Goal: Information Seeking & Learning: Compare options

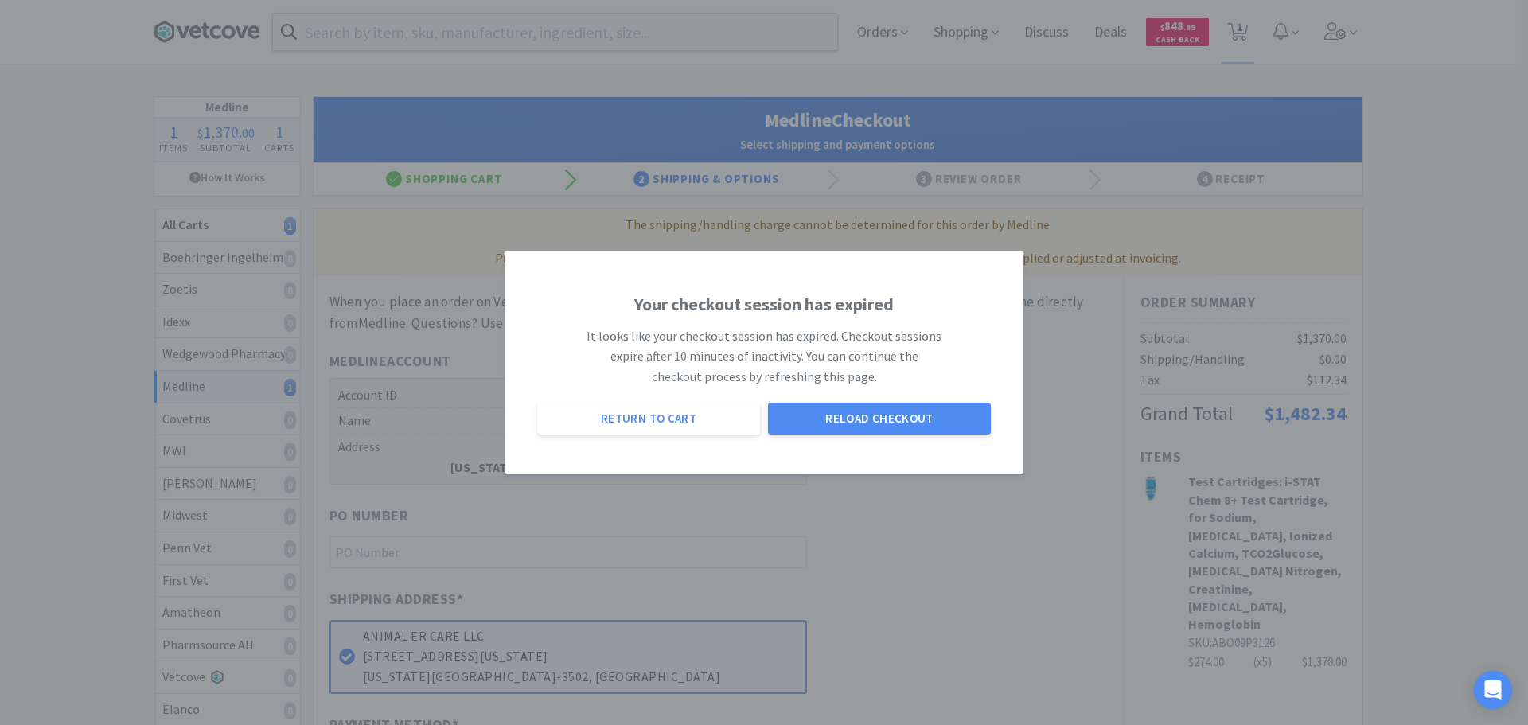
select select "7c1b672e5998c24572f3a1527d01e6d9"
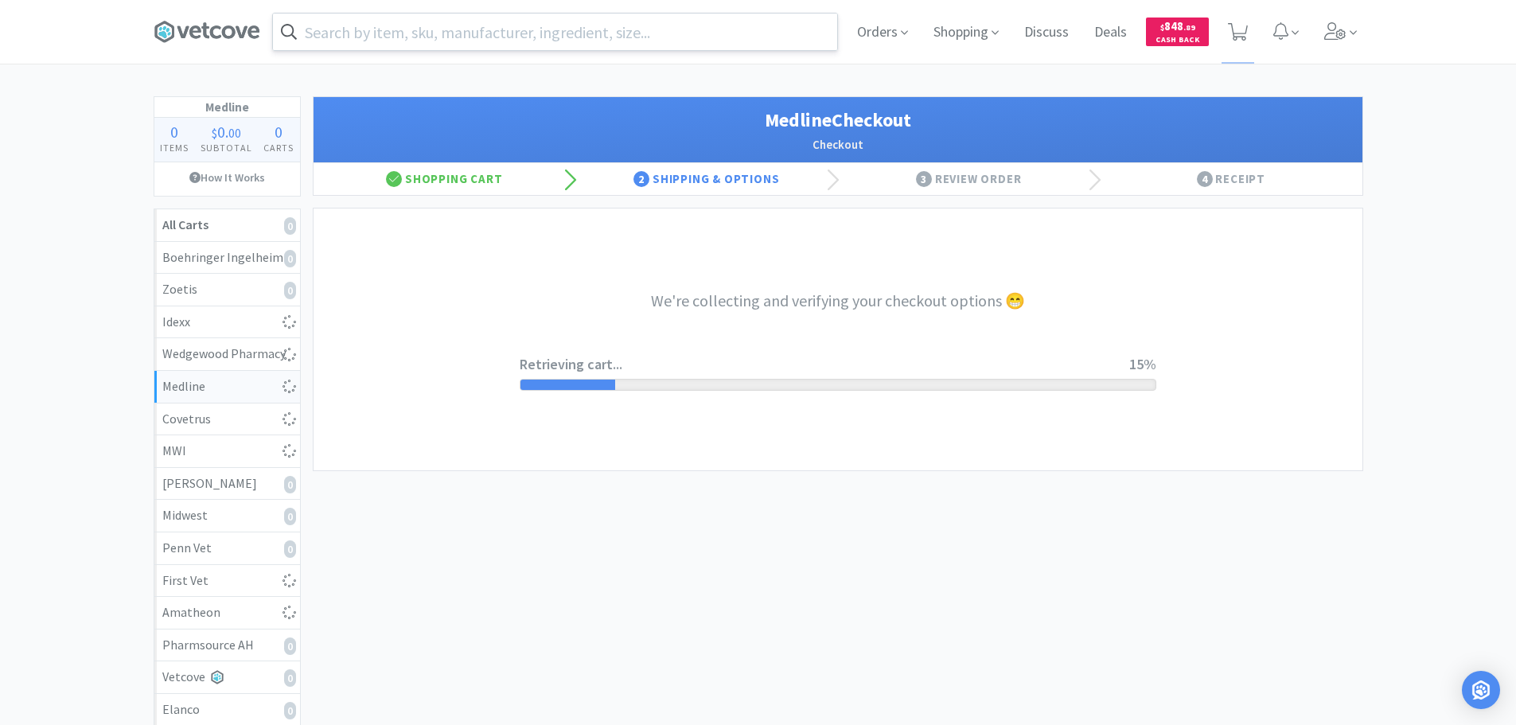
click at [536, 29] on input "text" at bounding box center [555, 32] width 564 height 37
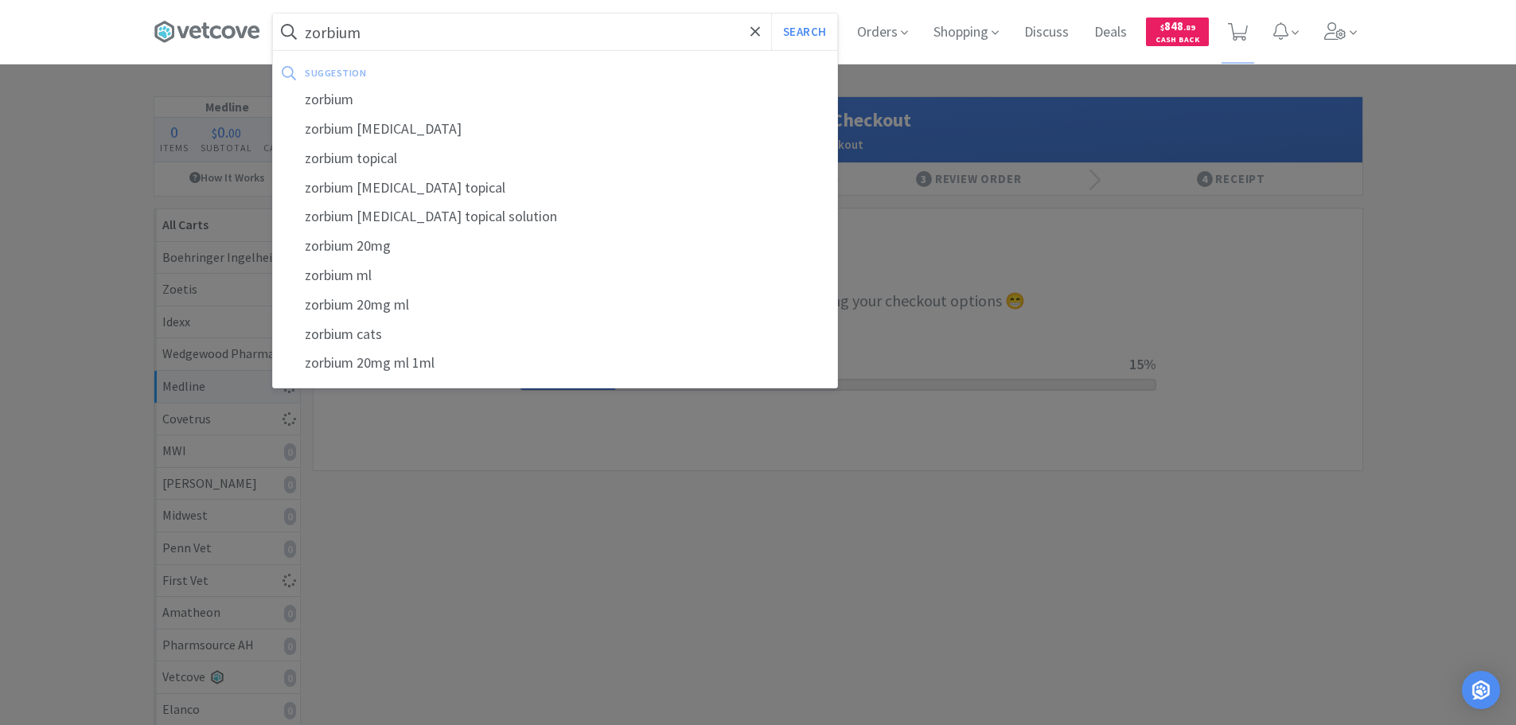
click at [771, 14] on button "Search" at bounding box center [804, 32] width 66 height 37
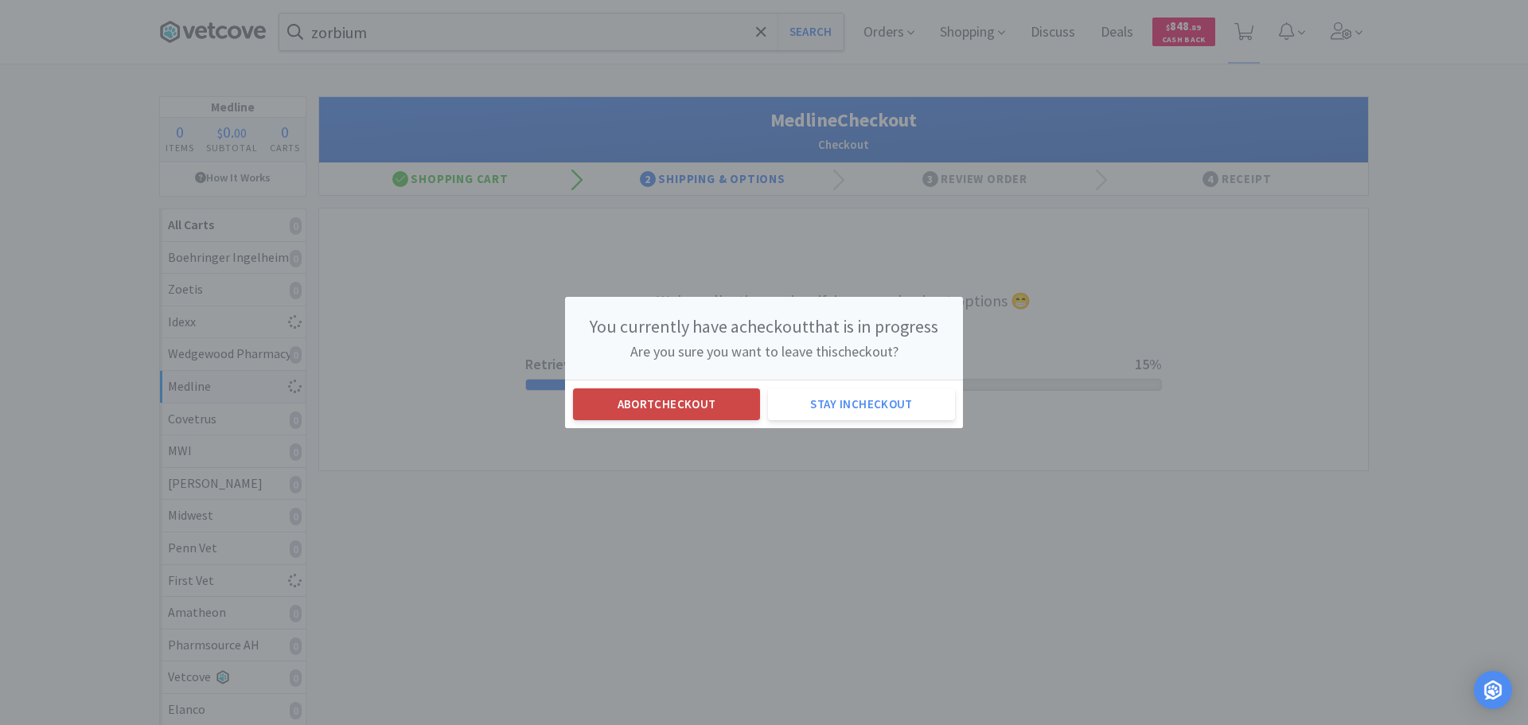
click at [730, 412] on button "Abort checkout" at bounding box center [666, 404] width 187 height 32
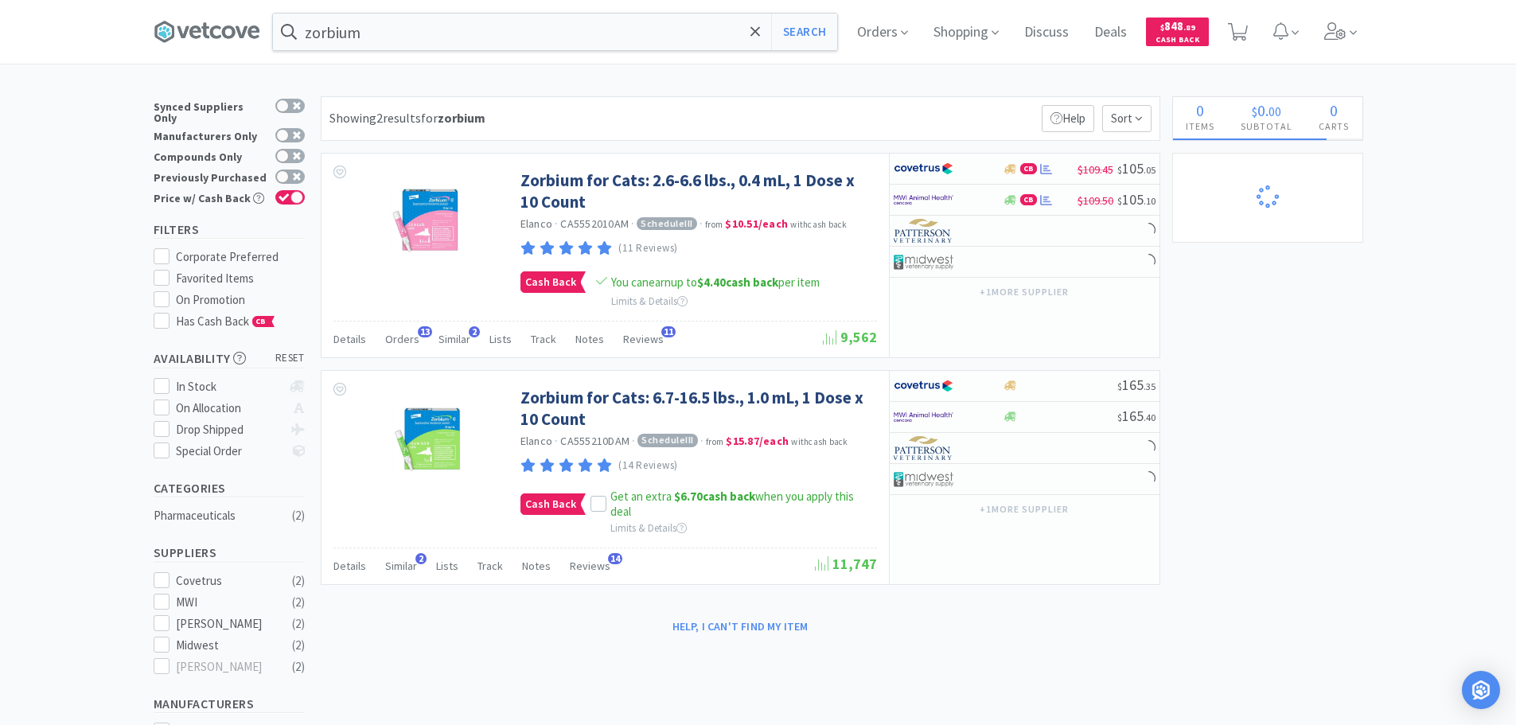
click at [1330, 332] on div "× Filter Results Synced Suppliers Only Manufacturers Only Compounds Only Previo…" at bounding box center [758, 523] width 1209 height 855
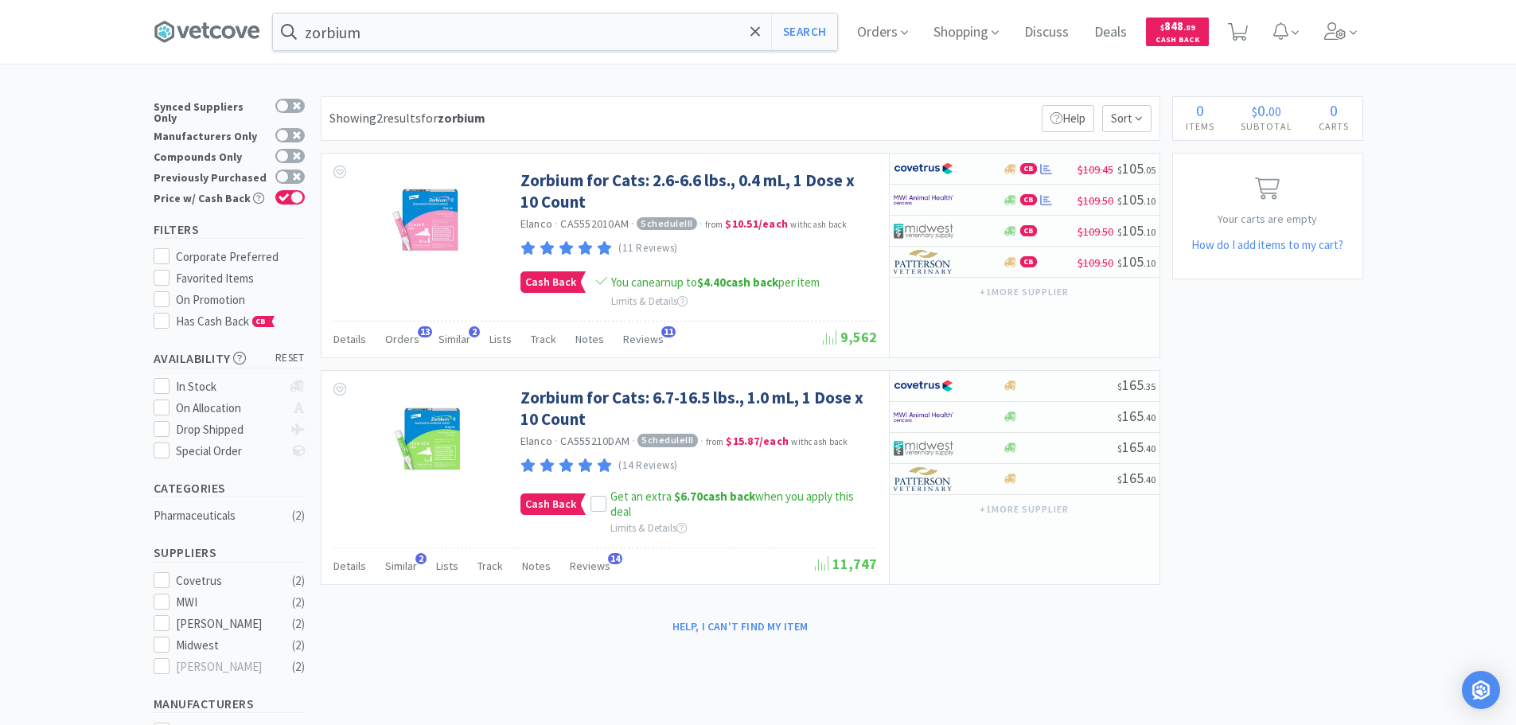
click at [507, 697] on div "× Filter Results Synced Suppliers Only Manufacturers Only Compounds Only Previo…" at bounding box center [758, 523] width 1209 height 855
click at [618, 27] on input "zorbium" at bounding box center [555, 32] width 564 height 37
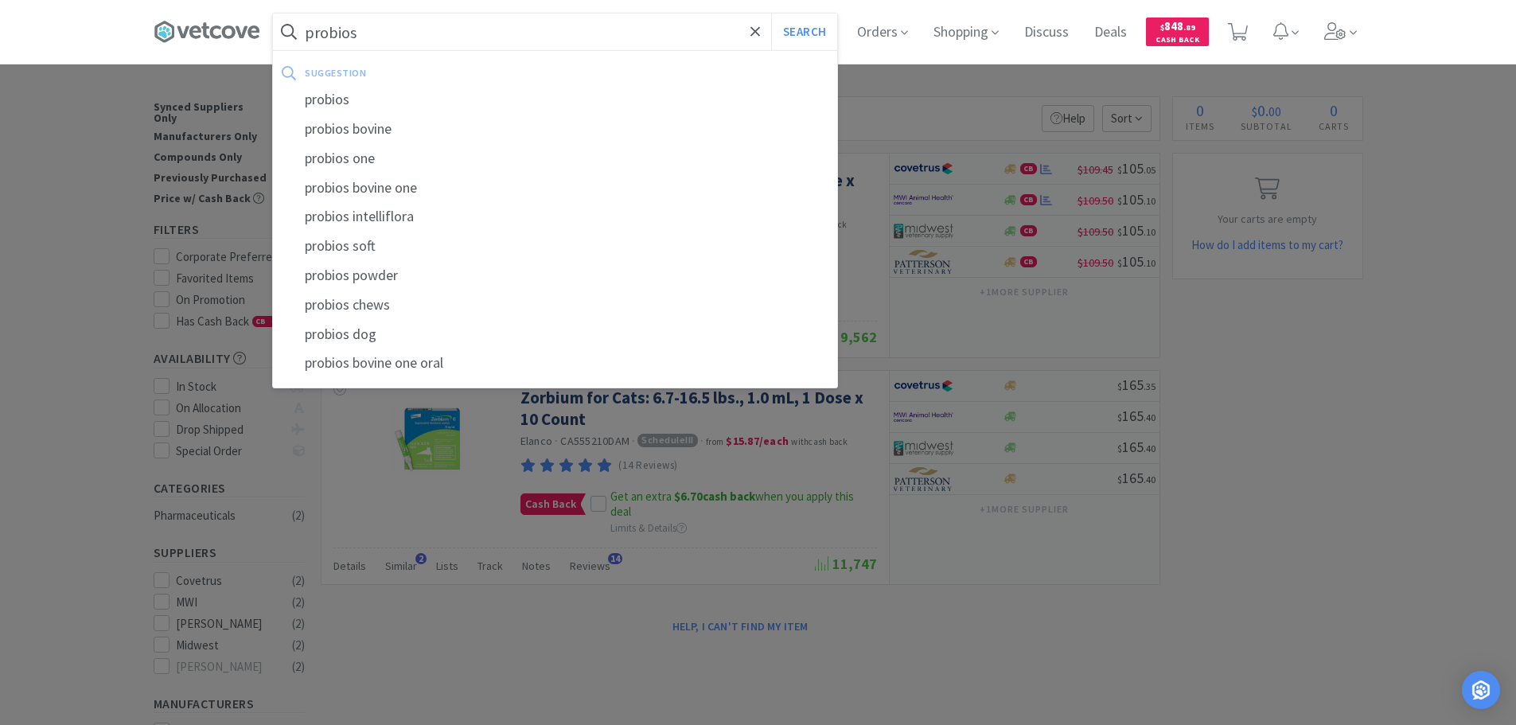
type input "probios"
click at [771, 14] on button "Search" at bounding box center [804, 32] width 66 height 37
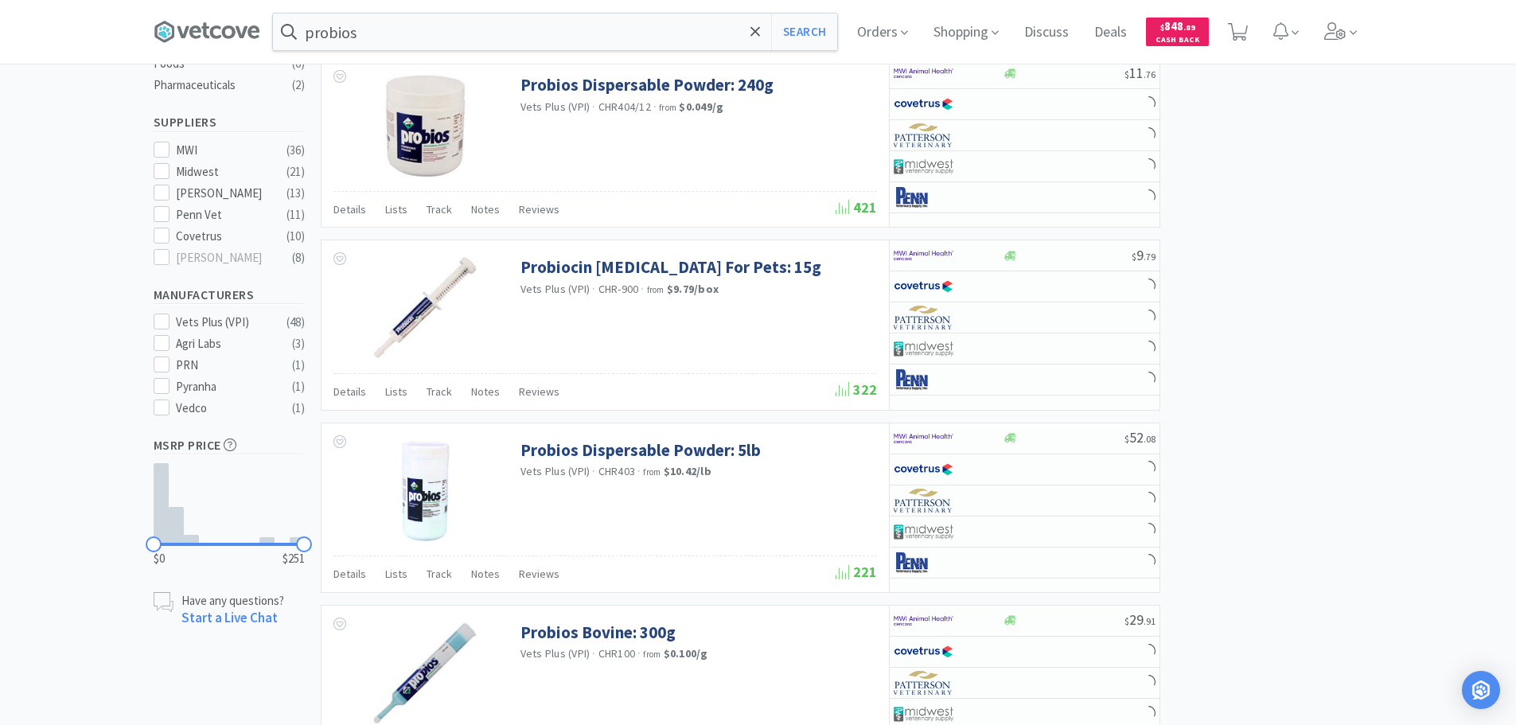
scroll to position [477, 0]
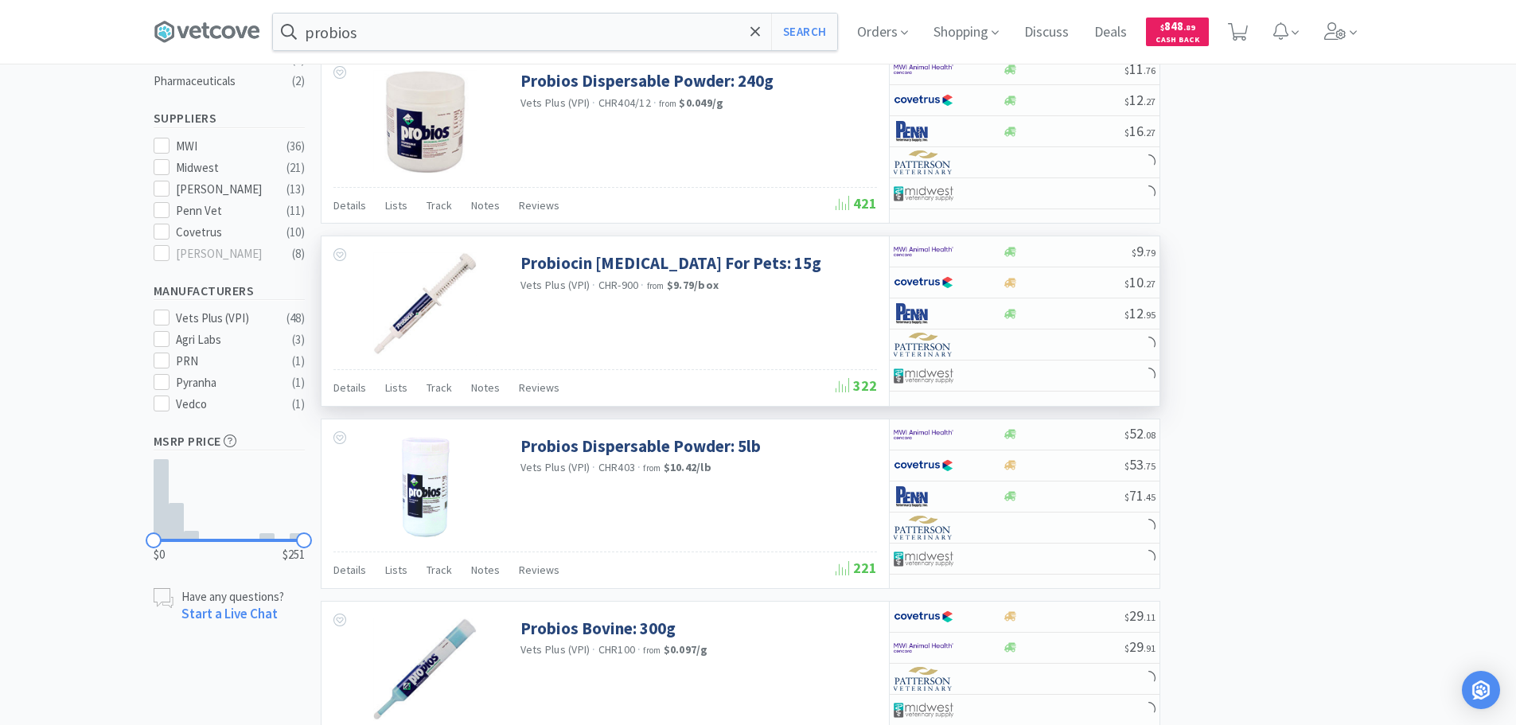
click at [671, 316] on div "Probiocin [MEDICAL_DATA] For Pets: 15g Vets Plus (VPI) · CHR-900 · from $9.79 /…" at bounding box center [604, 302] width 567 height 132
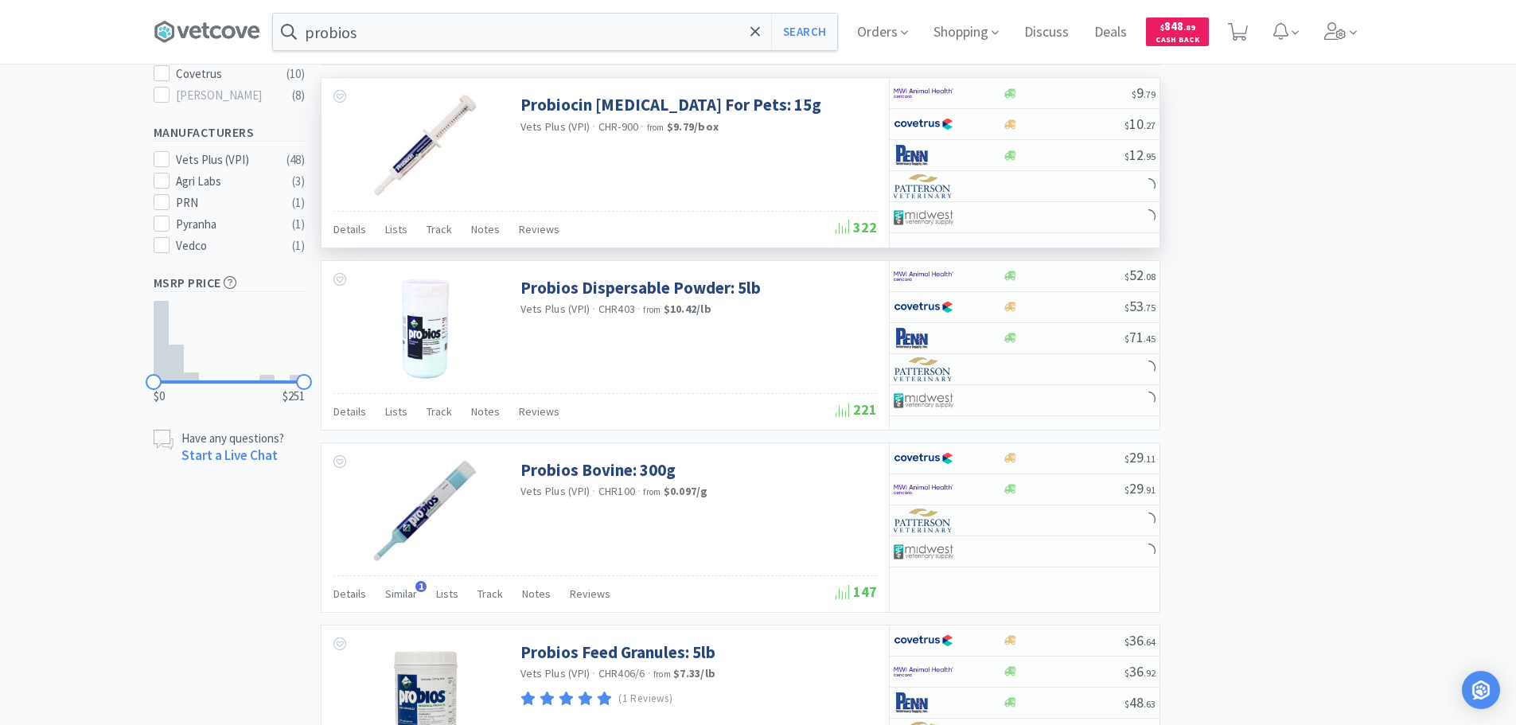
scroll to position [637, 0]
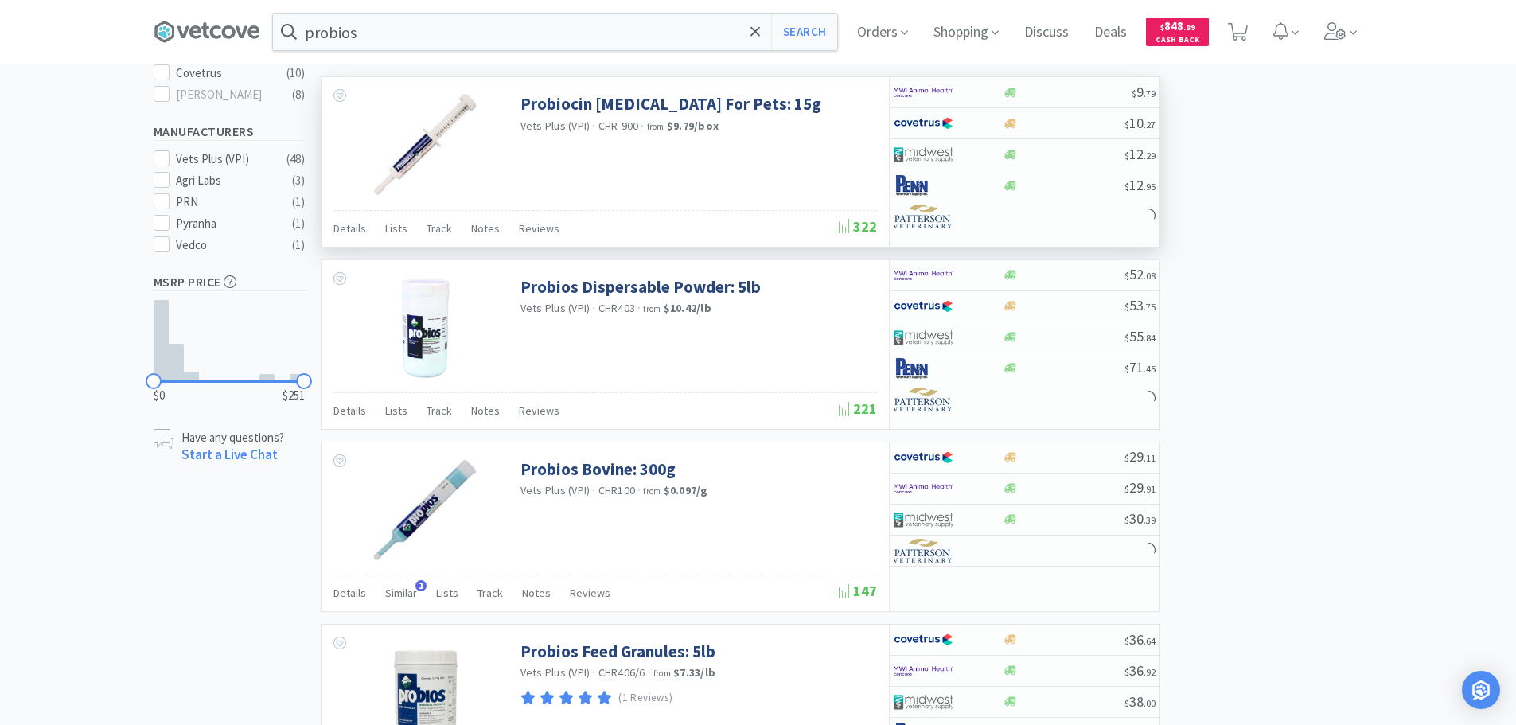
click at [758, 158] on div "Probiocin [MEDICAL_DATA] For Pets: 15g Vets Plus (VPI) · CHR-900 · from $9.79 /…" at bounding box center [604, 143] width 567 height 132
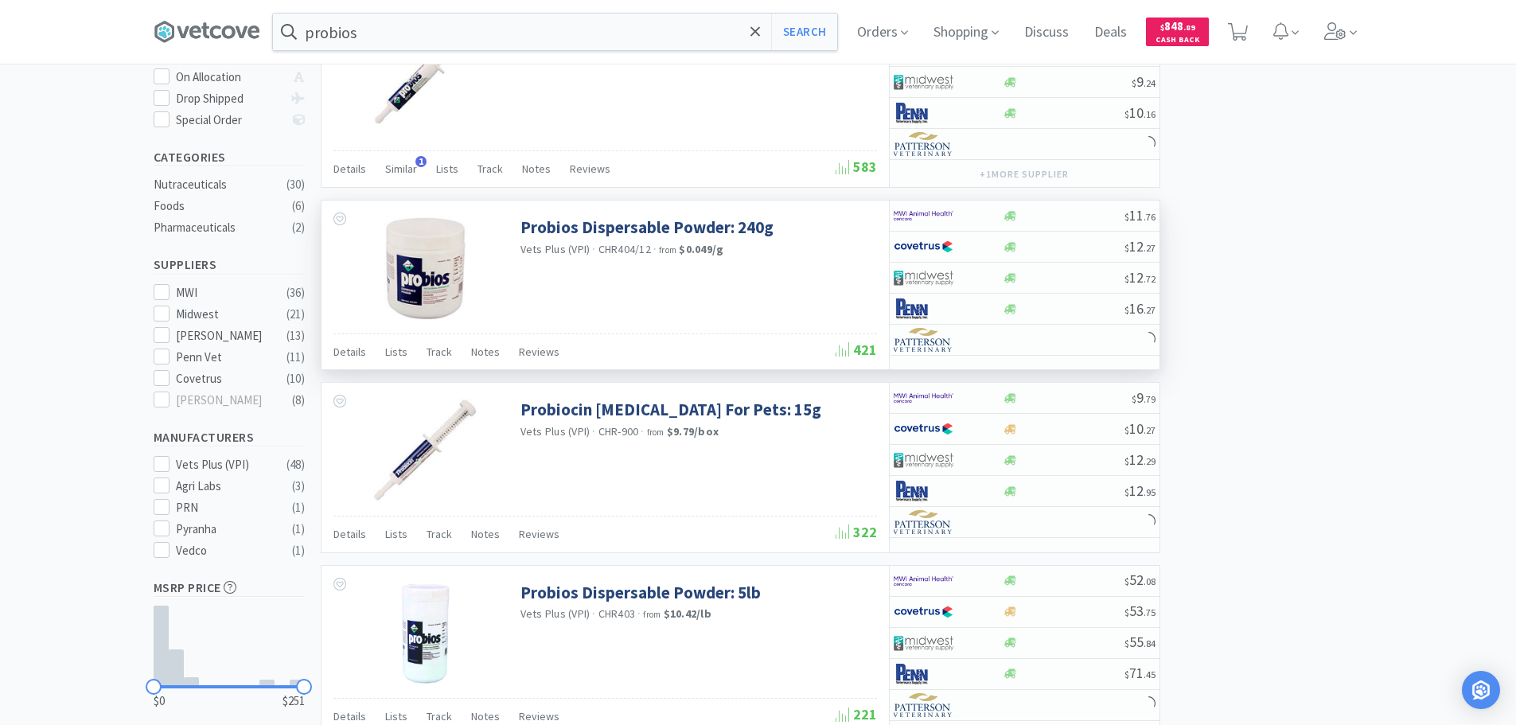
scroll to position [239, 0]
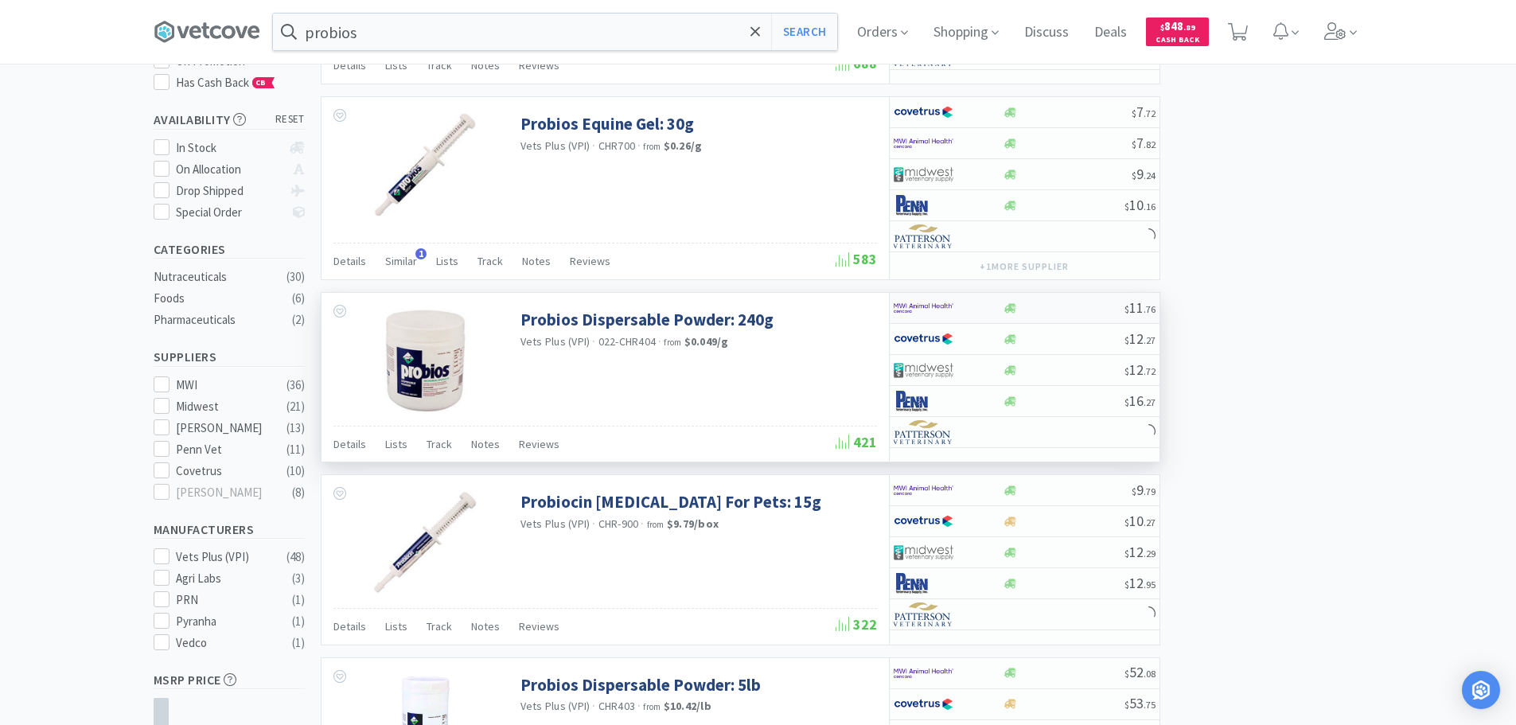
click at [1083, 306] on div at bounding box center [1064, 308] width 122 height 12
select select "1"
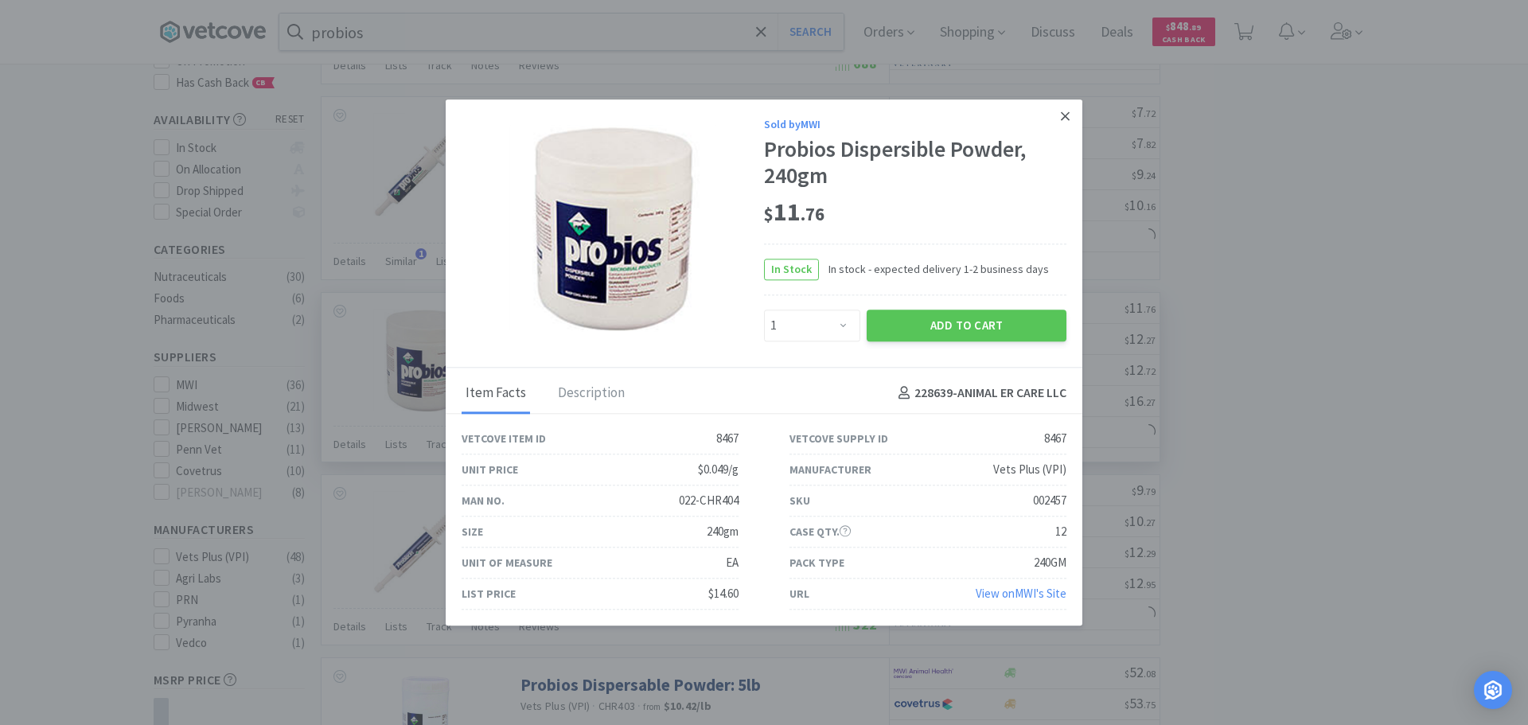
click at [1063, 115] on icon at bounding box center [1065, 116] width 9 height 14
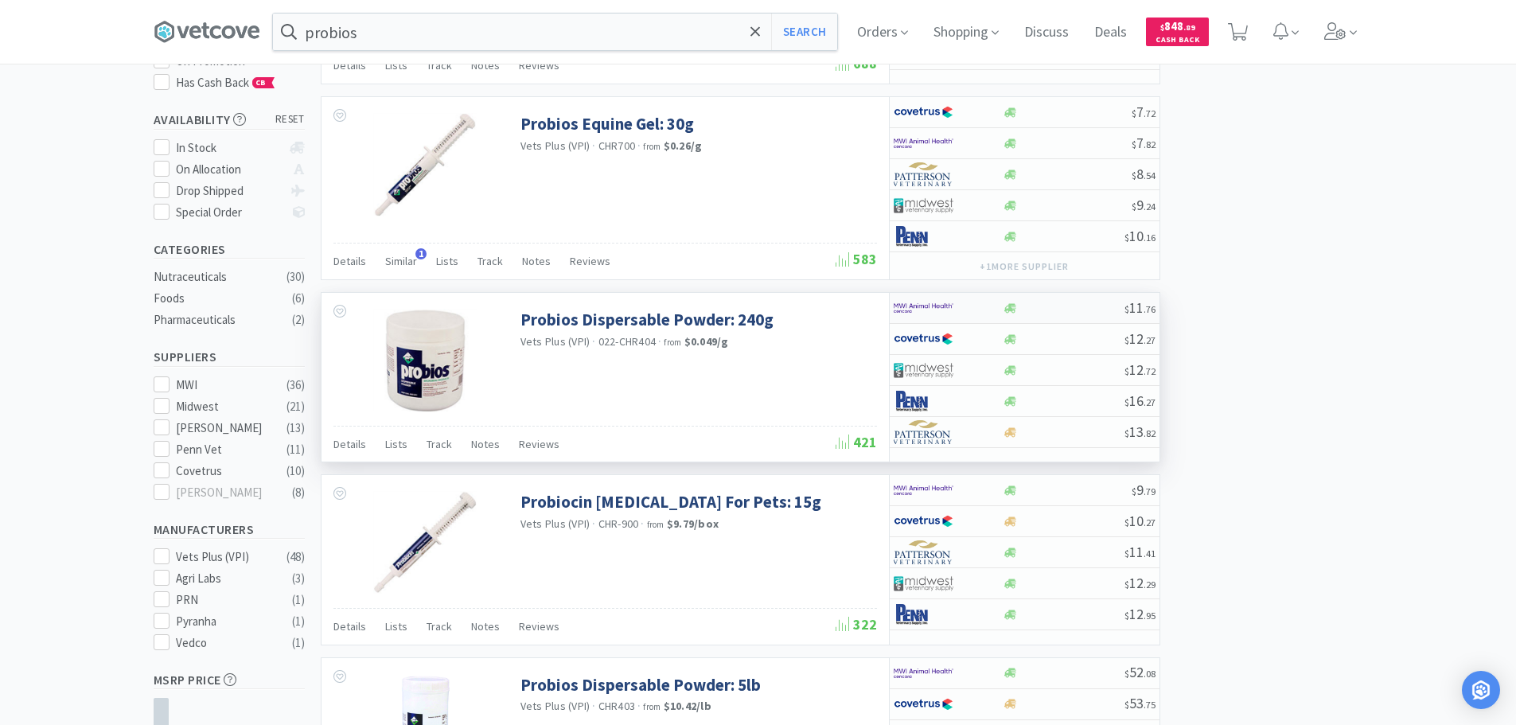
click at [1071, 302] on div at bounding box center [1064, 308] width 122 height 12
select select "1"
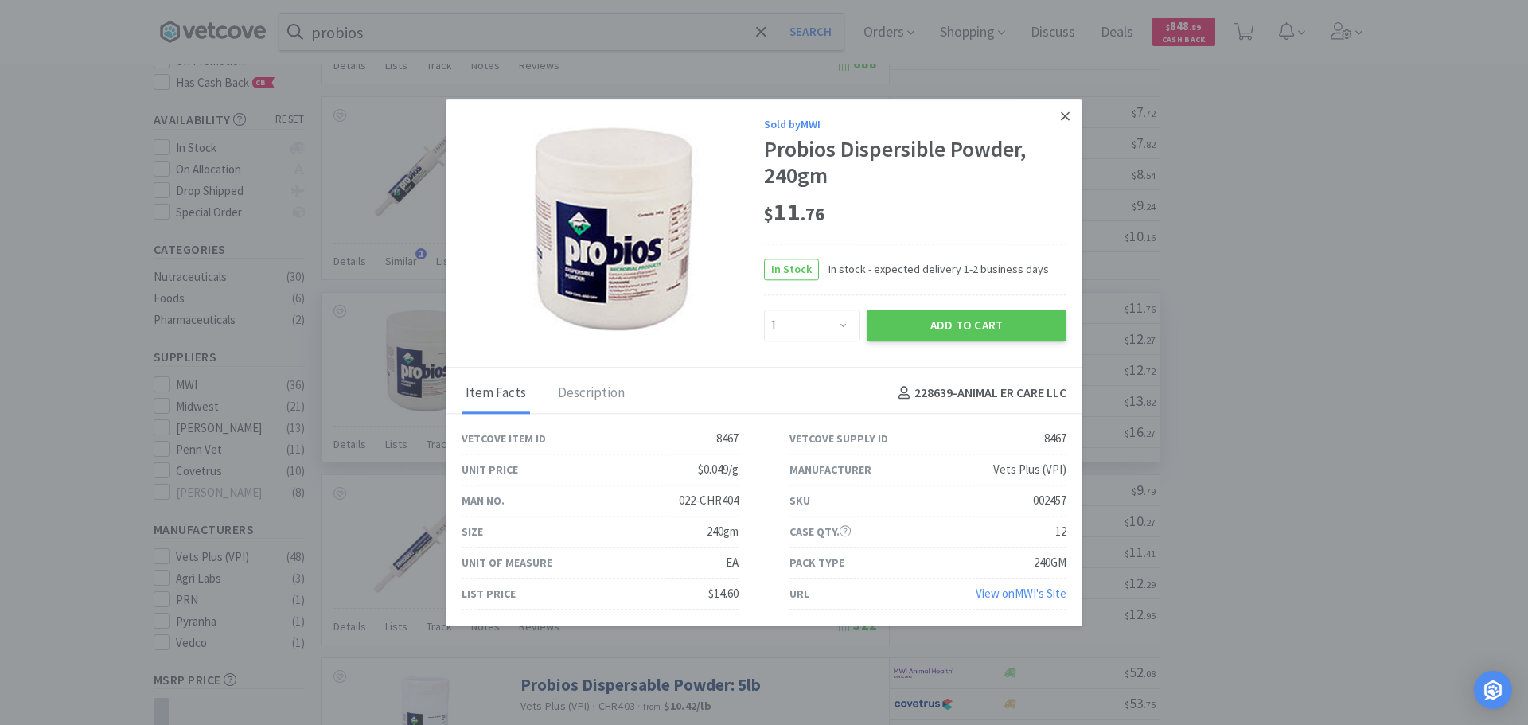
click at [1071, 117] on link at bounding box center [1065, 116] width 28 height 34
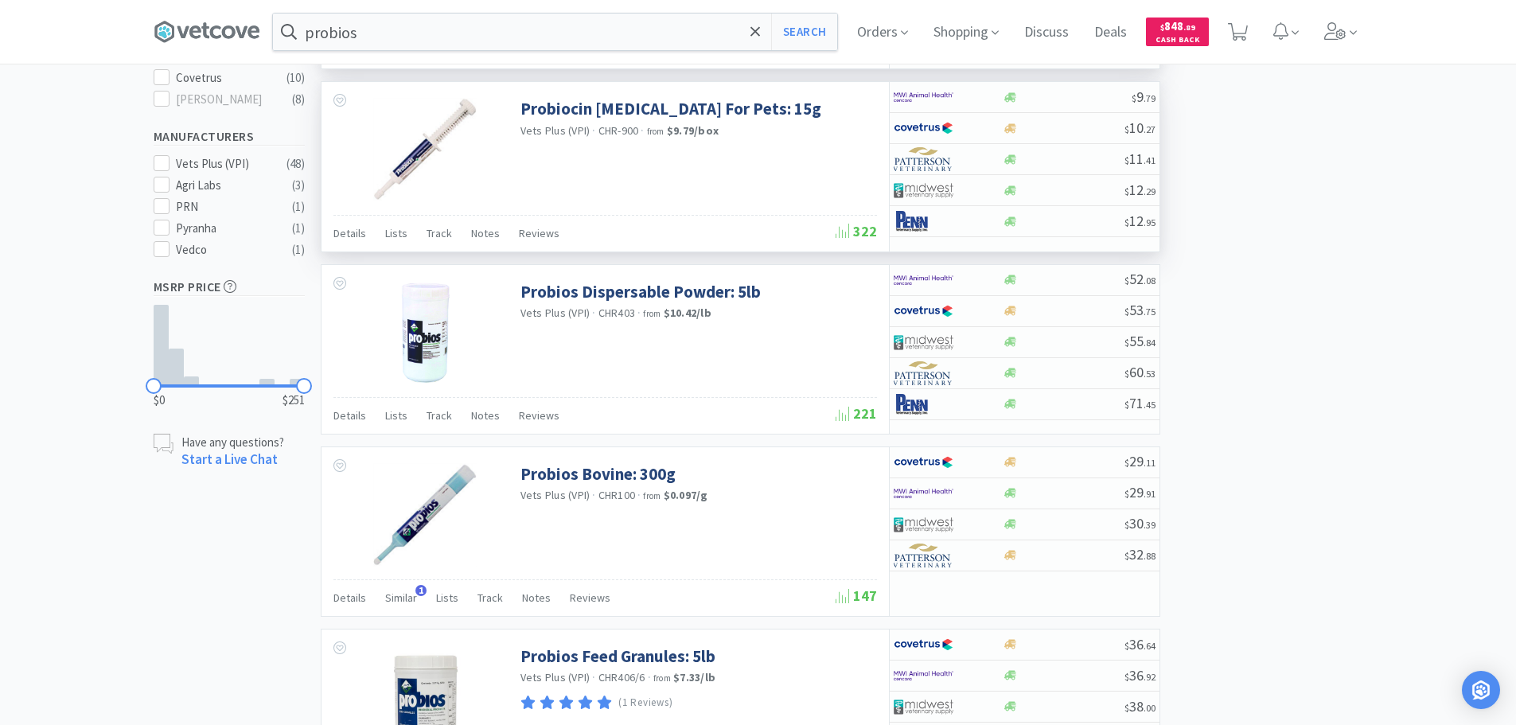
scroll to position [637, 0]
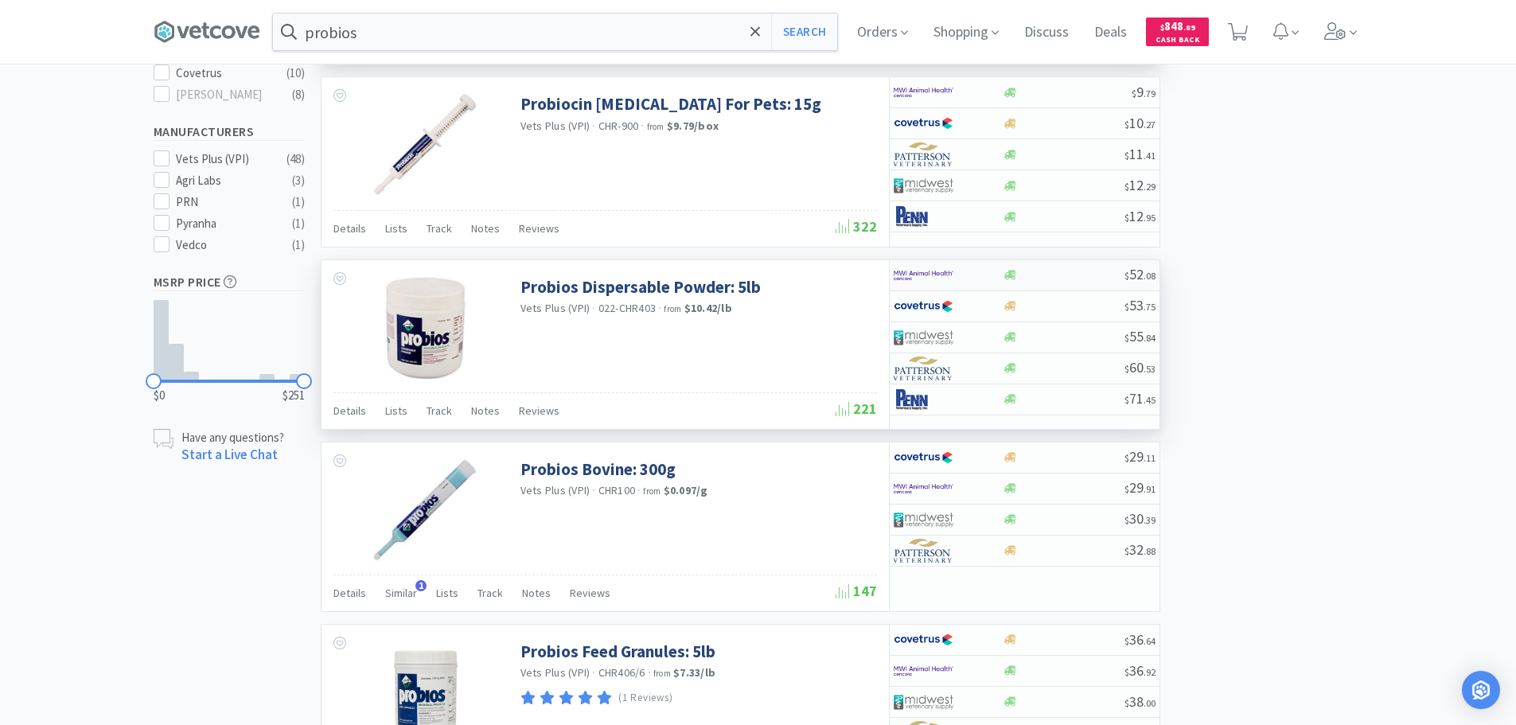
click at [1093, 271] on div at bounding box center [1064, 275] width 122 height 12
select select "1"
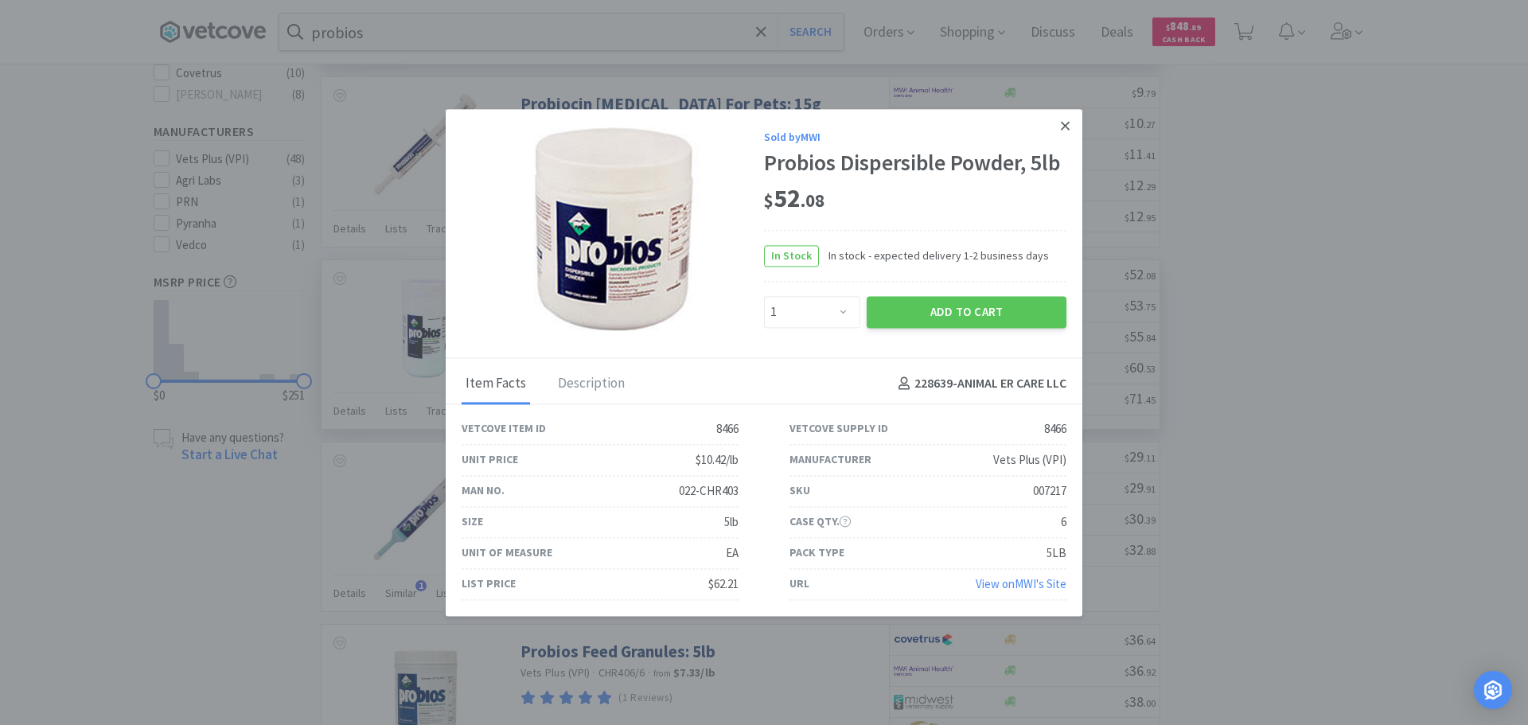
click at [1073, 131] on link at bounding box center [1065, 126] width 28 height 34
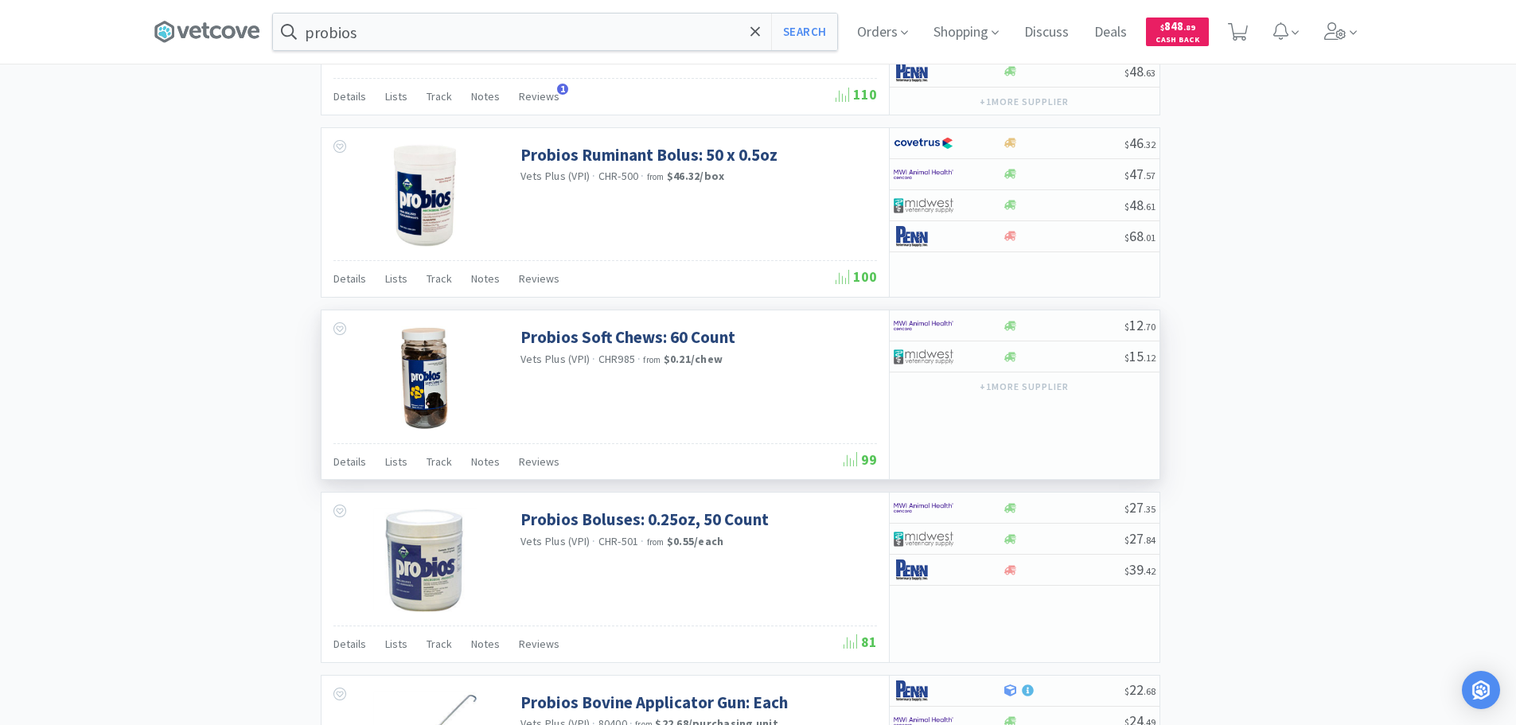
scroll to position [1353, 0]
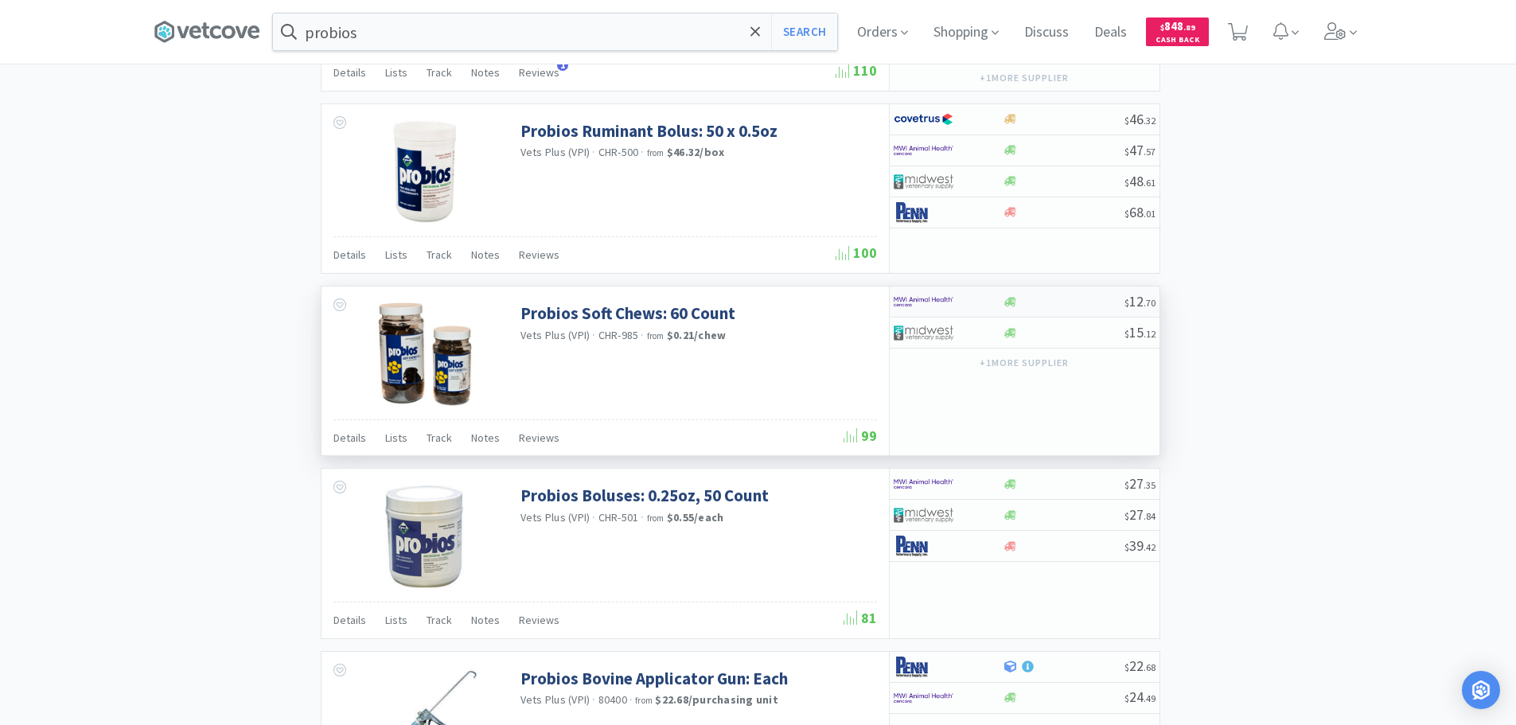
click at [1054, 302] on div at bounding box center [1064, 302] width 122 height 12
select select "1"
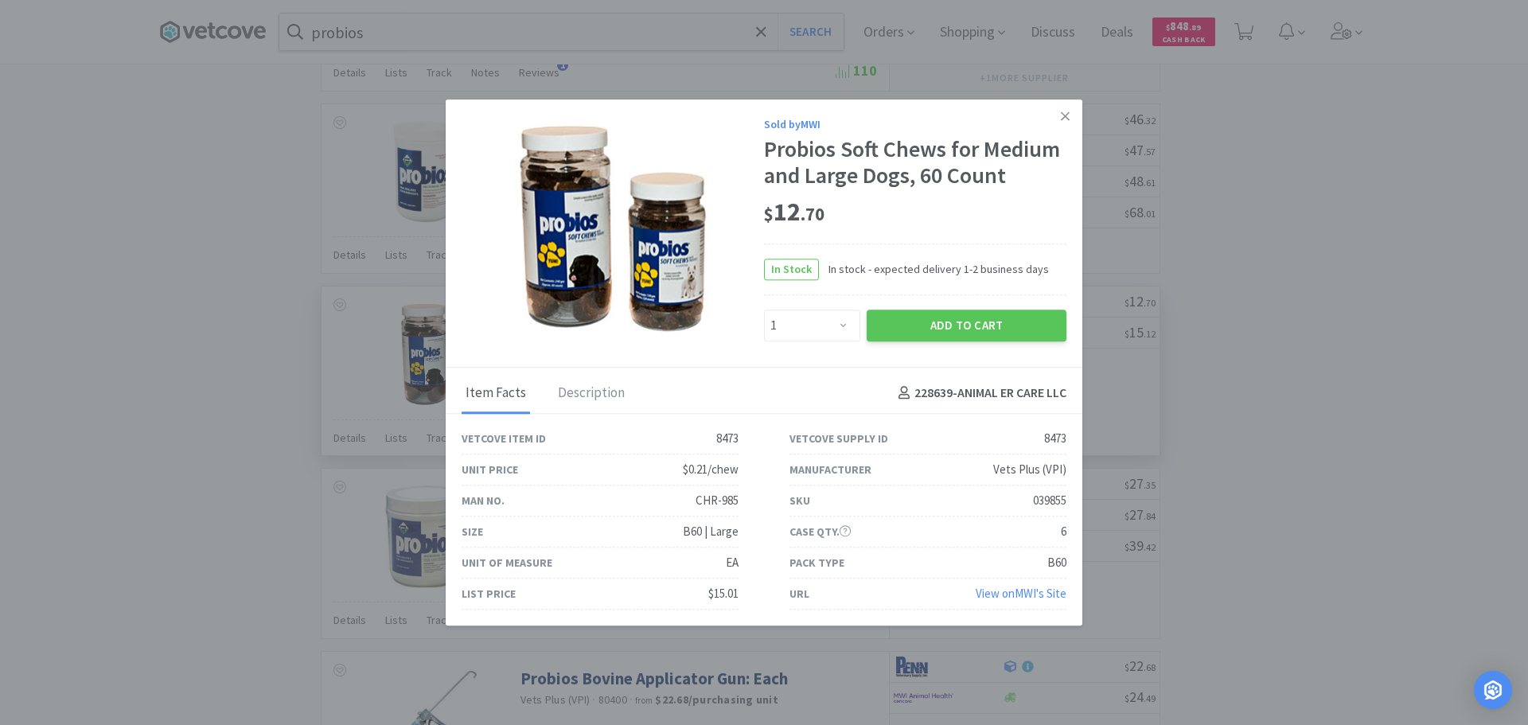
click at [1004, 596] on link "View on MWI 's Site" at bounding box center [1021, 593] width 91 height 15
click at [1063, 120] on icon at bounding box center [1065, 116] width 9 height 14
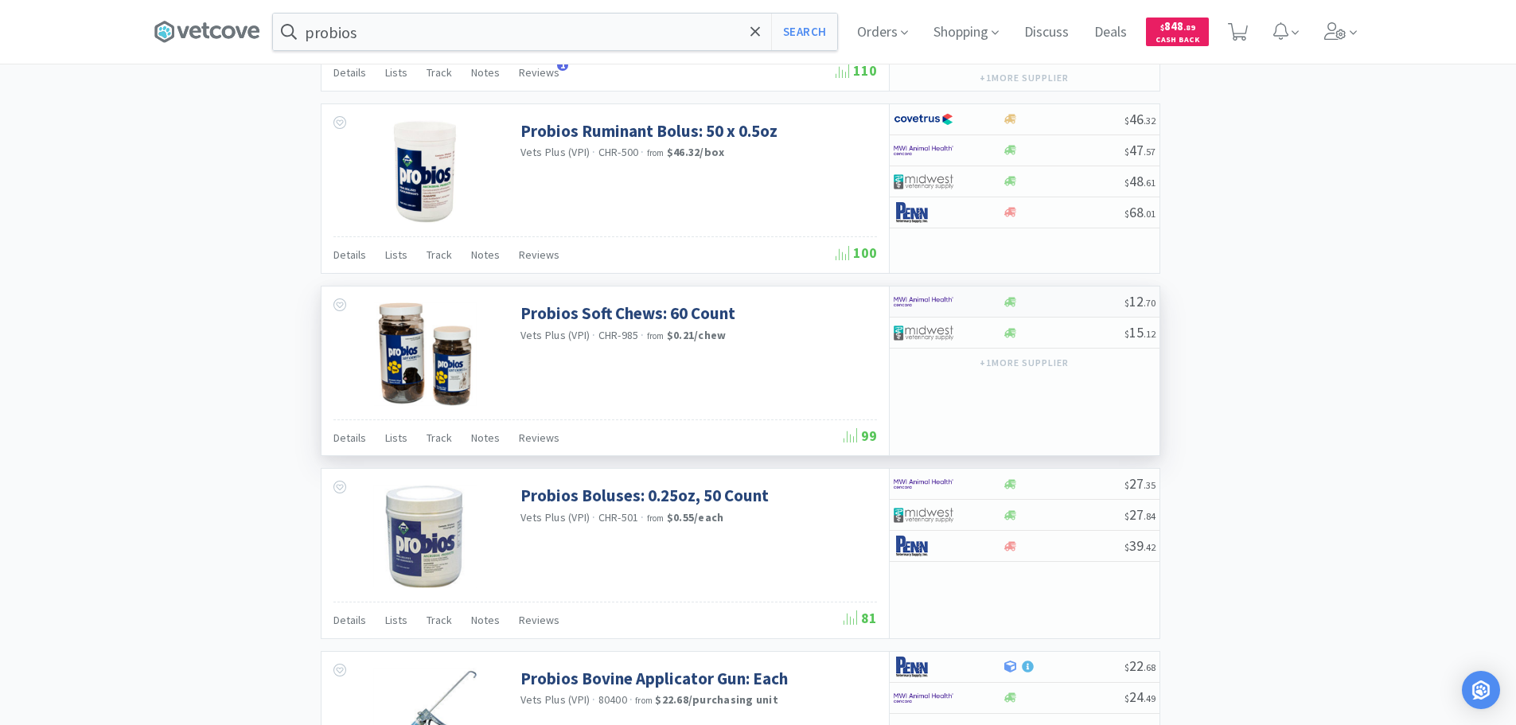
click at [1067, 305] on div at bounding box center [1064, 302] width 122 height 12
select select "1"
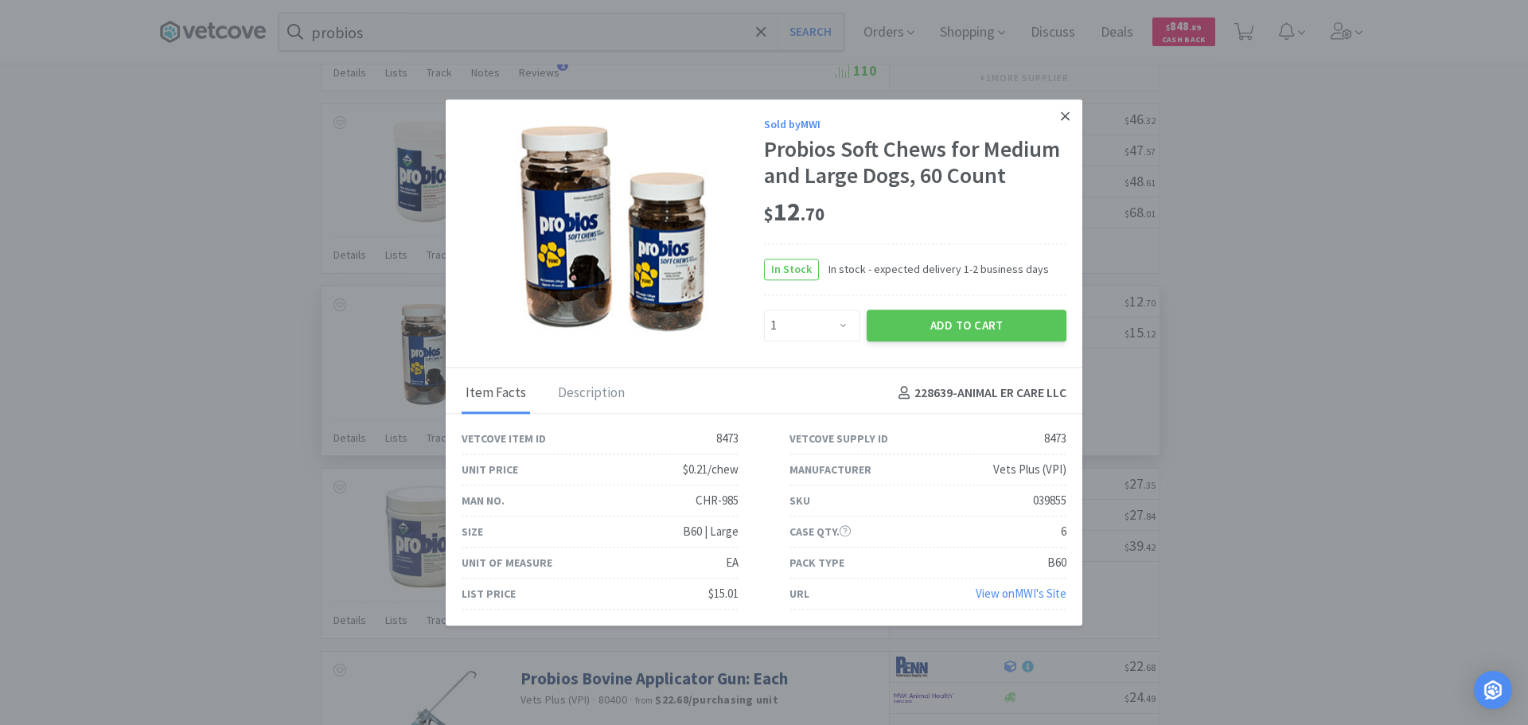
click at [1072, 118] on link at bounding box center [1065, 116] width 28 height 34
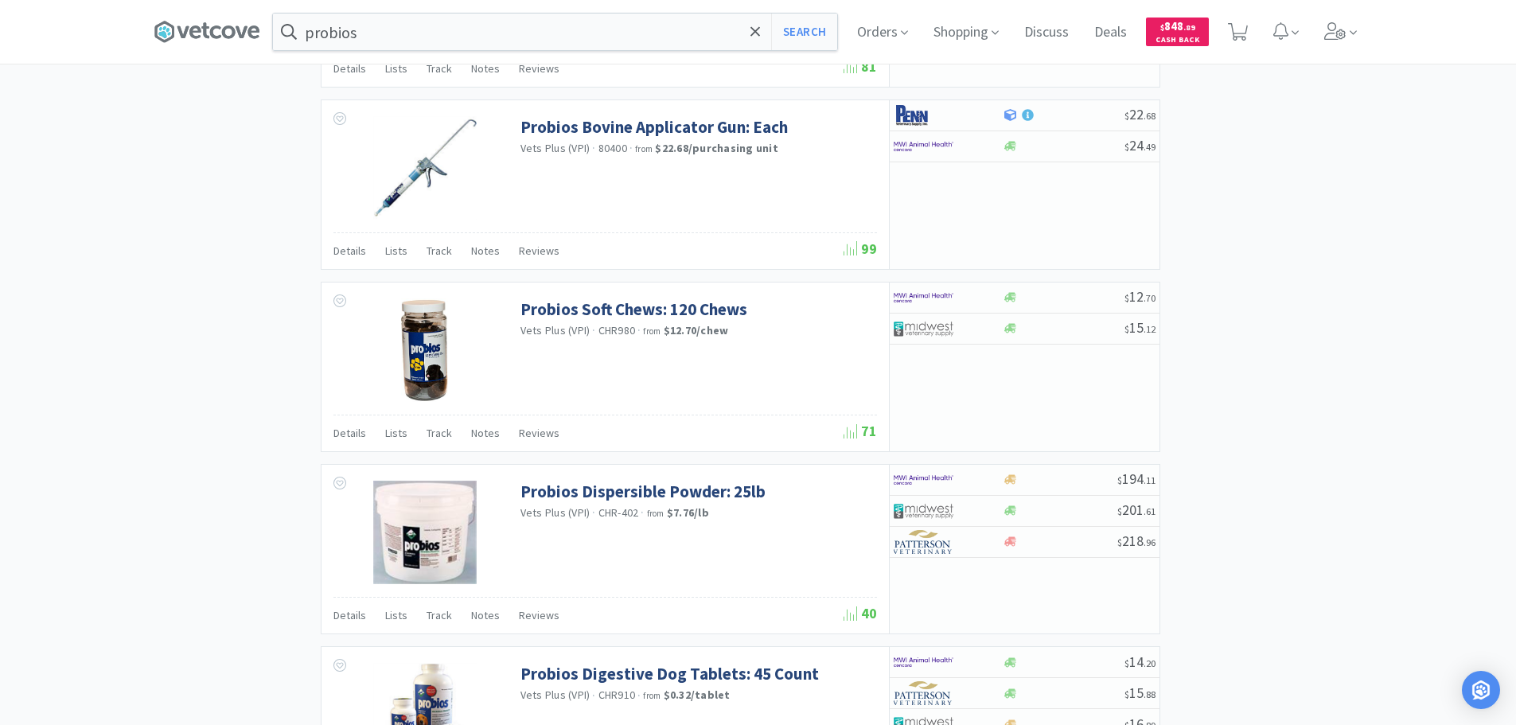
scroll to position [1989, 0]
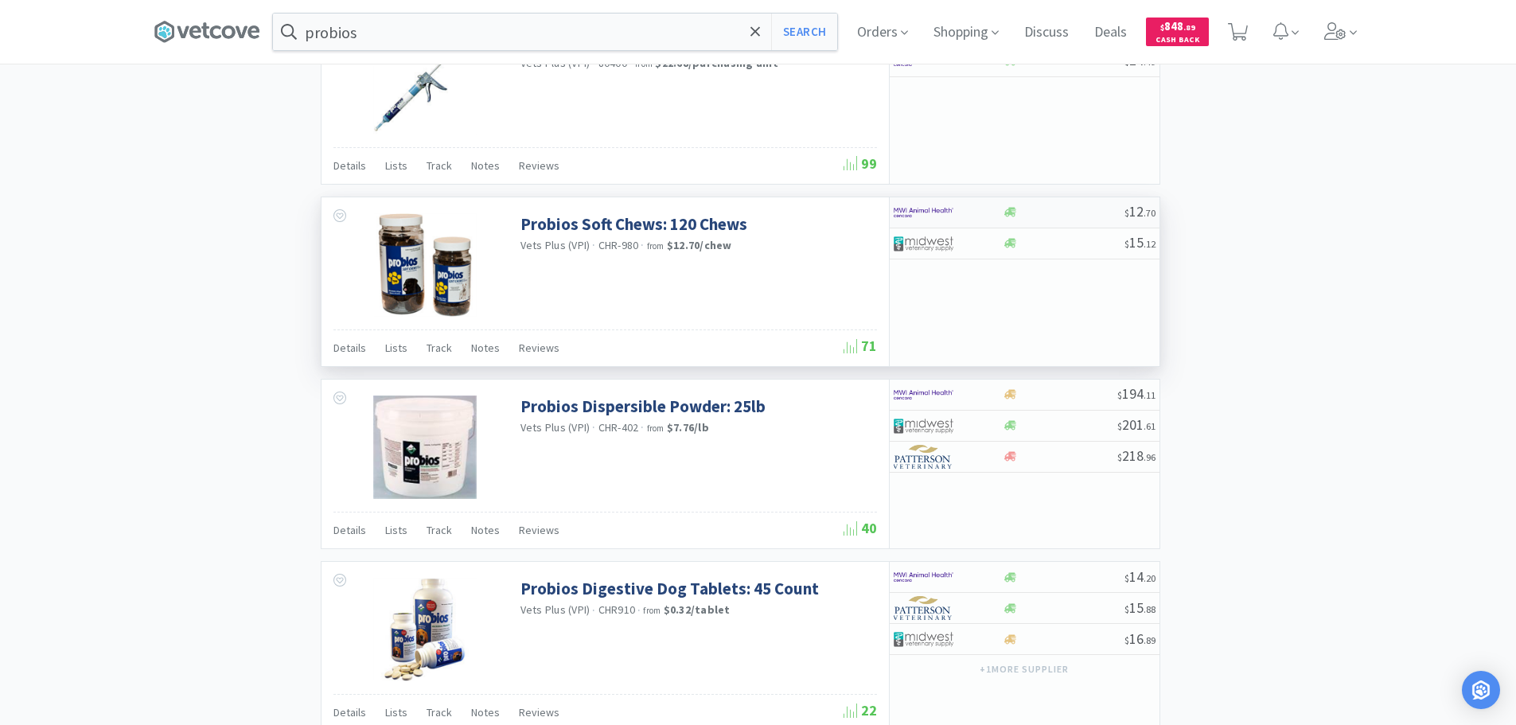
click at [1073, 211] on div at bounding box center [1064, 212] width 122 height 12
select select "1"
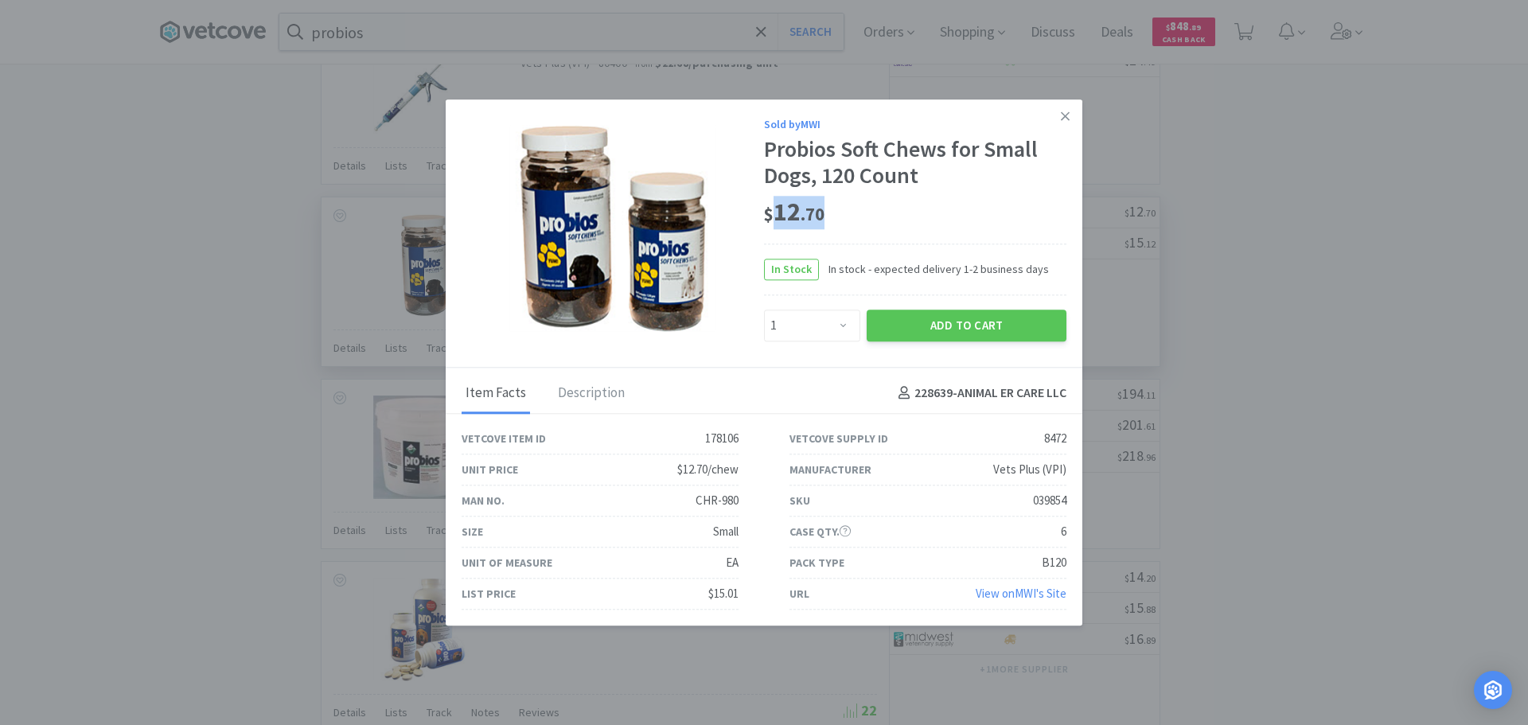
drag, startPoint x: 831, startPoint y: 218, endPoint x: 775, endPoint y: 215, distance: 55.8
click at [775, 215] on div "$ 12 . 70" at bounding box center [915, 212] width 302 height 33
click at [1035, 183] on div "Probios Soft Chews for Small Dogs, 120 Count" at bounding box center [915, 162] width 302 height 53
drag, startPoint x: 983, startPoint y: 146, endPoint x: 999, endPoint y: 173, distance: 32.1
click at [999, 173] on div "Probios Soft Chews for Small Dogs, 120 Count" at bounding box center [915, 162] width 302 height 53
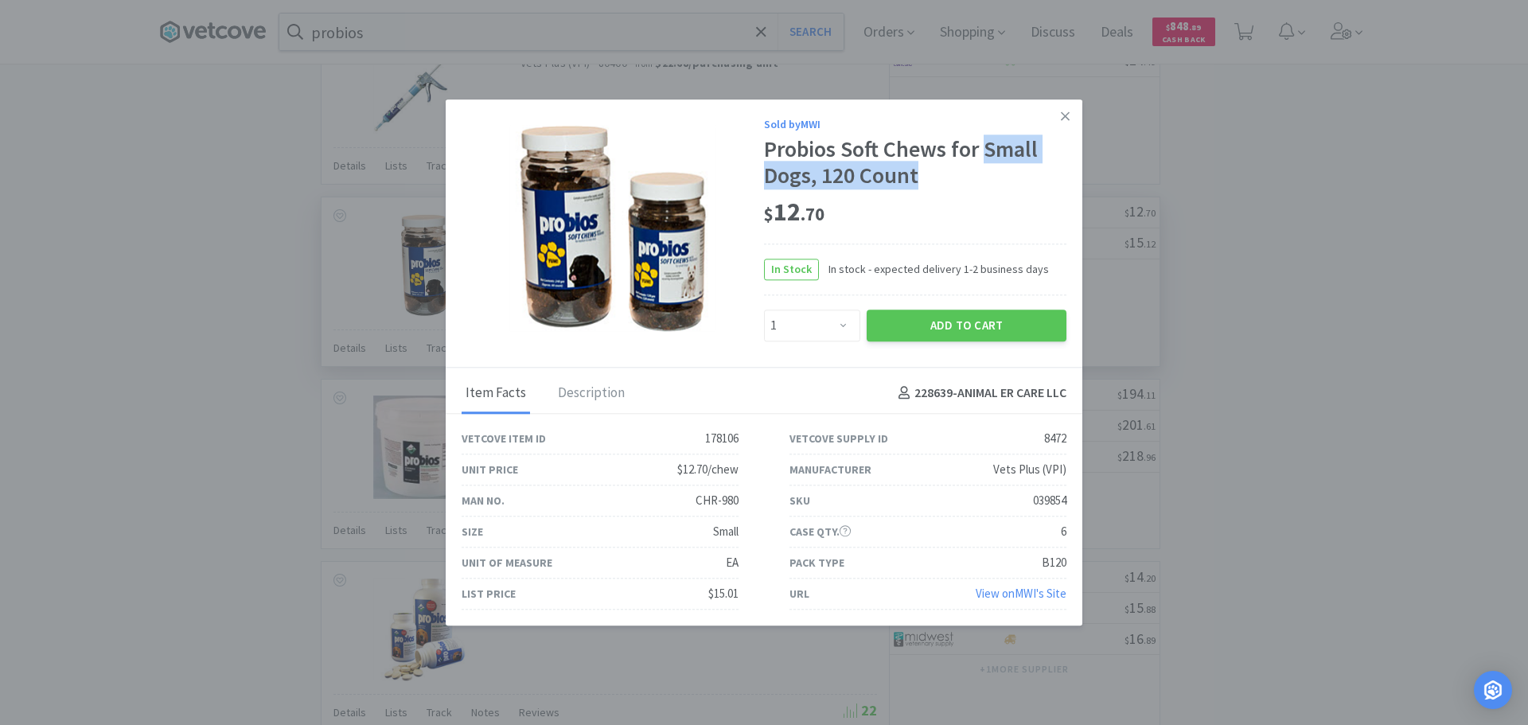
drag, startPoint x: 1006, startPoint y: 177, endPoint x: 1029, endPoint y: 158, distance: 29.5
click at [1007, 177] on div "Probios Soft Chews for Small Dogs, 120 Count" at bounding box center [915, 162] width 302 height 53
click at [1065, 122] on icon at bounding box center [1065, 116] width 9 height 14
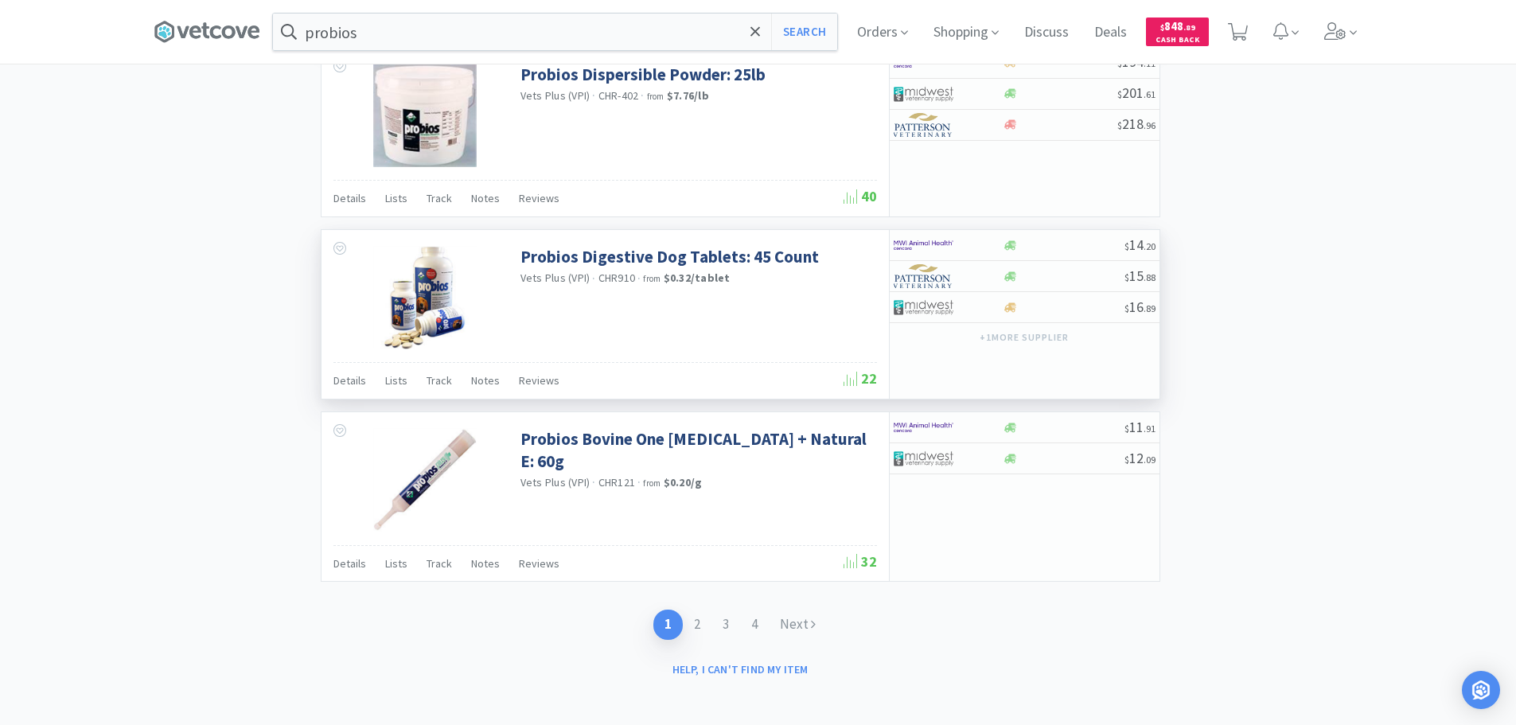
scroll to position [2327, 0]
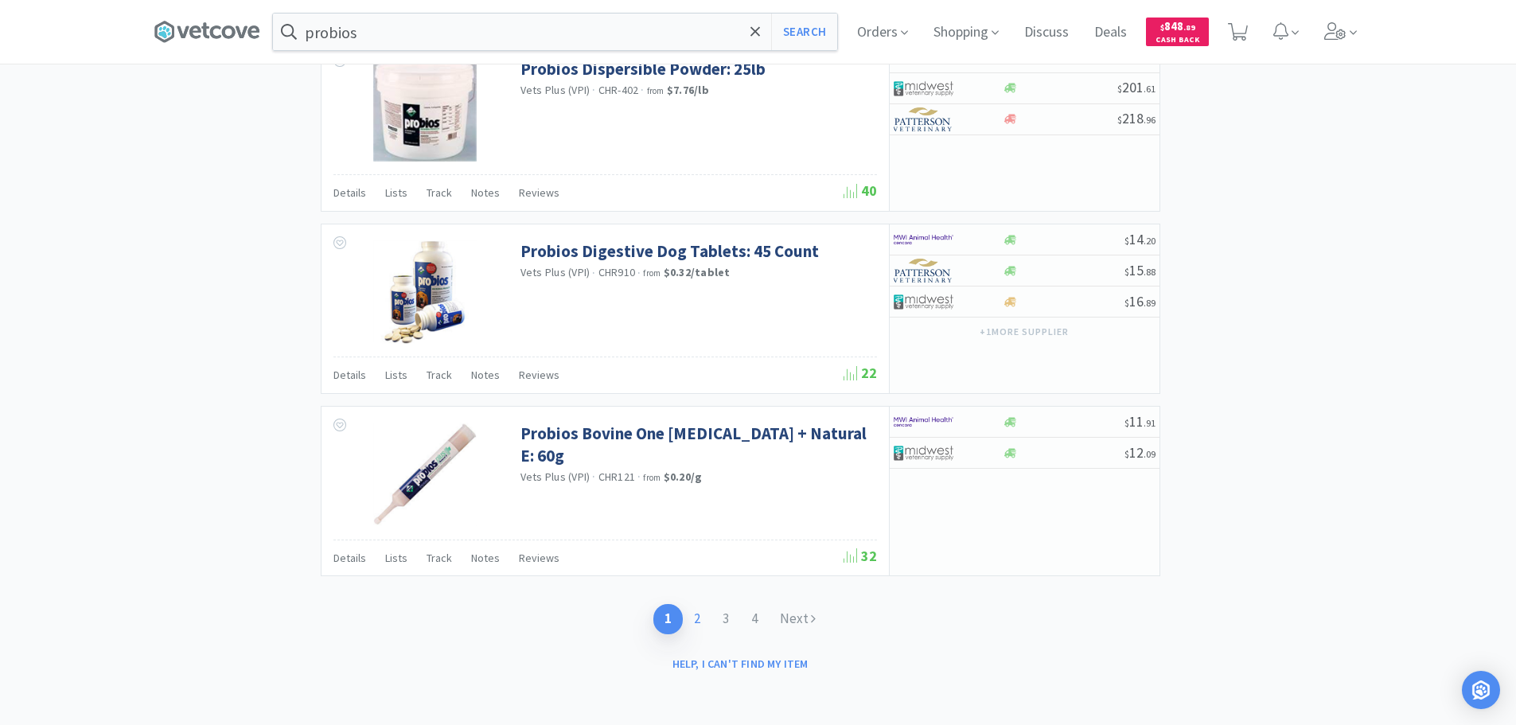
click at [695, 621] on link "2" at bounding box center [697, 618] width 29 height 29
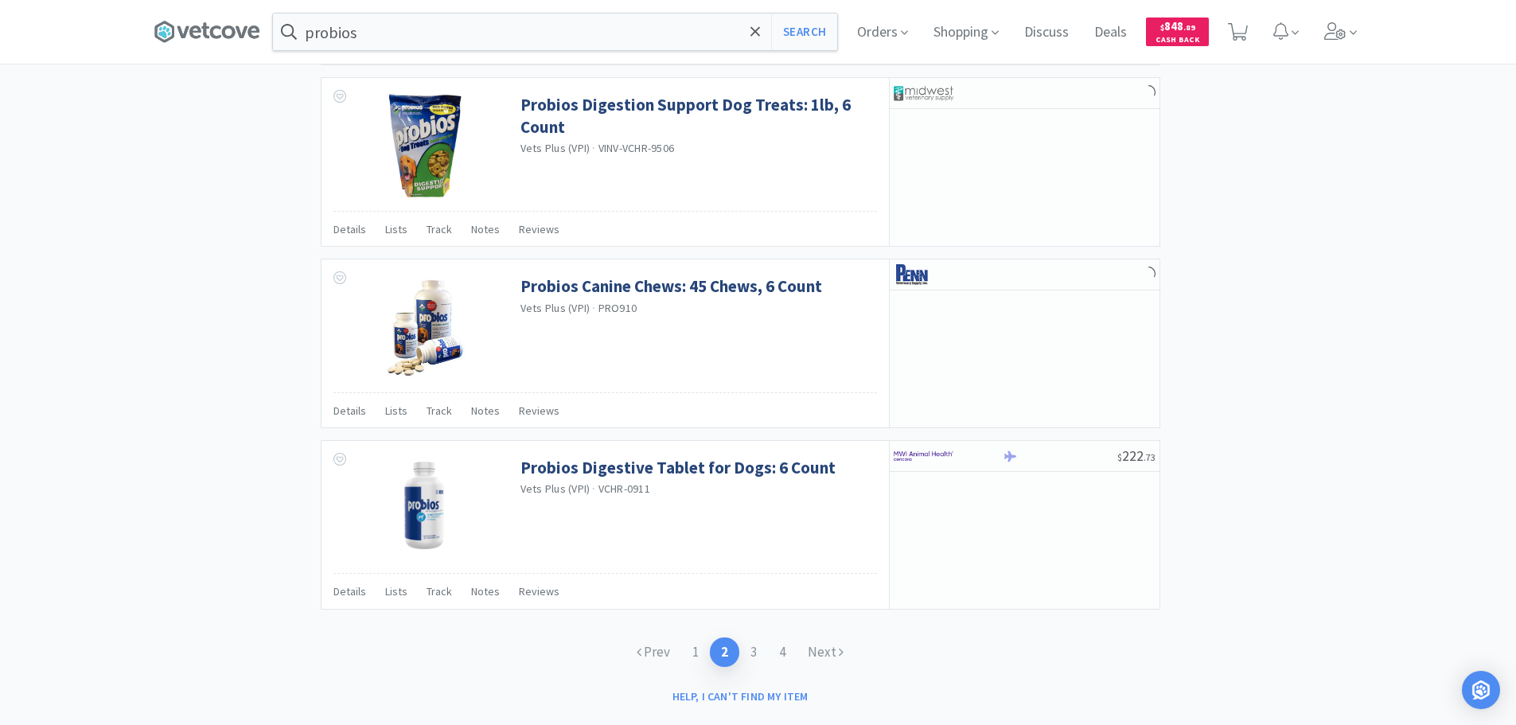
scroll to position [2294, 0]
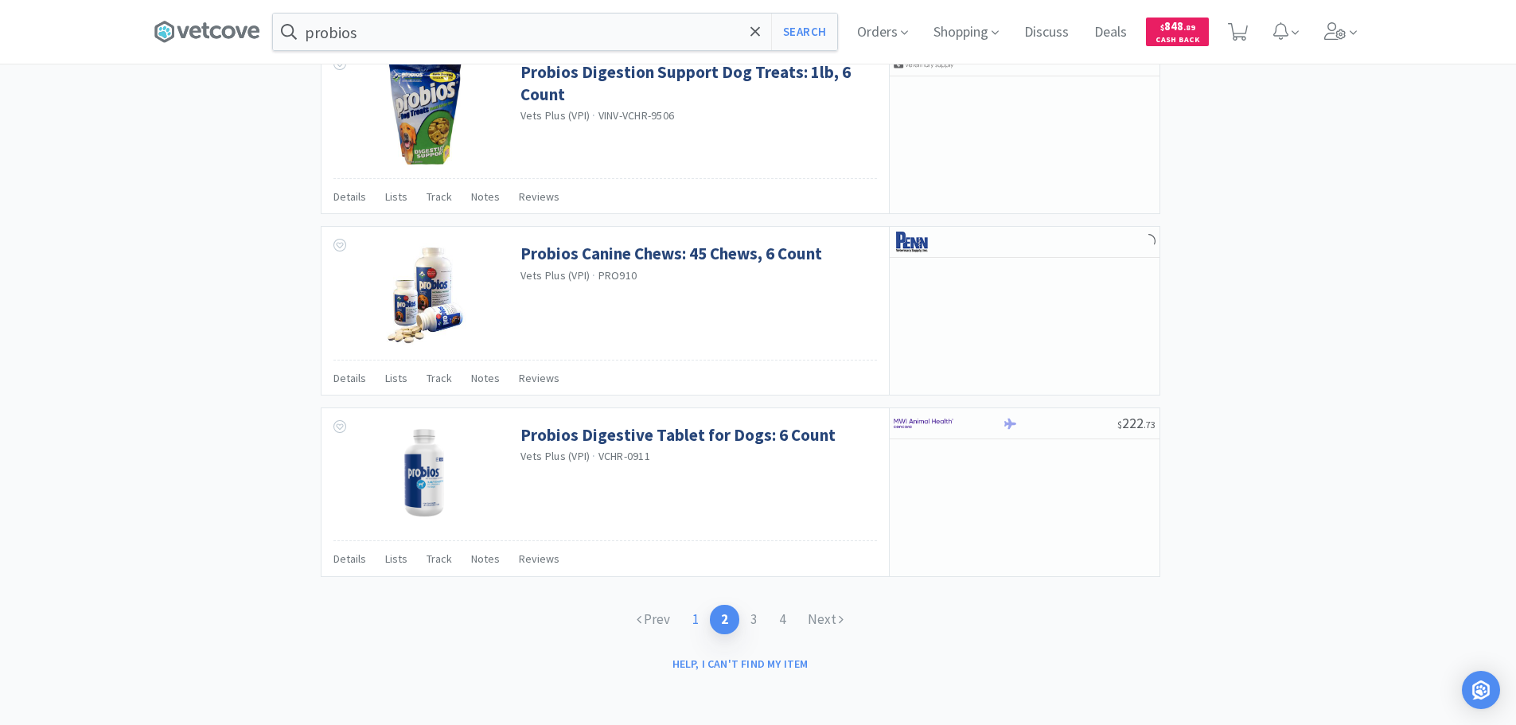
click at [695, 622] on link "1" at bounding box center [695, 619] width 29 height 29
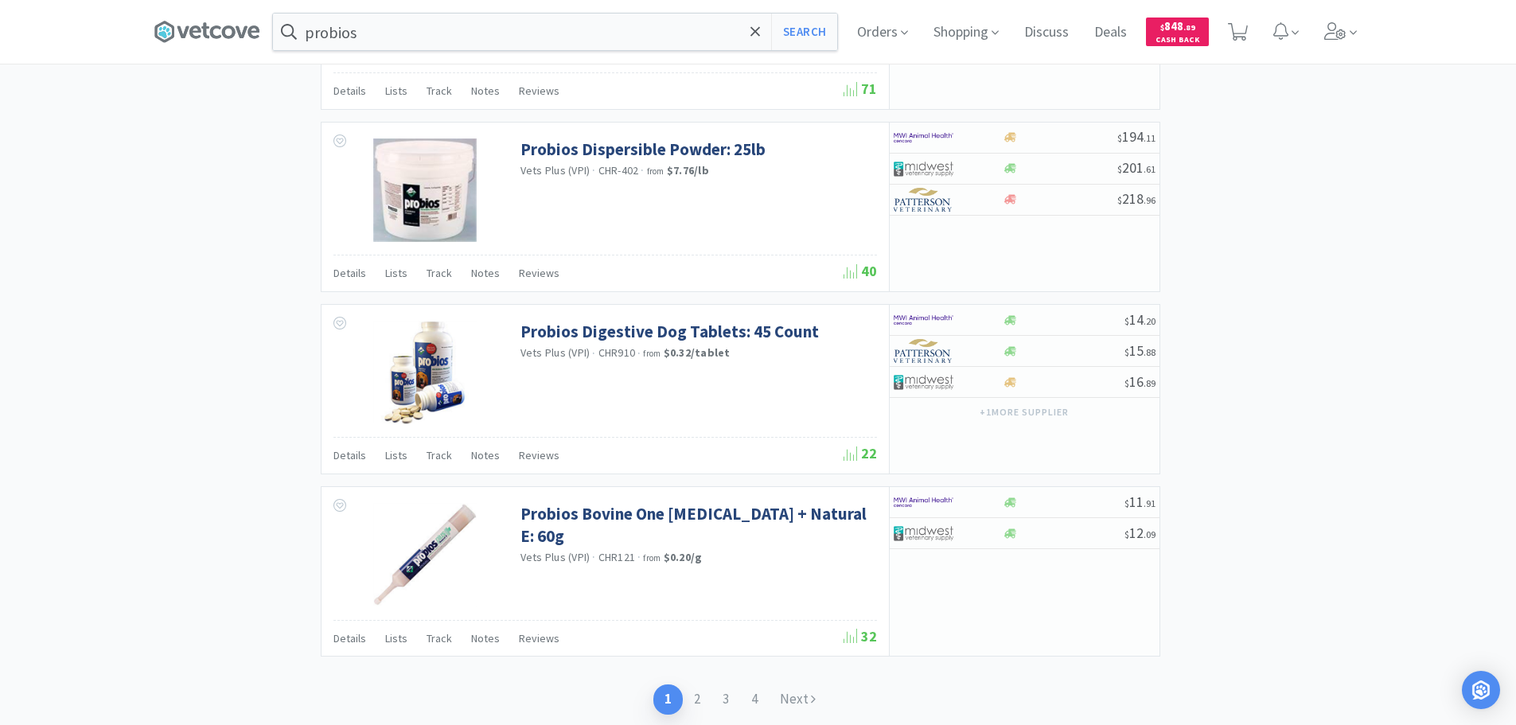
scroll to position [2247, 0]
click at [1049, 318] on div at bounding box center [1064, 320] width 122 height 12
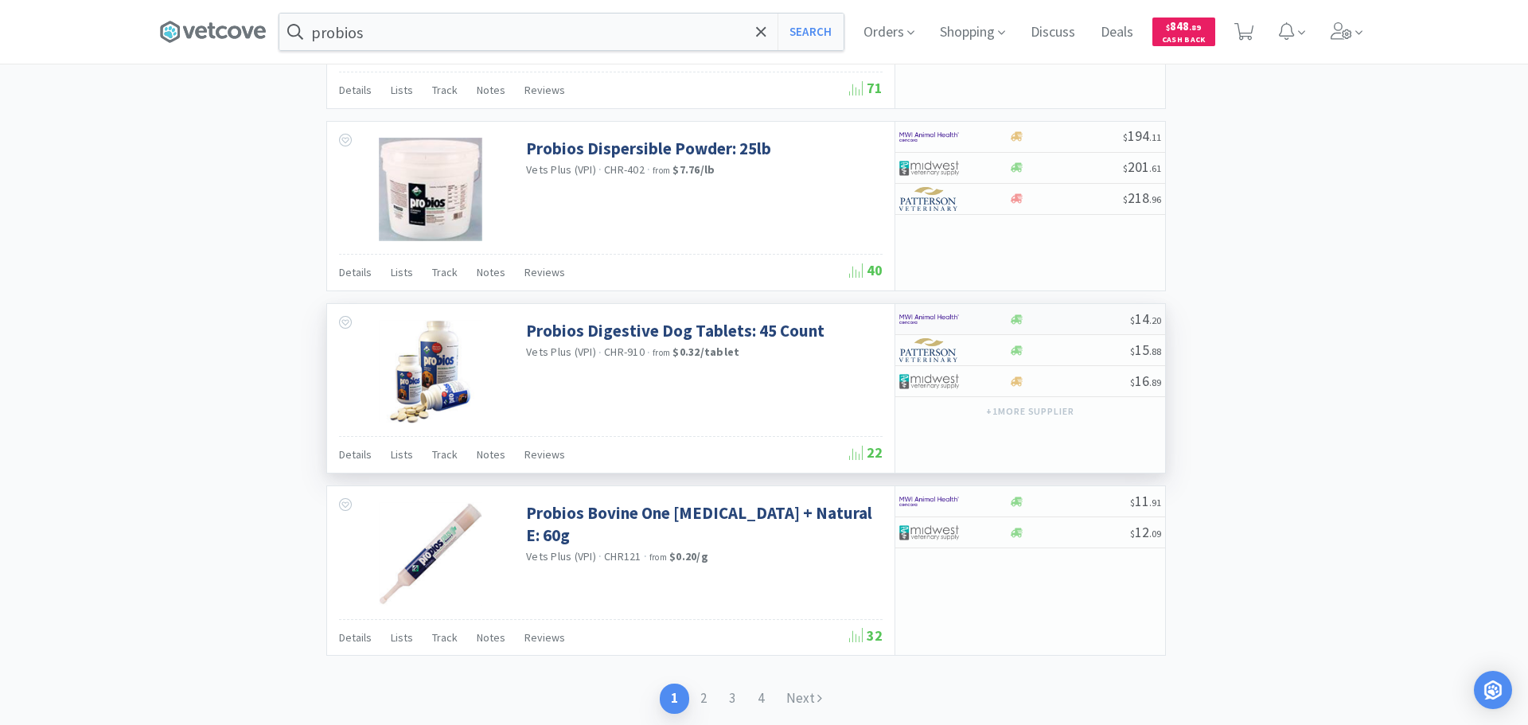
select select "1"
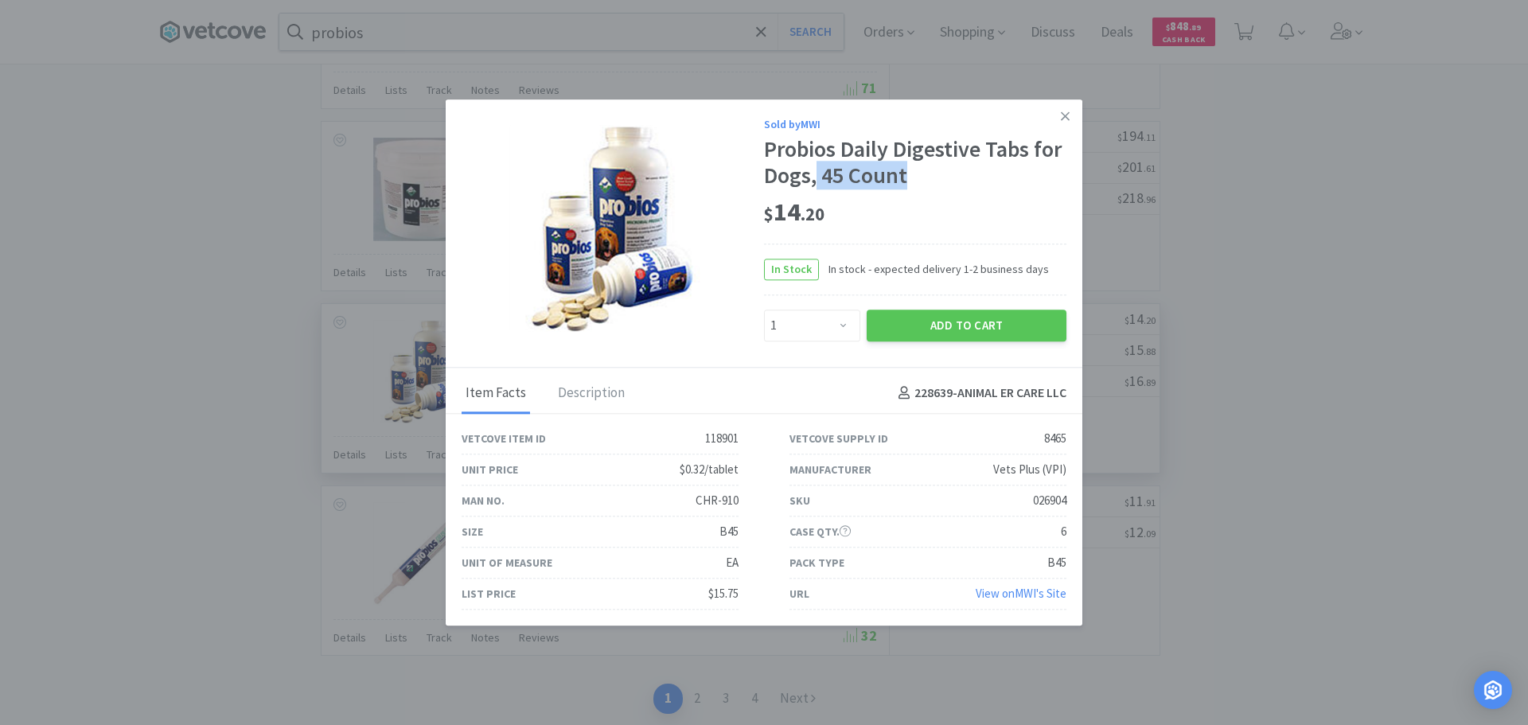
drag, startPoint x: 818, startPoint y: 175, endPoint x: 986, endPoint y: 187, distance: 168.3
click at [986, 187] on div "Probios Daily Digestive Tabs for Dogs, 45 Count" at bounding box center [915, 162] width 302 height 53
click at [979, 209] on div "$ 14 . 20" at bounding box center [915, 212] width 302 height 33
click at [1061, 122] on icon at bounding box center [1065, 116] width 9 height 14
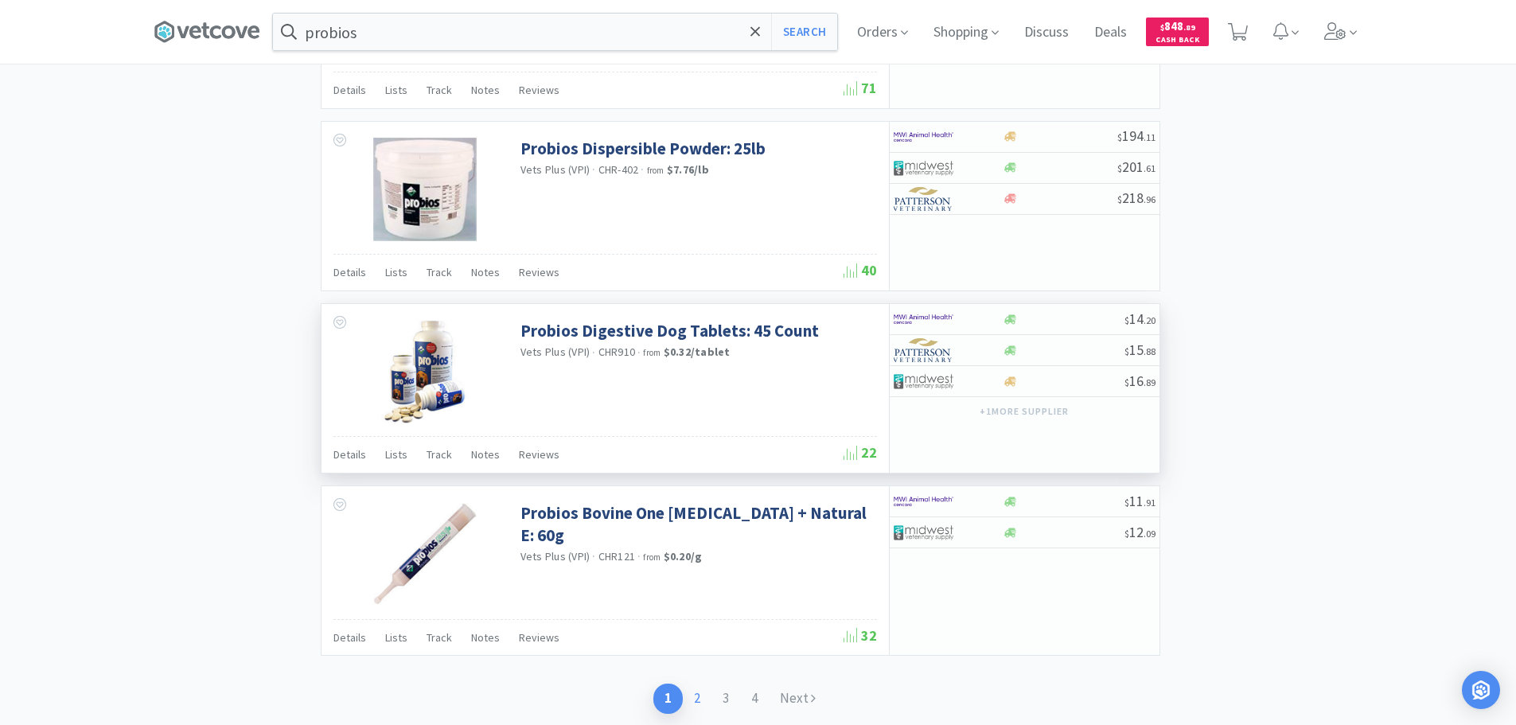
click at [698, 695] on link "2" at bounding box center [697, 698] width 29 height 29
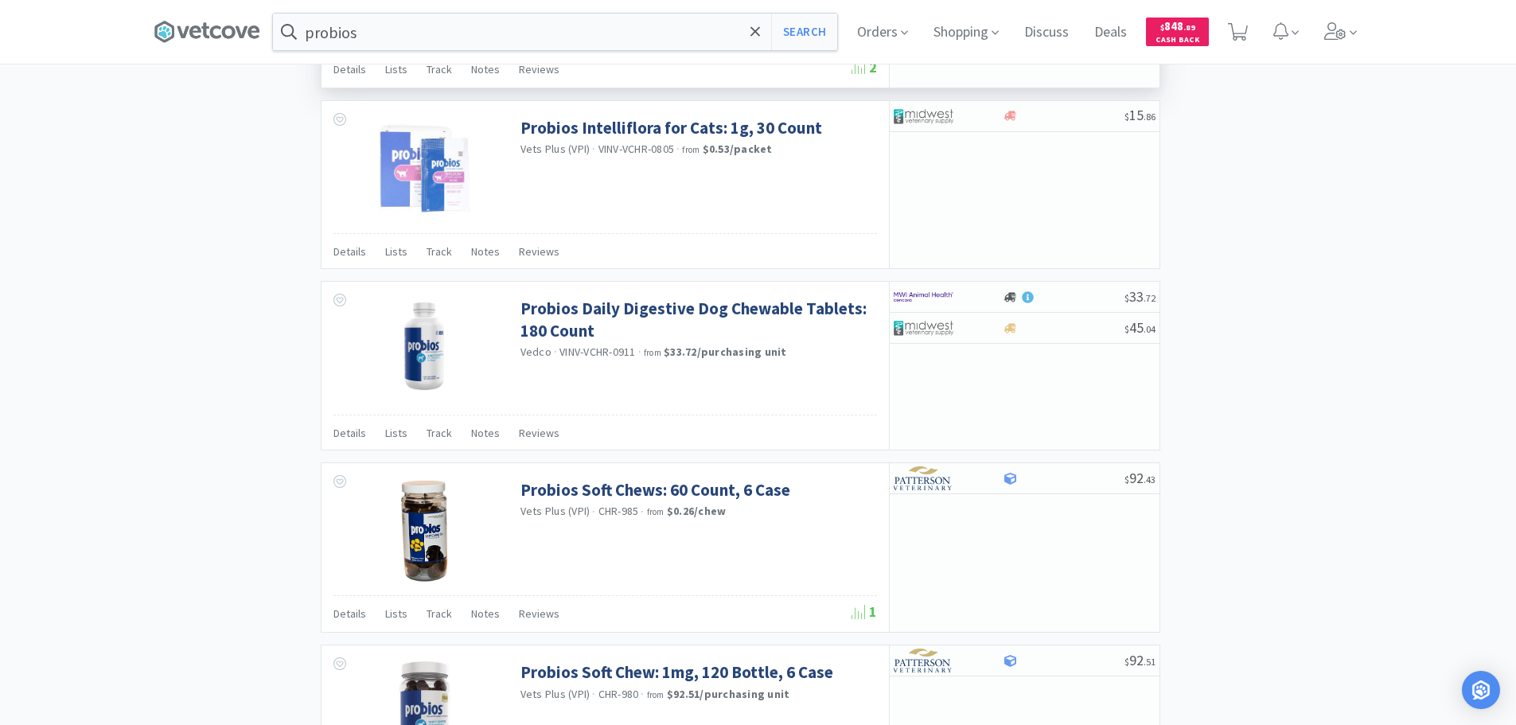
scroll to position [1591, 0]
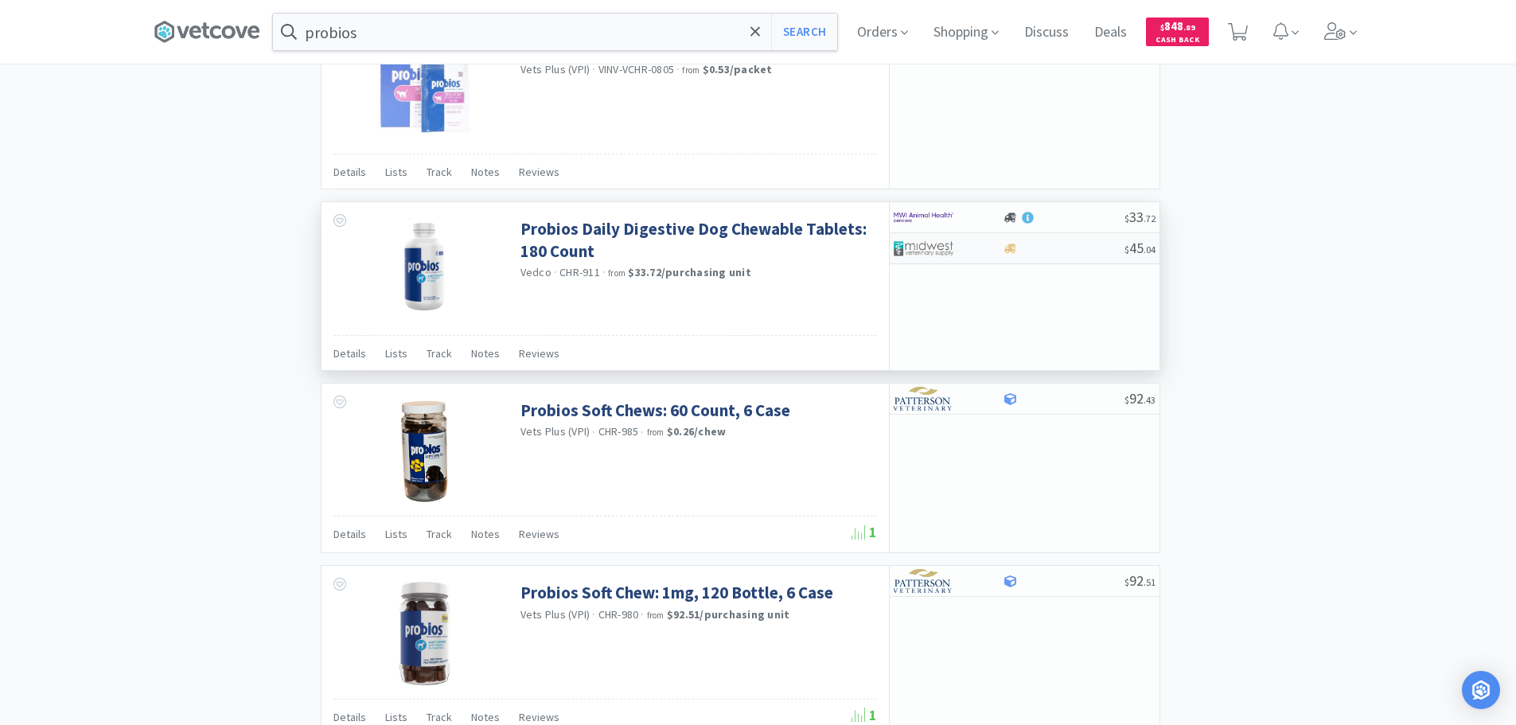
click at [1057, 250] on div at bounding box center [1064, 249] width 122 height 12
select select "1"
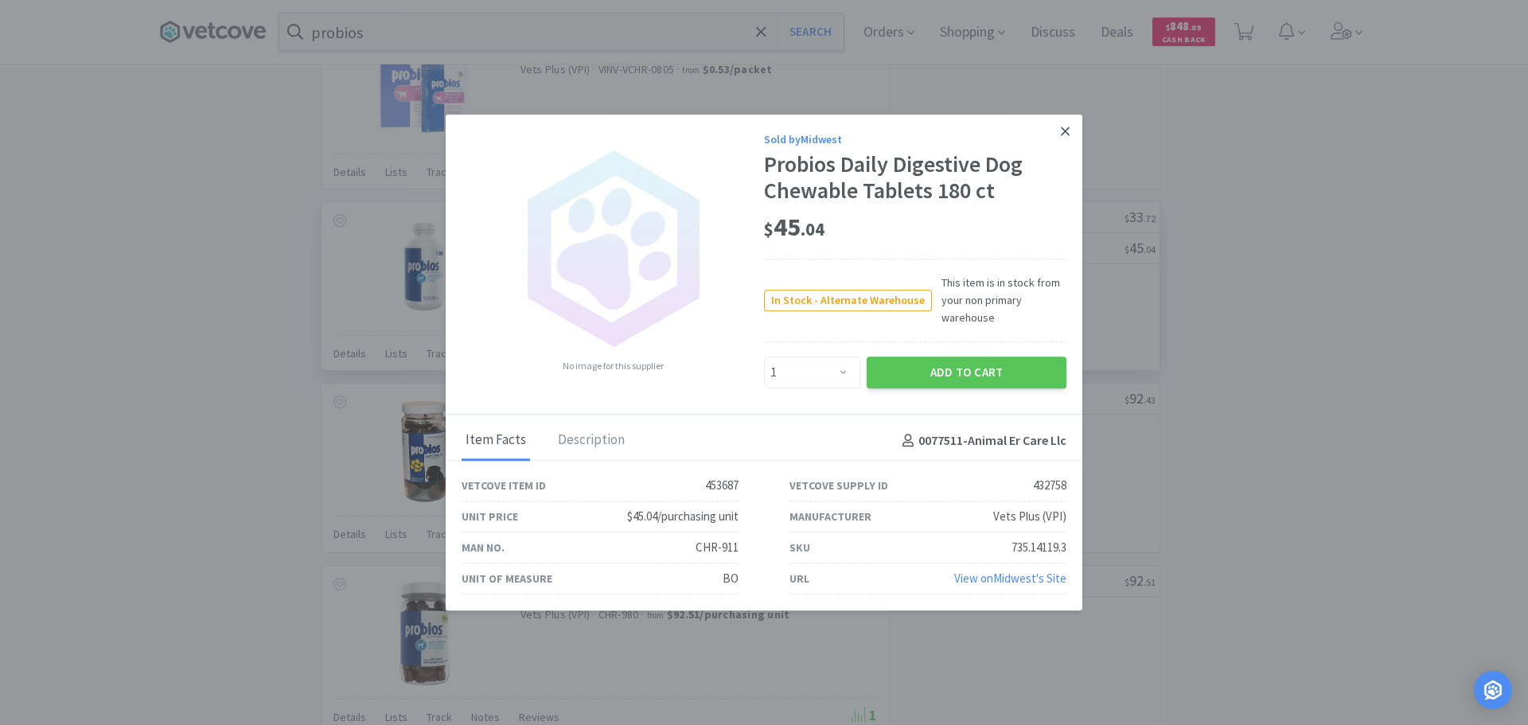
click at [1064, 129] on icon at bounding box center [1065, 131] width 9 height 14
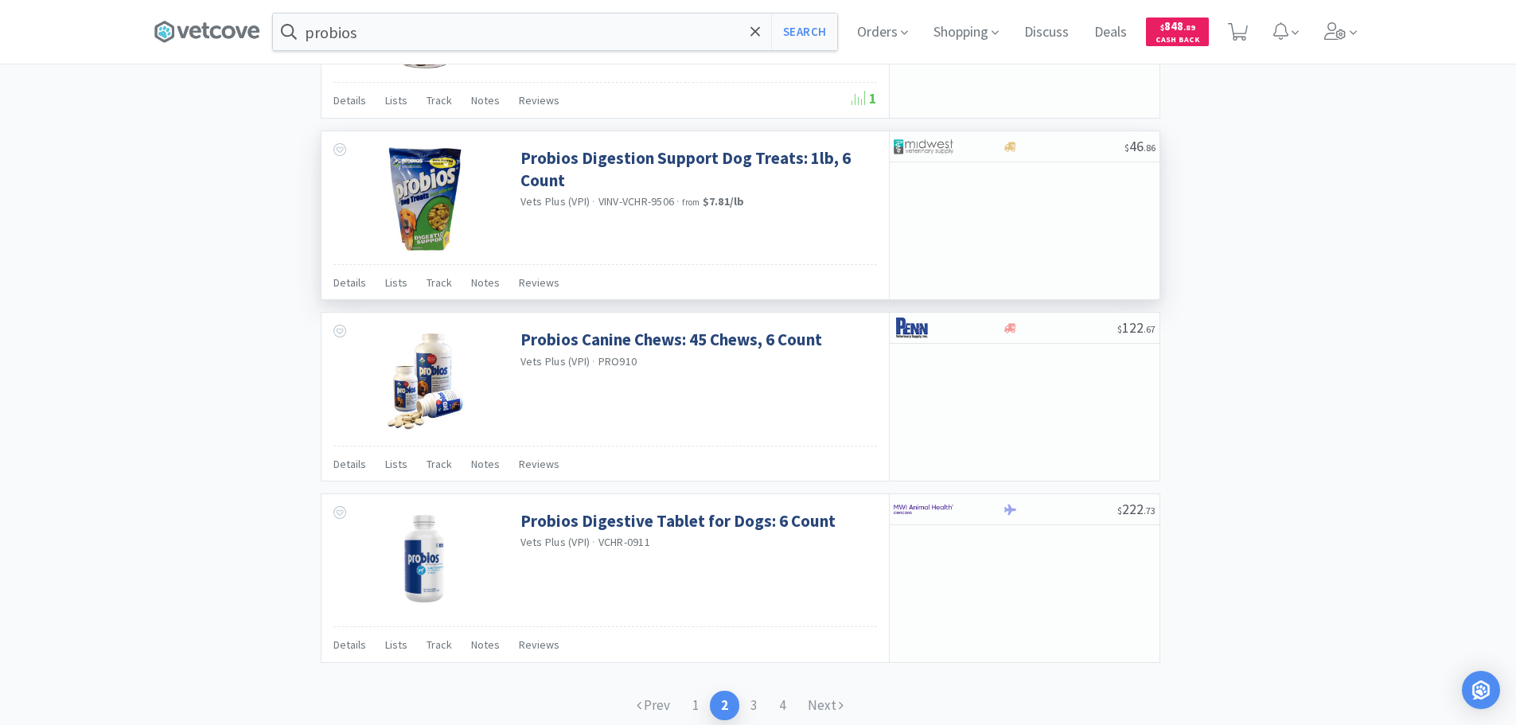
scroll to position [2228, 0]
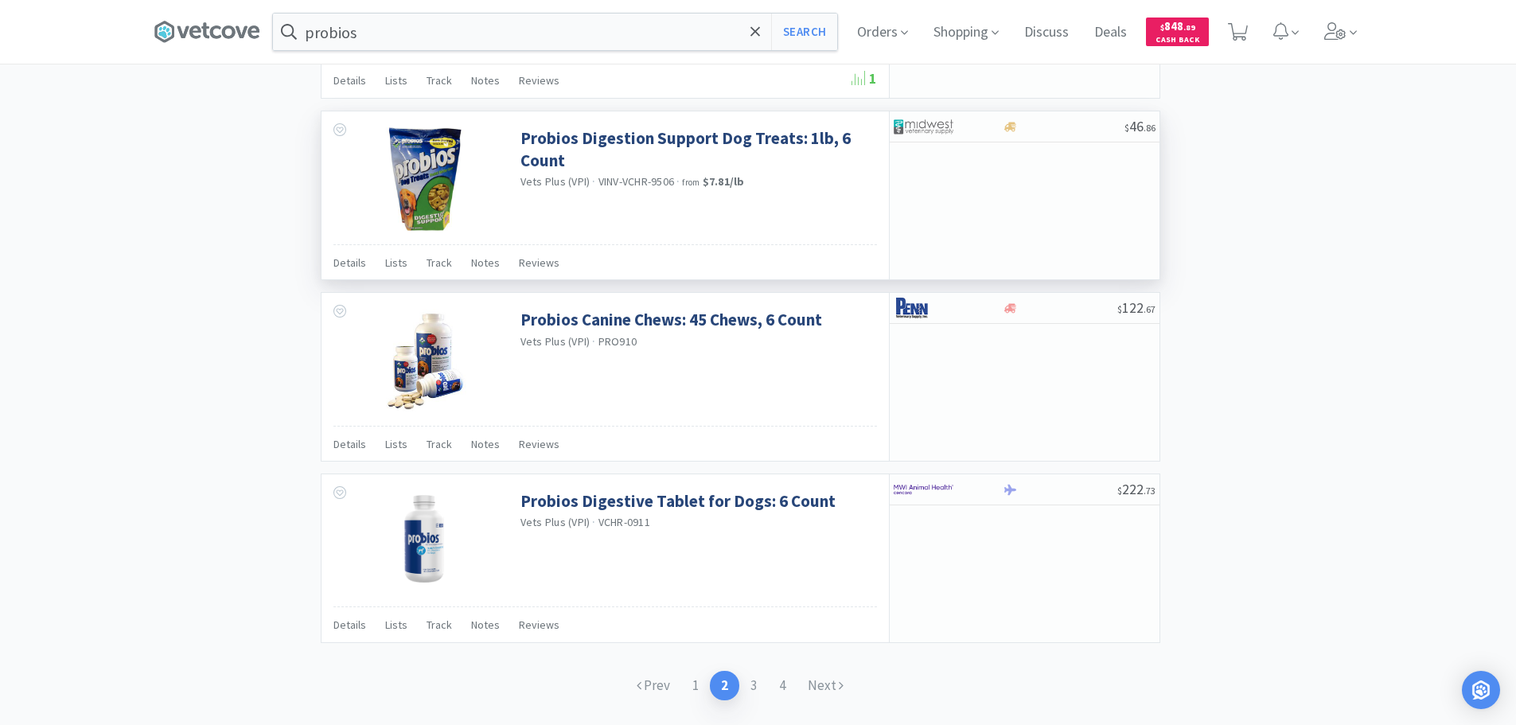
click at [1027, 208] on div "$ 46 . 86" at bounding box center [1024, 195] width 271 height 168
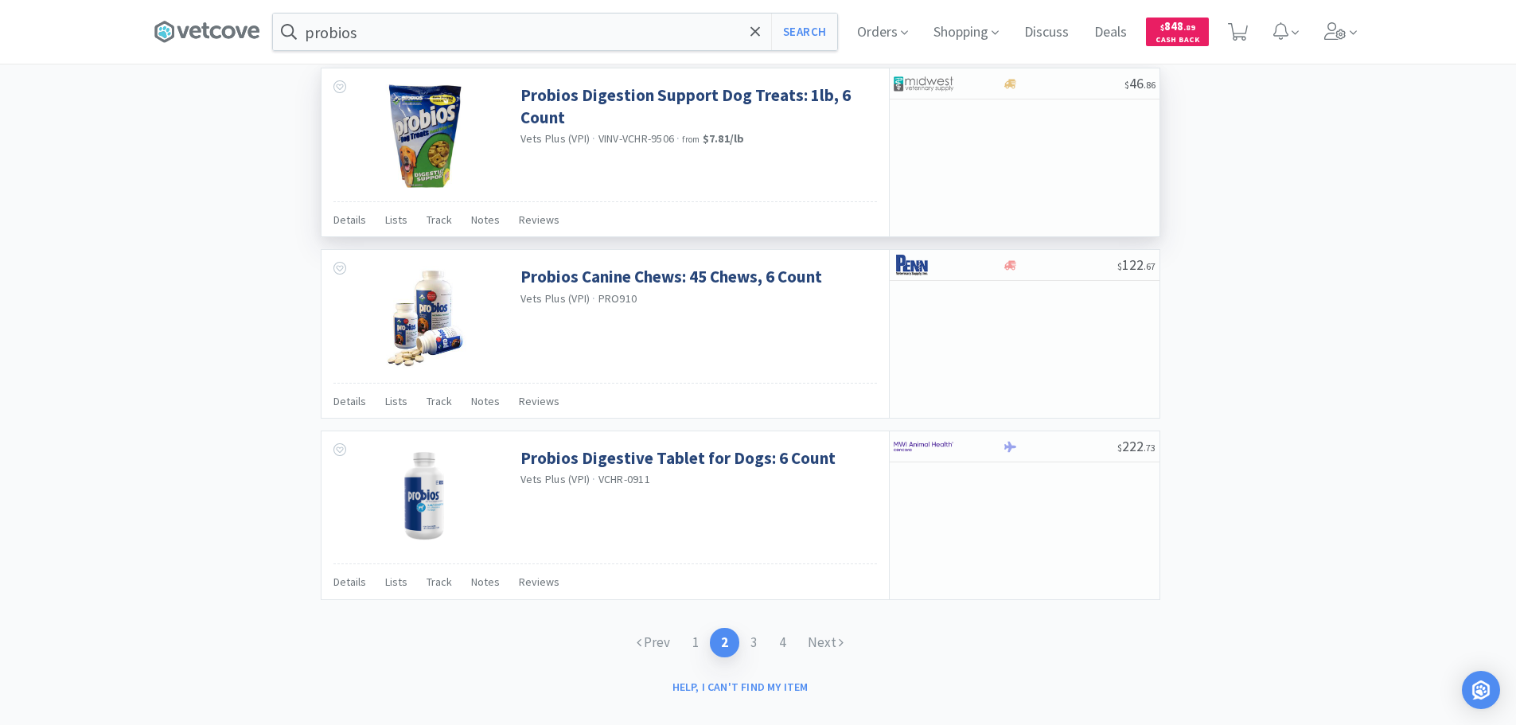
scroll to position [2294, 0]
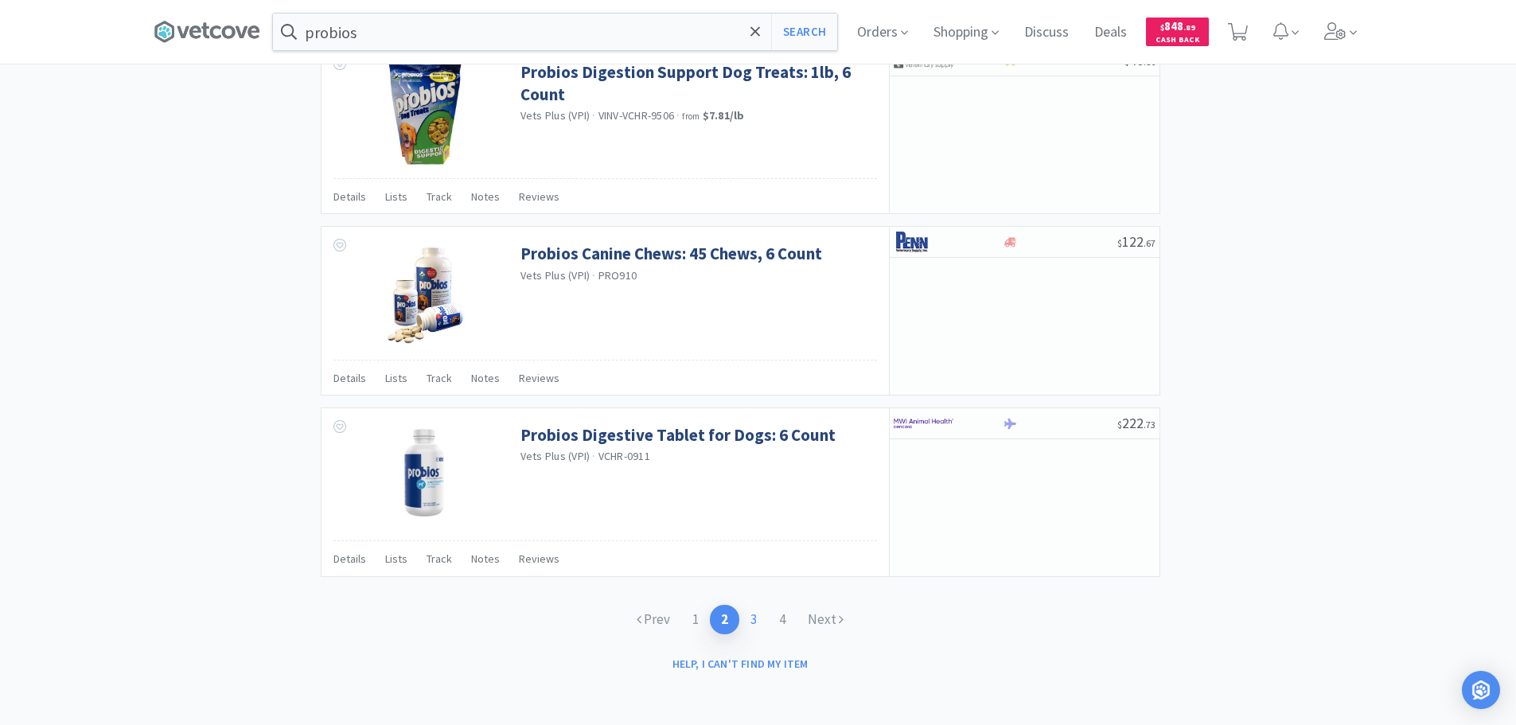
click at [758, 623] on link "3" at bounding box center [753, 619] width 29 height 29
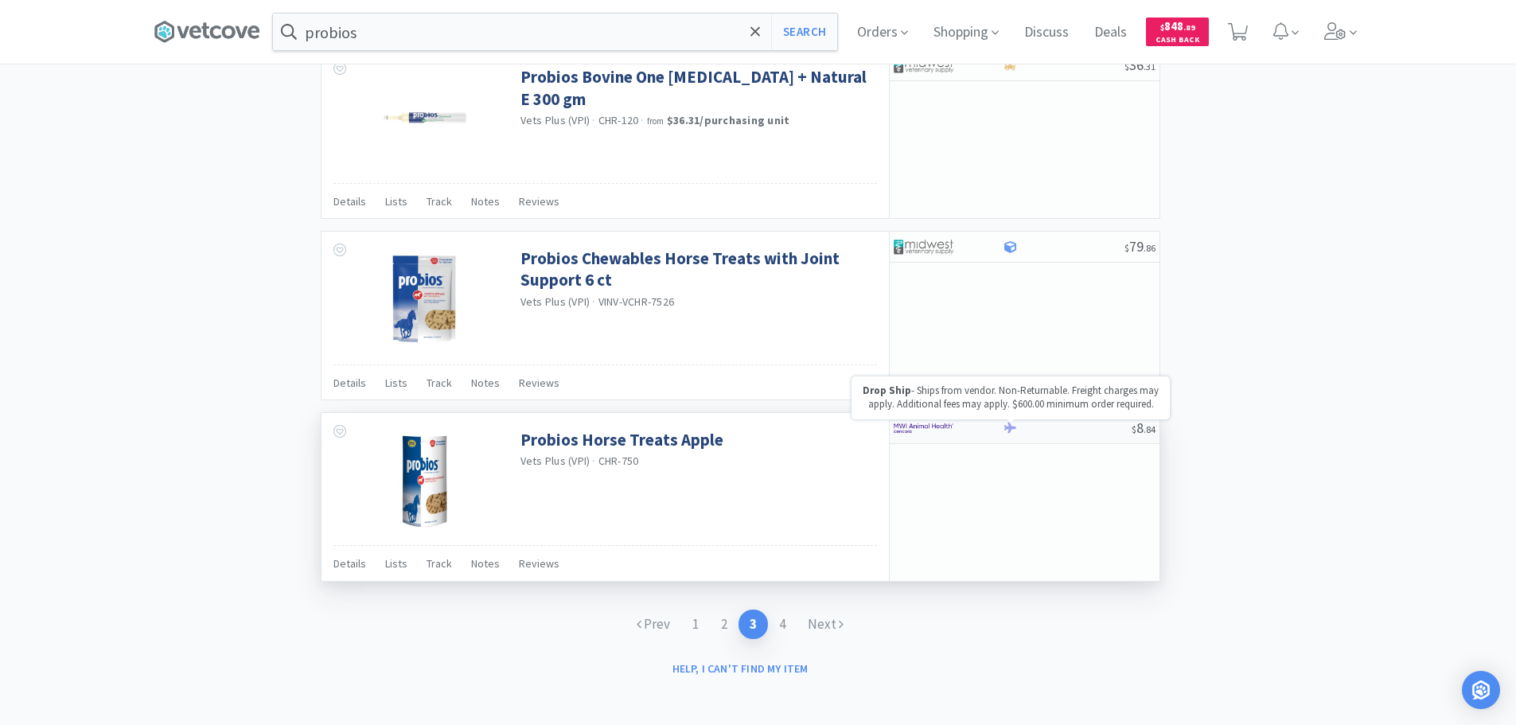
scroll to position [2283, 0]
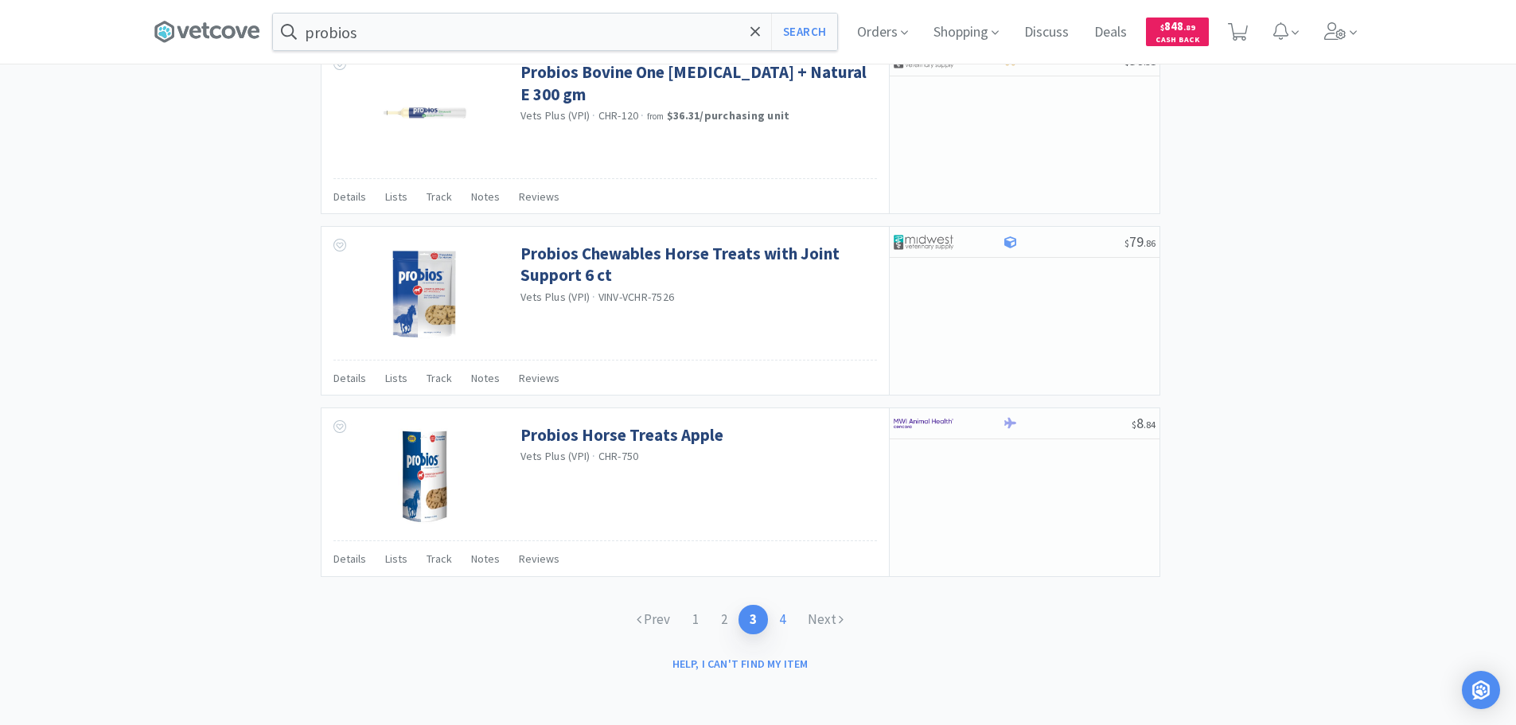
click at [781, 622] on link "4" at bounding box center [782, 619] width 29 height 29
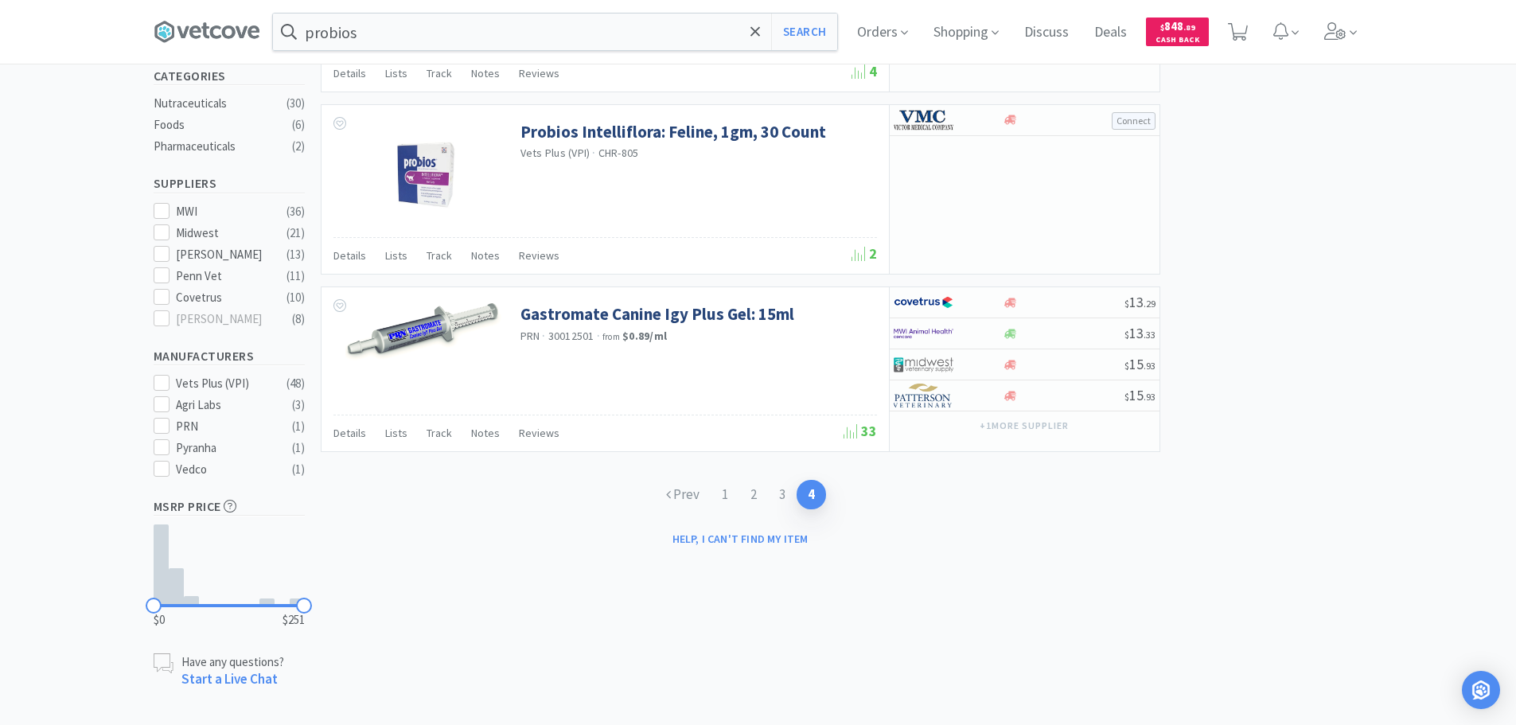
scroll to position [415, 0]
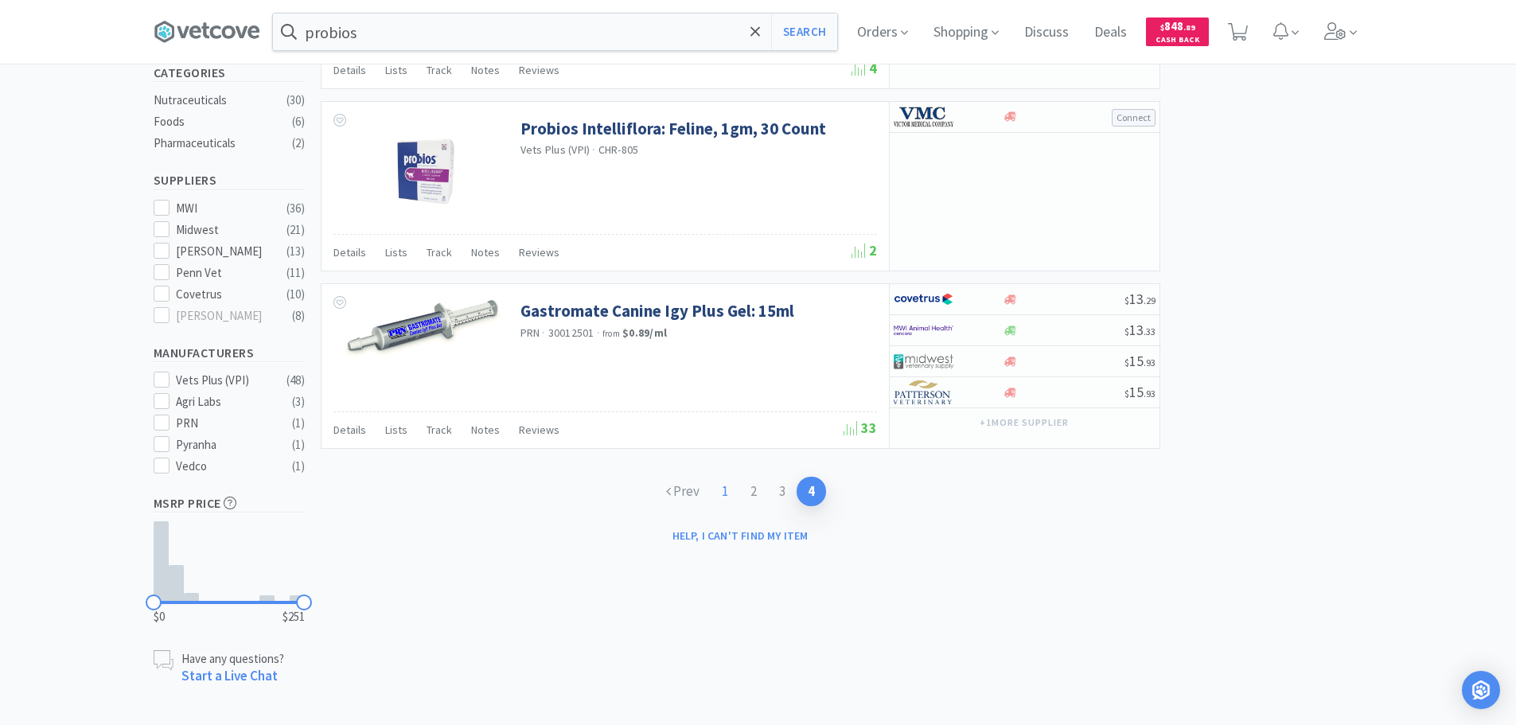
click at [724, 491] on link "1" at bounding box center [725, 491] width 29 height 29
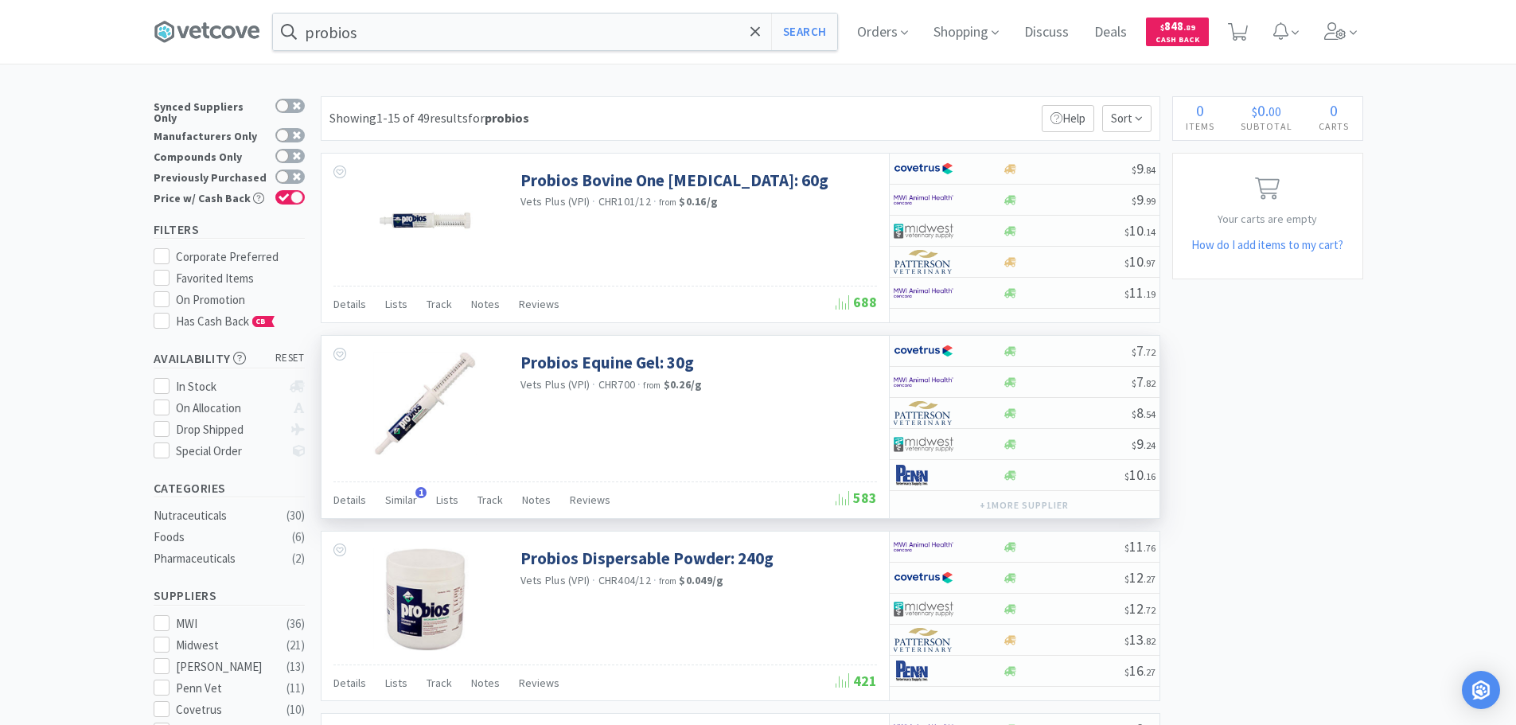
click at [783, 377] on div "Vets Plus (VPI) · CHR700 · from $0.26 / g" at bounding box center [696, 386] width 353 height 18
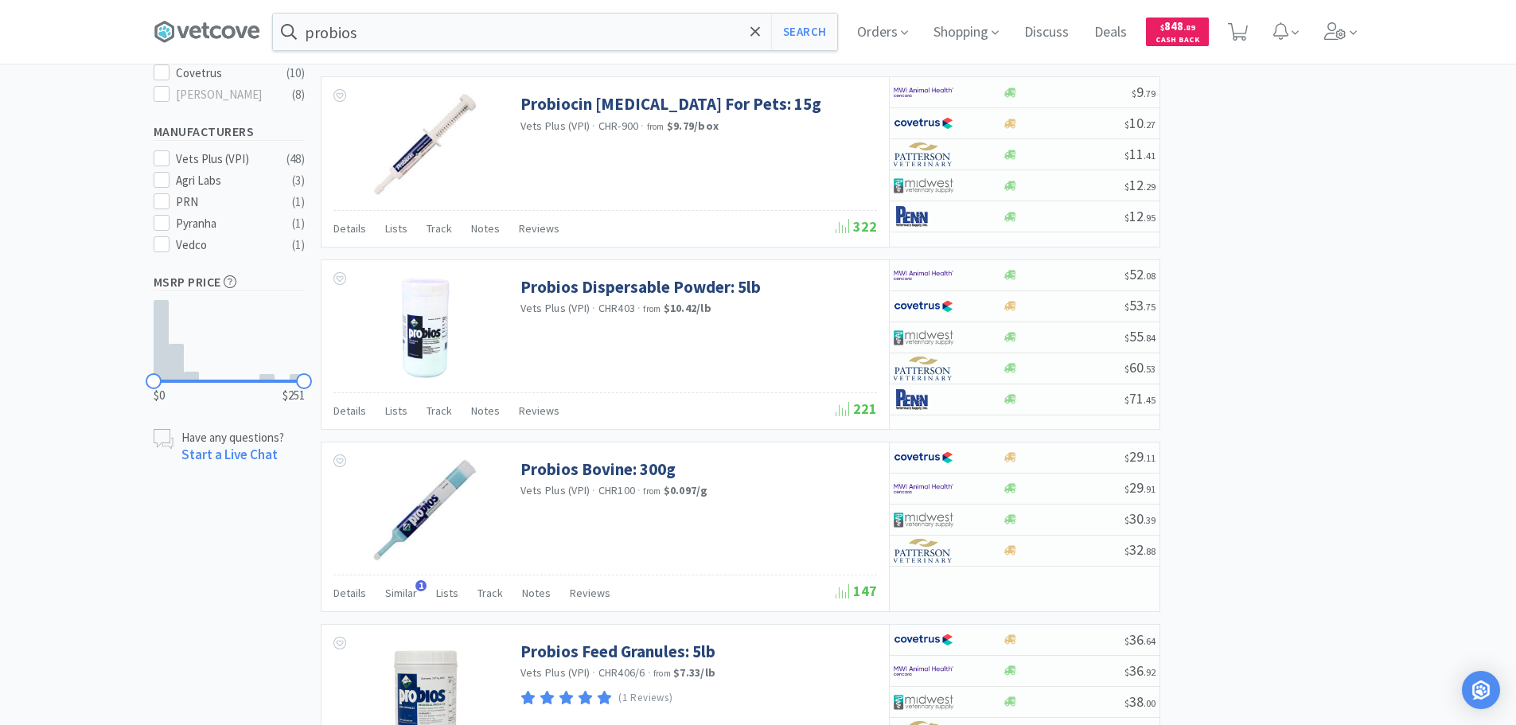
scroll to position [796, 0]
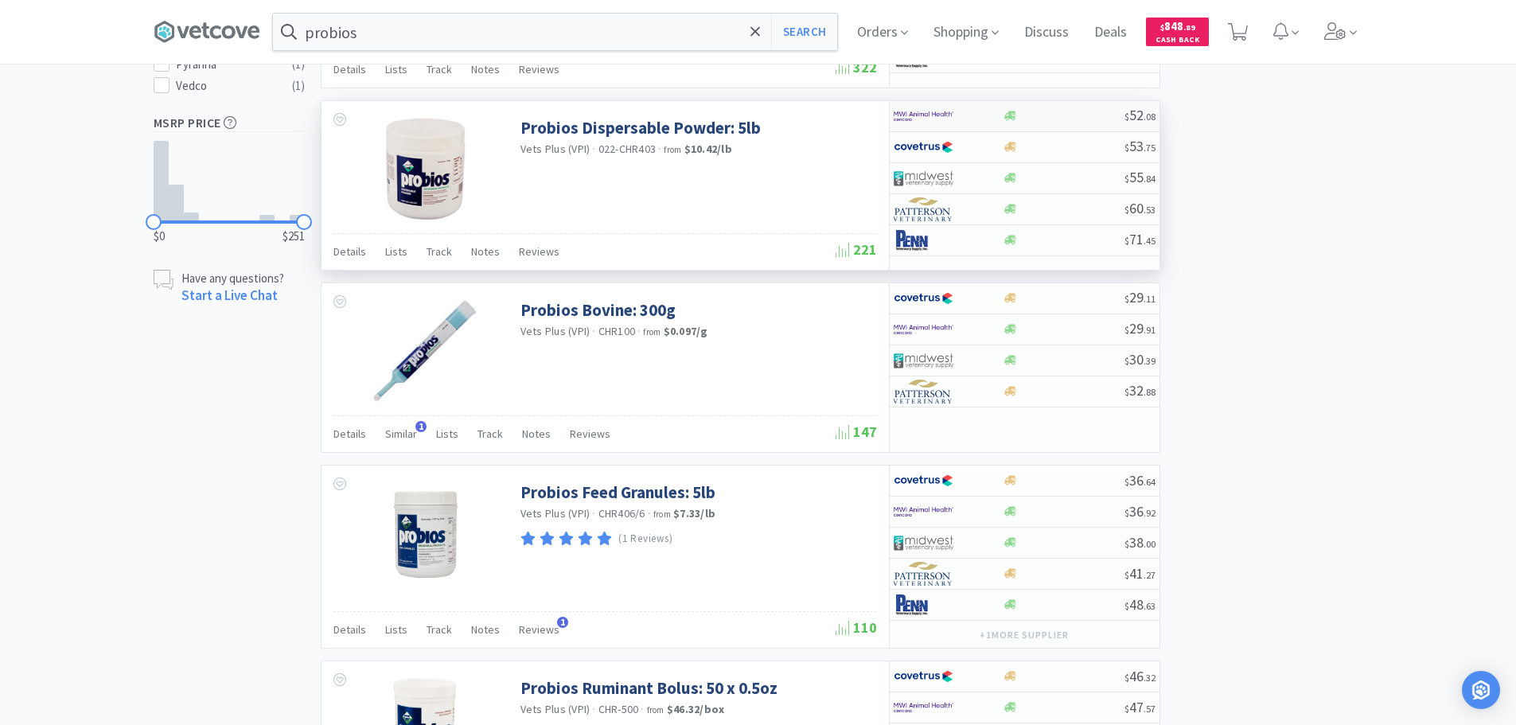
click at [1075, 111] on div at bounding box center [1064, 116] width 122 height 12
select select "1"
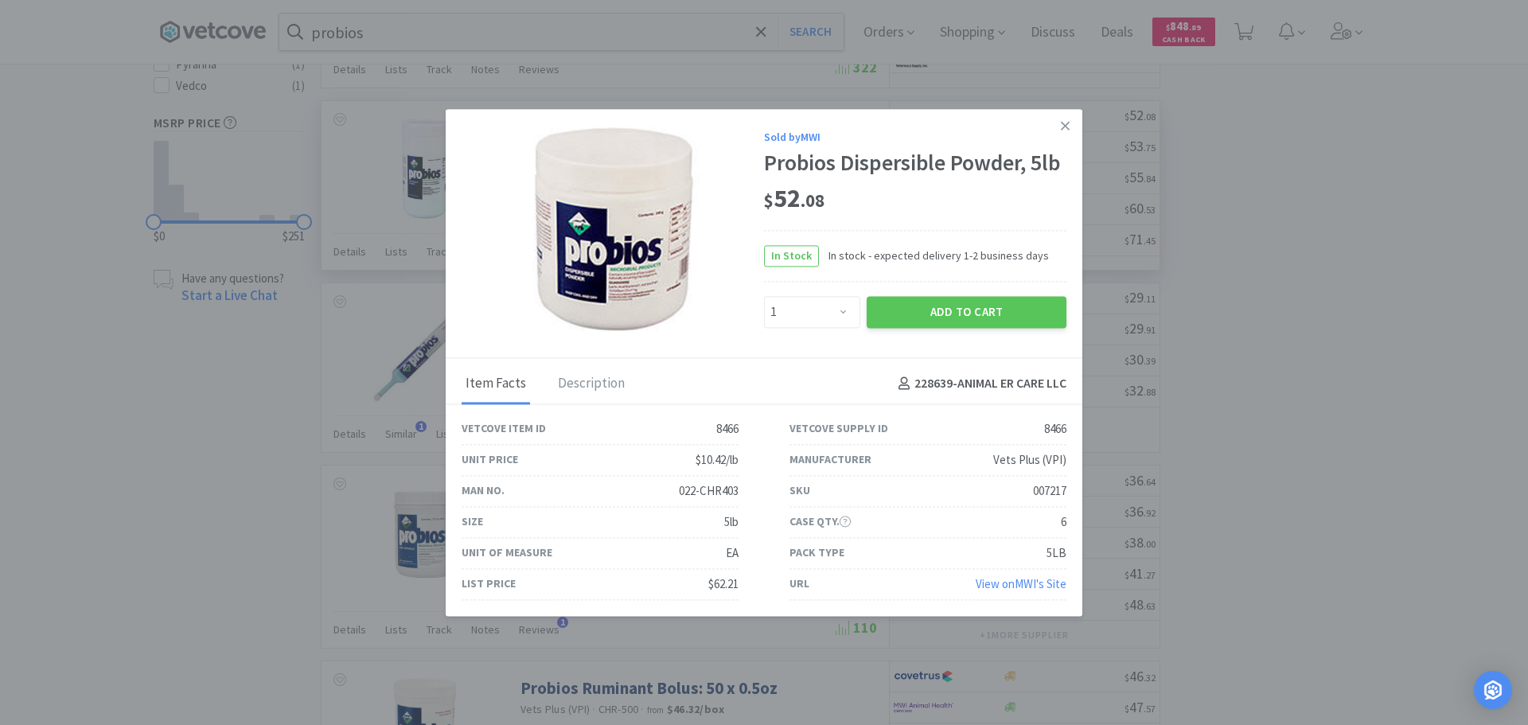
click at [1003, 586] on link "View on MWI 's Site" at bounding box center [1021, 583] width 91 height 15
click at [1072, 124] on link at bounding box center [1065, 126] width 28 height 34
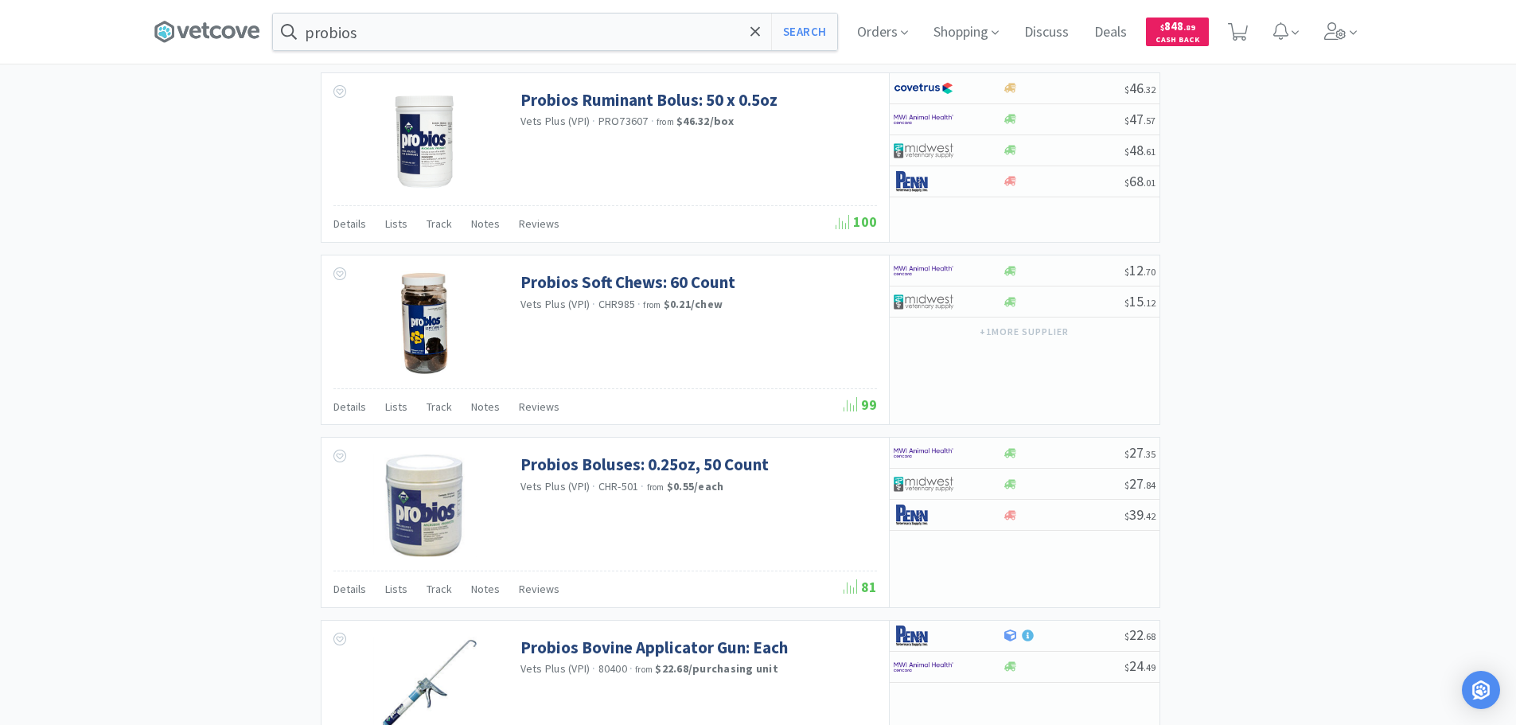
scroll to position [1432, 0]
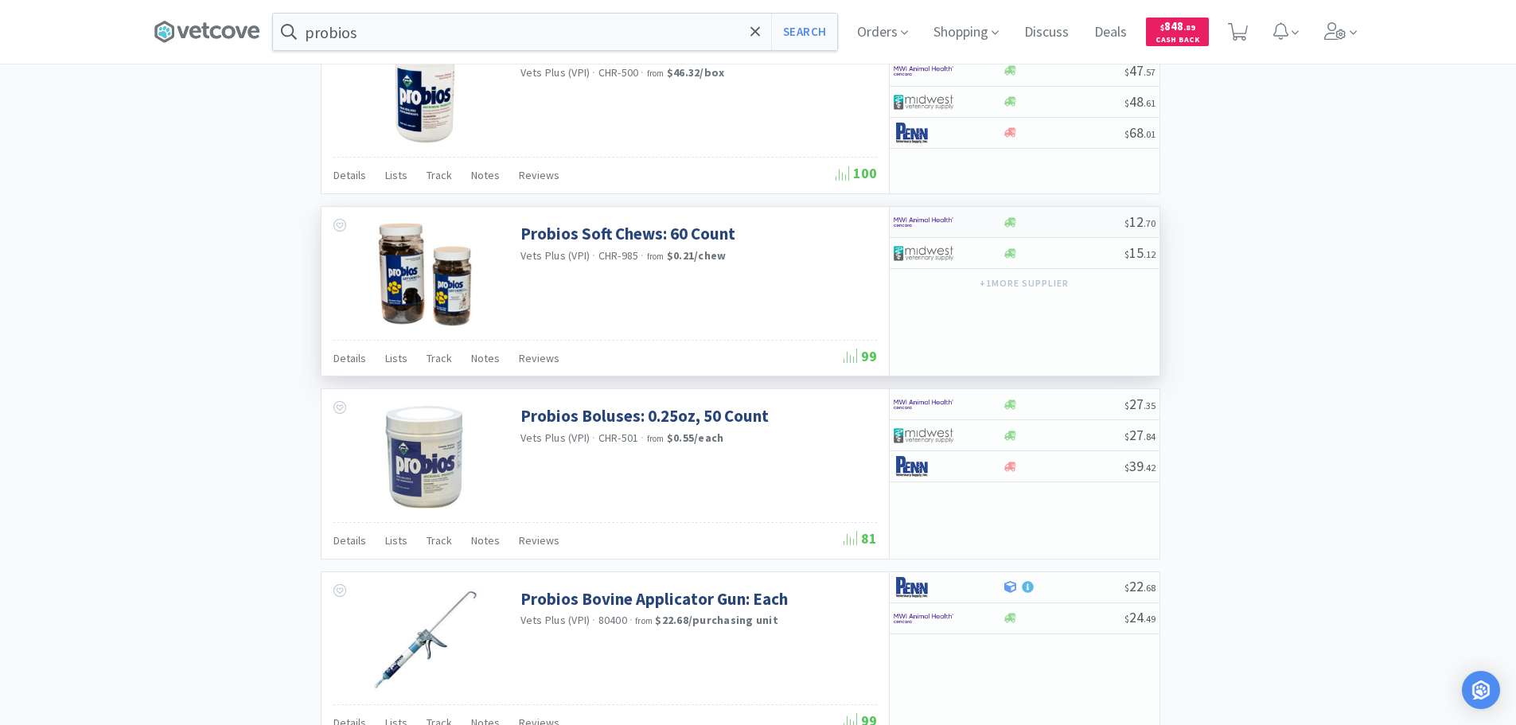
click at [1081, 220] on div at bounding box center [1064, 222] width 122 height 12
select select "1"
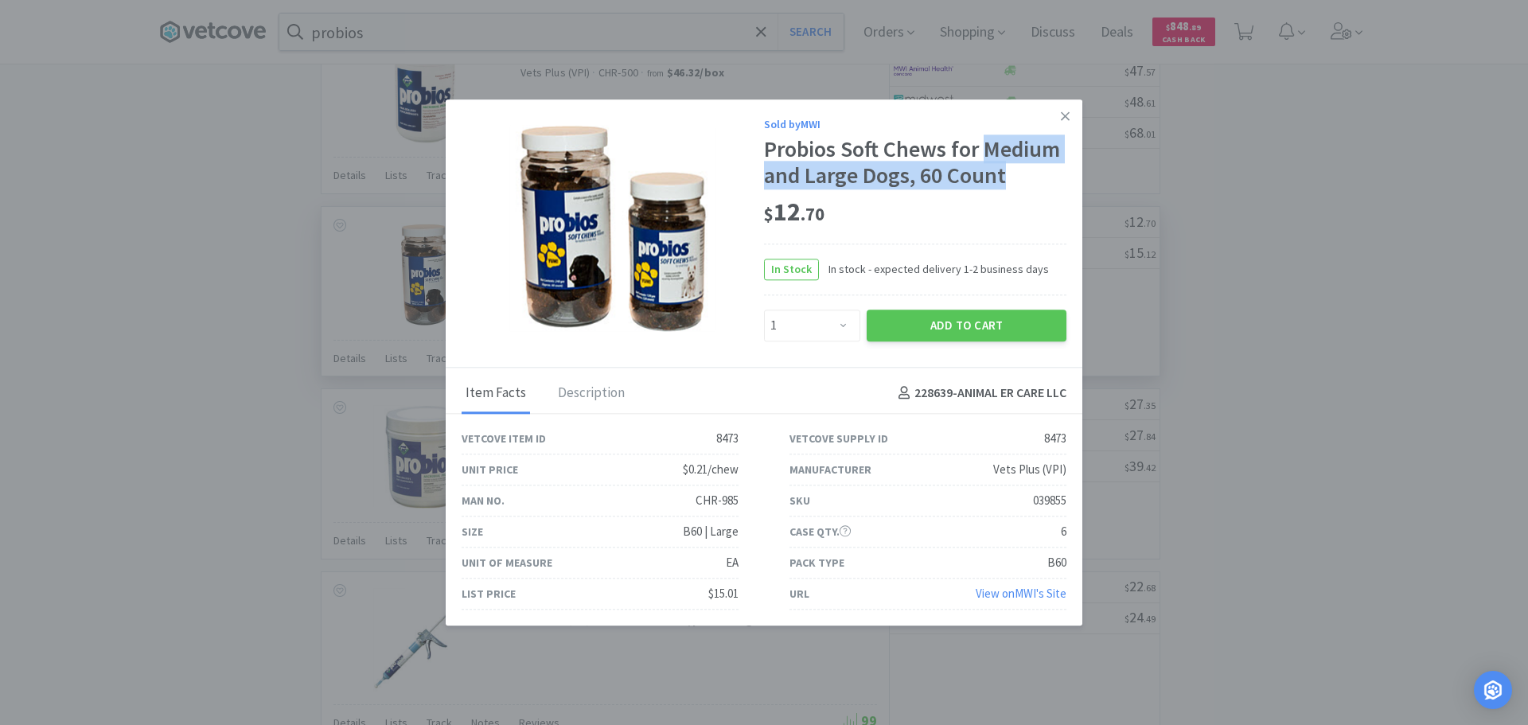
drag, startPoint x: 986, startPoint y: 150, endPoint x: 1010, endPoint y: 182, distance: 40.4
click at [1010, 182] on div "Probios Soft Chews for Medium and Large Dogs, 60 Count" at bounding box center [915, 162] width 302 height 53
click at [1028, 212] on div "$ 12 . 70" at bounding box center [915, 212] width 302 height 33
click at [1025, 597] on link "View on MWI 's Site" at bounding box center [1021, 593] width 91 height 15
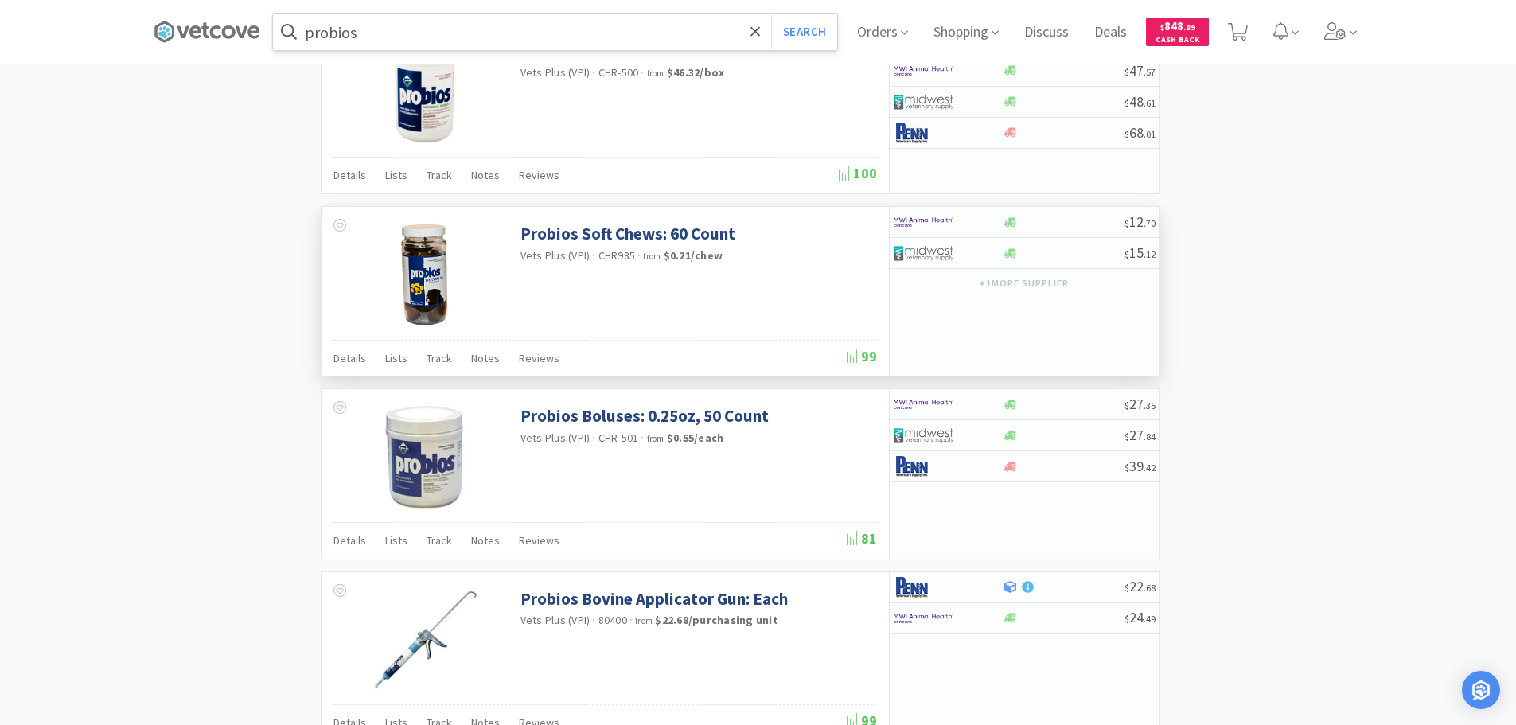
click at [611, 31] on input "probios" at bounding box center [555, 32] width 564 height 37
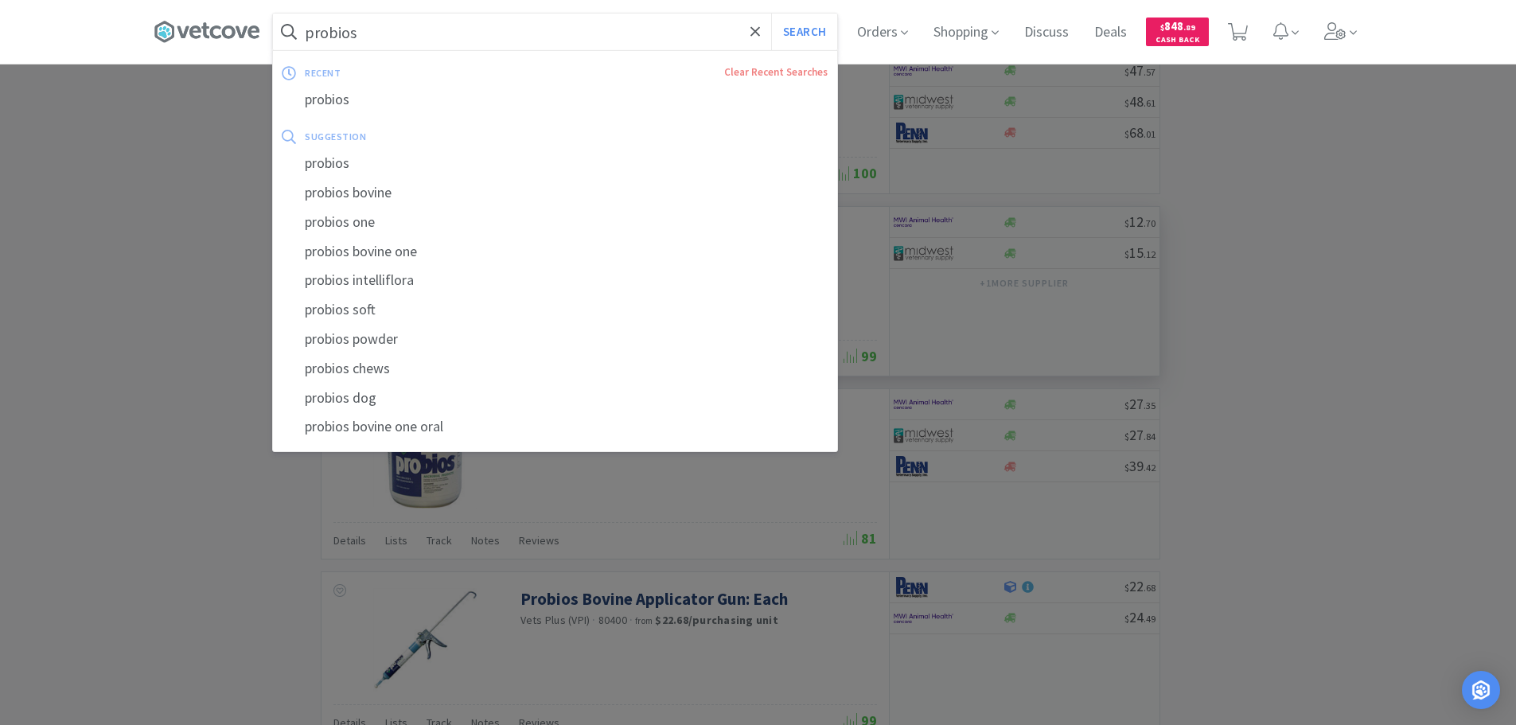
paste input "CHR-985"
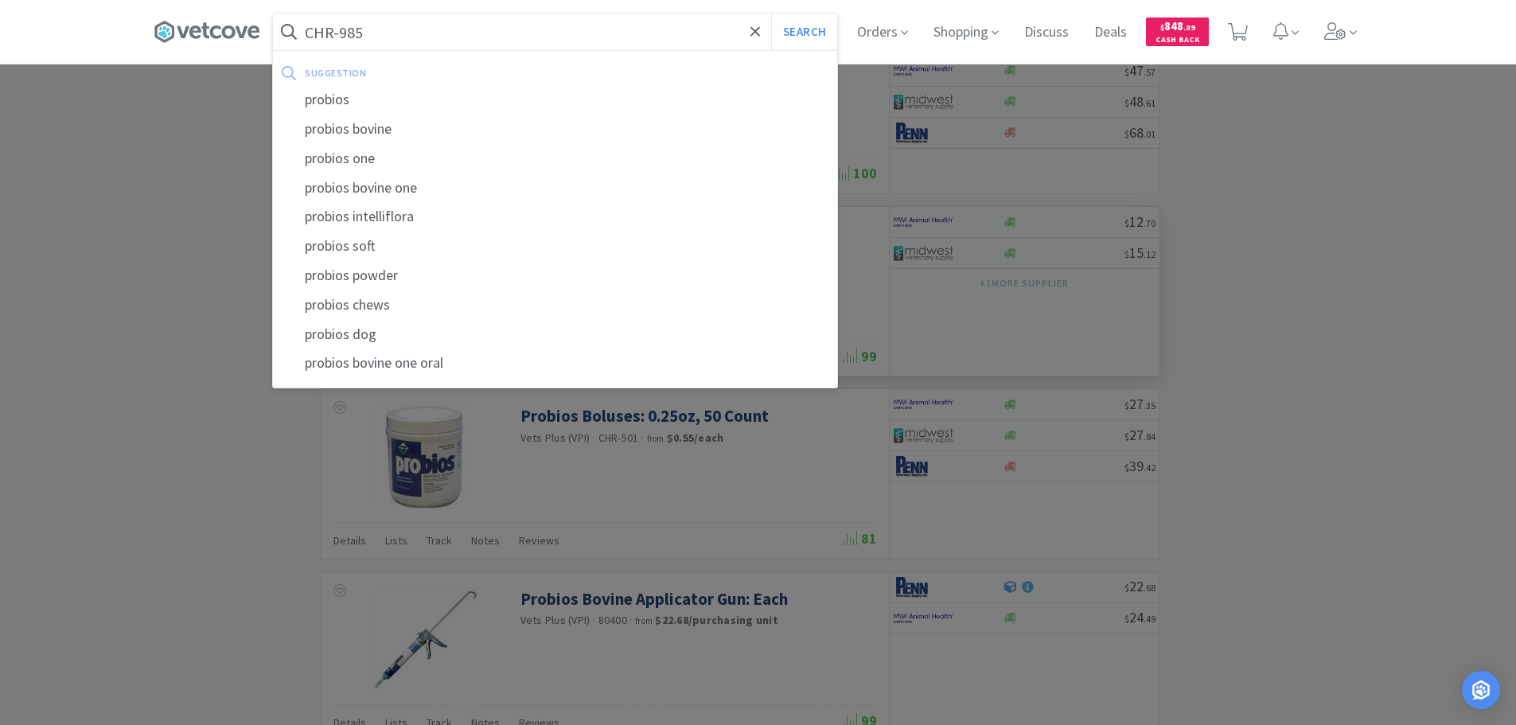
type input "CHR-985"
click at [771, 14] on button "Search" at bounding box center [804, 32] width 66 height 37
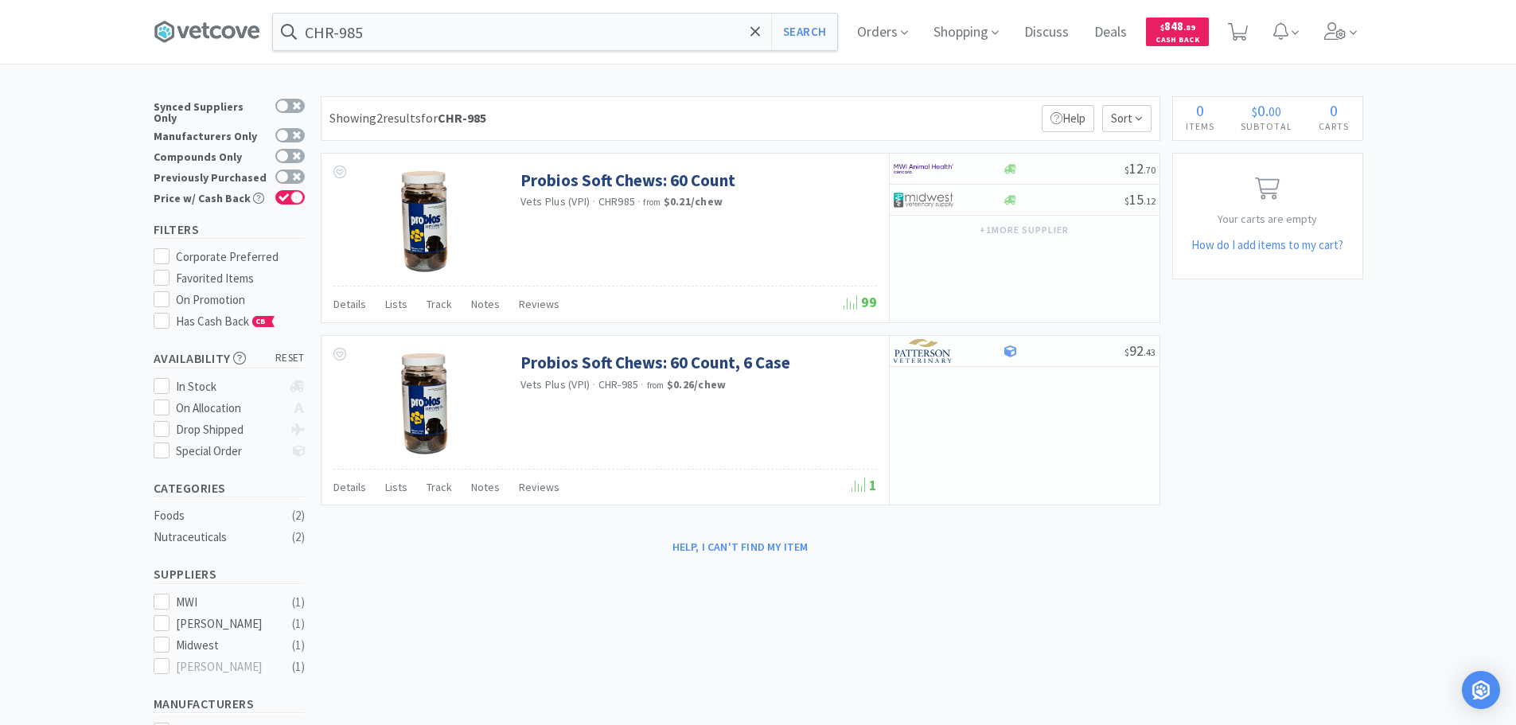
click at [774, 106] on div "Showing 2 results for CHR-985 Filters Help Sort" at bounding box center [740, 118] width 839 height 45
click at [1256, 438] on div "× Filter Results Synced Suppliers Only Manufacturers Only Compounds Only Previo…" at bounding box center [758, 523] width 1209 height 855
click at [1252, 415] on div "× Filter Results Synced Suppliers Only Manufacturers Only Compounds Only Previo…" at bounding box center [758, 523] width 1209 height 855
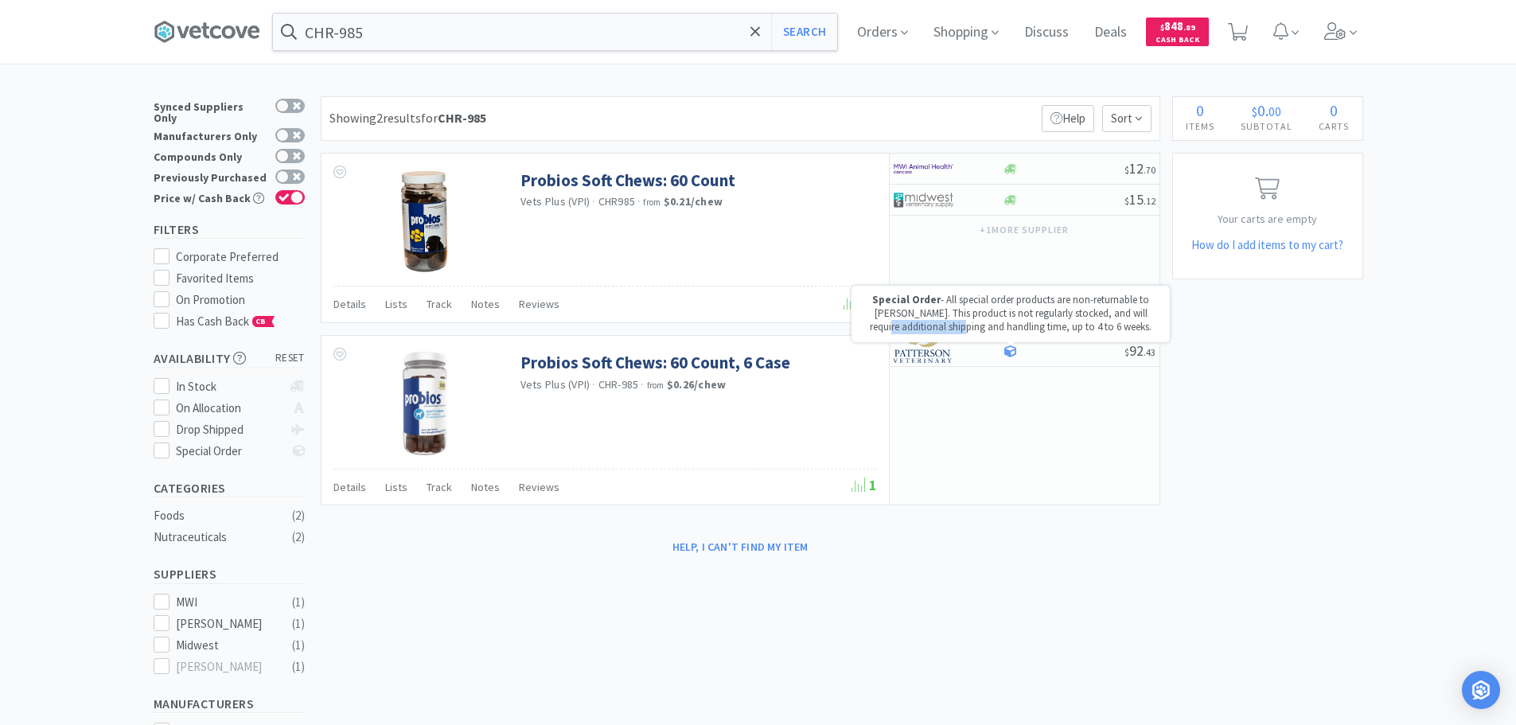
drag, startPoint x: 929, startPoint y: 329, endPoint x: 885, endPoint y: 328, distance: 44.6
click at [885, 328] on p "Special Order - All special order products are non-returnable to [PERSON_NAME].…" at bounding box center [1010, 314] width 302 height 41
select select "1"
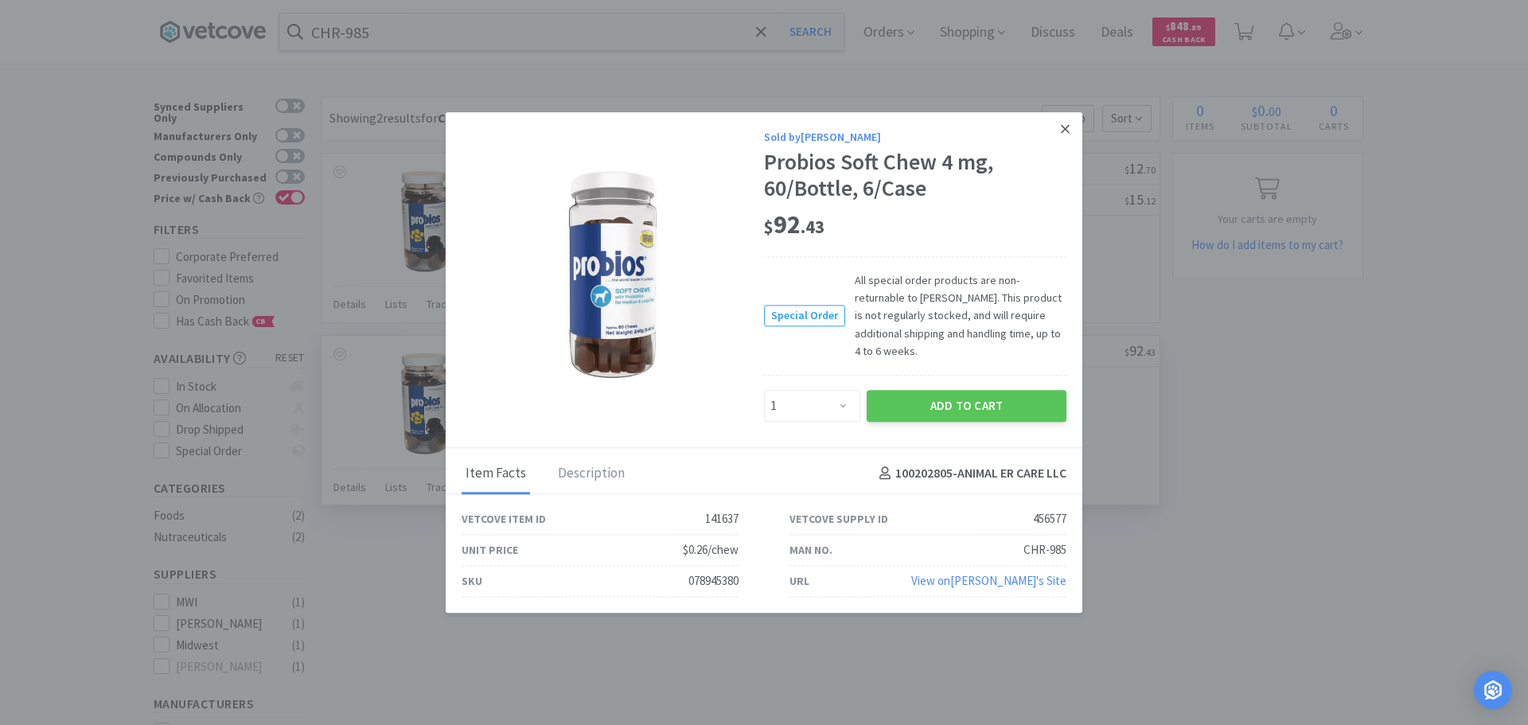
click at [1058, 132] on link at bounding box center [1065, 129] width 28 height 34
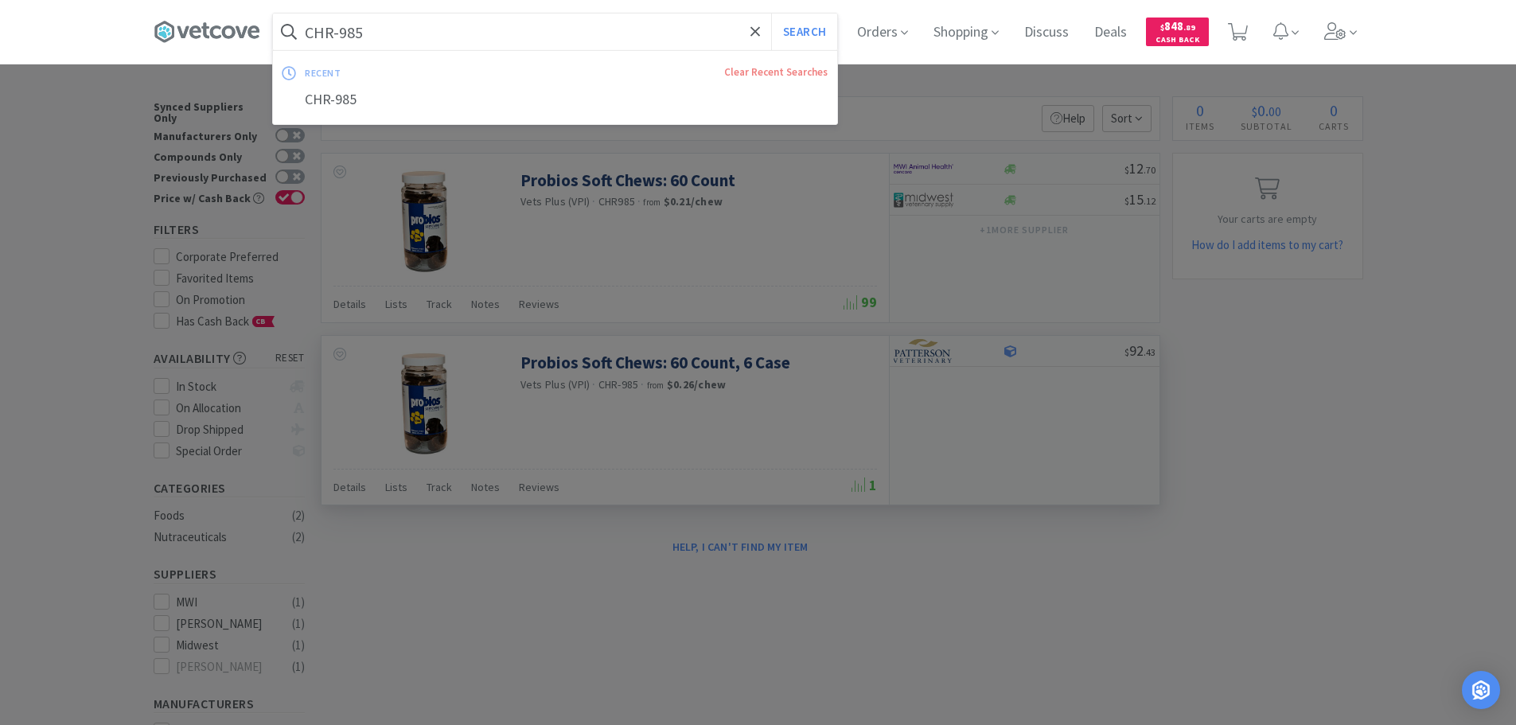
click at [532, 28] on input "CHR-985" at bounding box center [555, 32] width 564 height 37
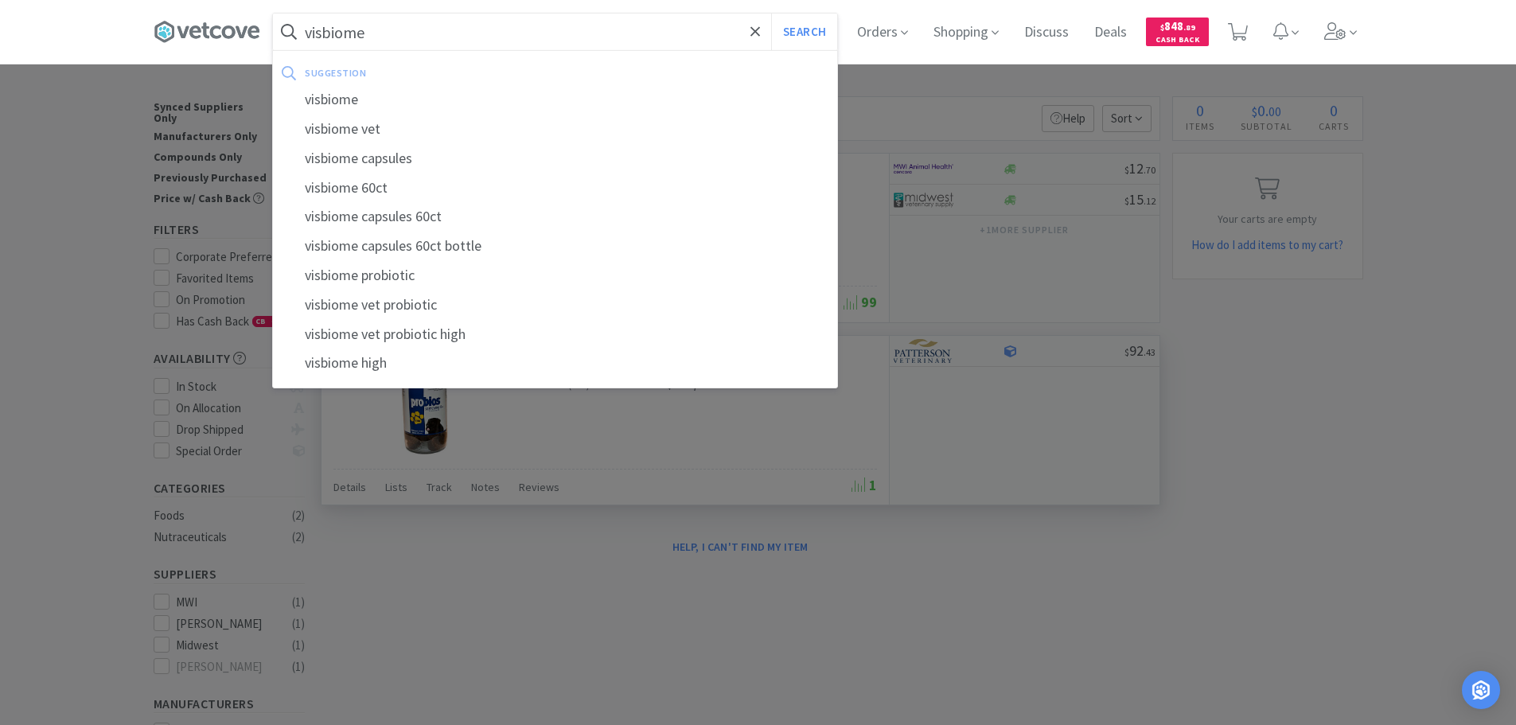
type input "visbiome"
click at [771, 14] on button "Search" at bounding box center [804, 32] width 66 height 37
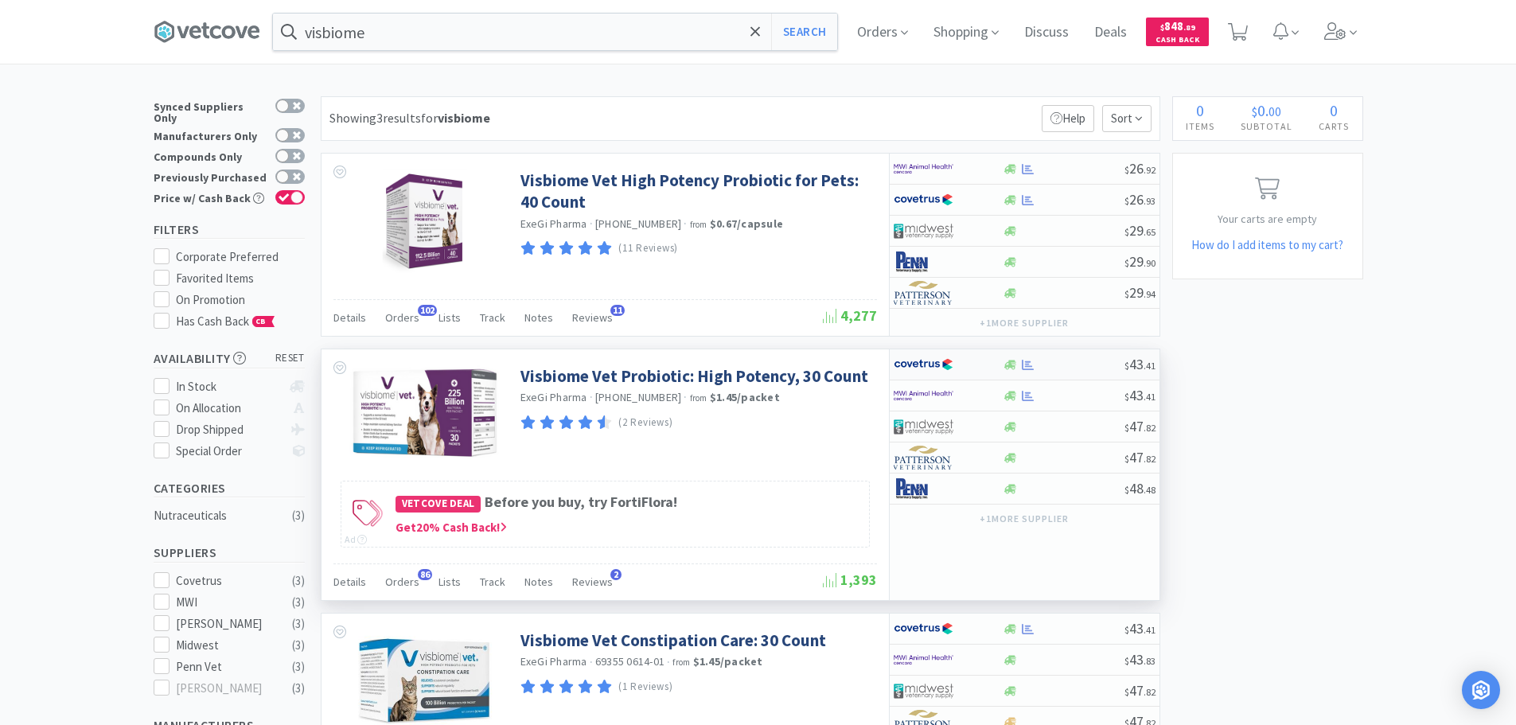
click at [1077, 368] on div at bounding box center [1064, 365] width 122 height 12
select select "1"
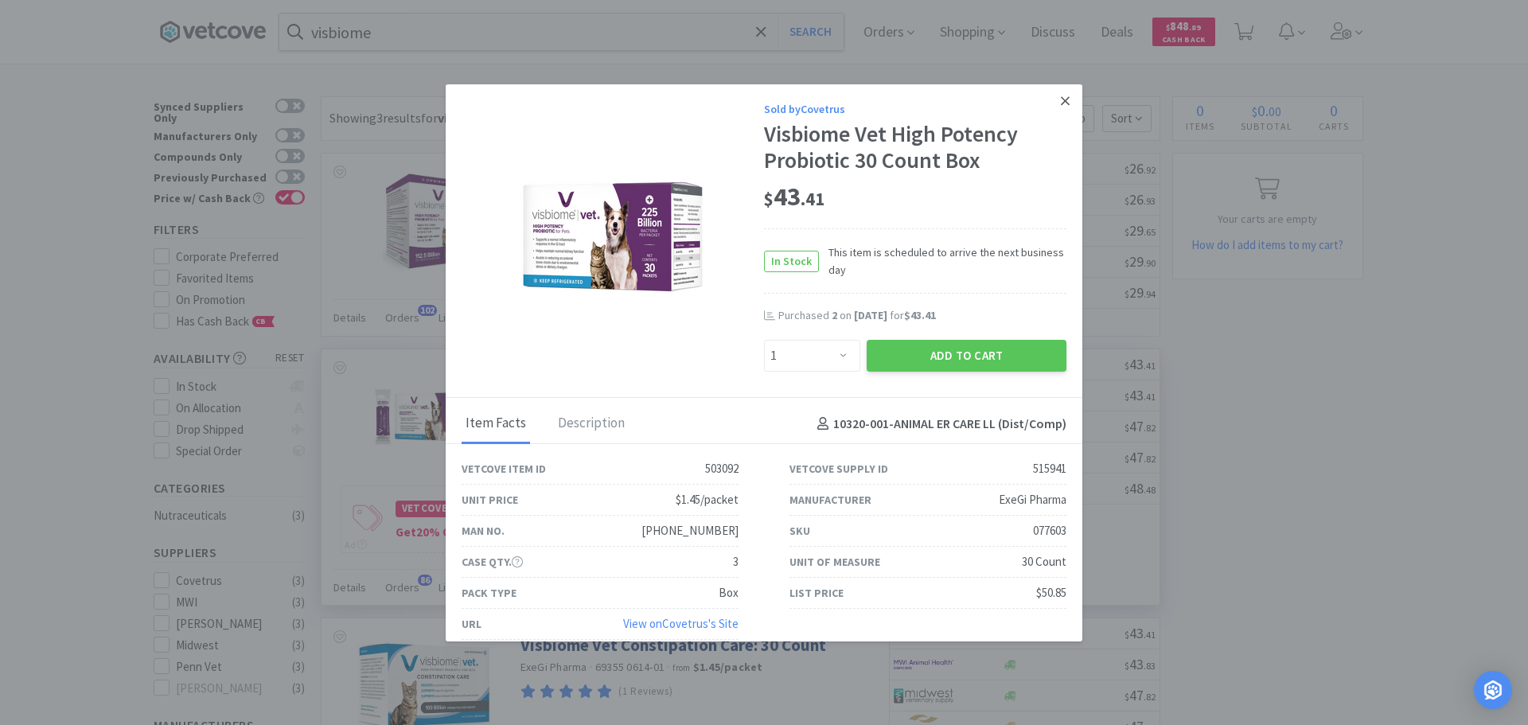
click at [1061, 104] on icon at bounding box center [1065, 101] width 9 height 14
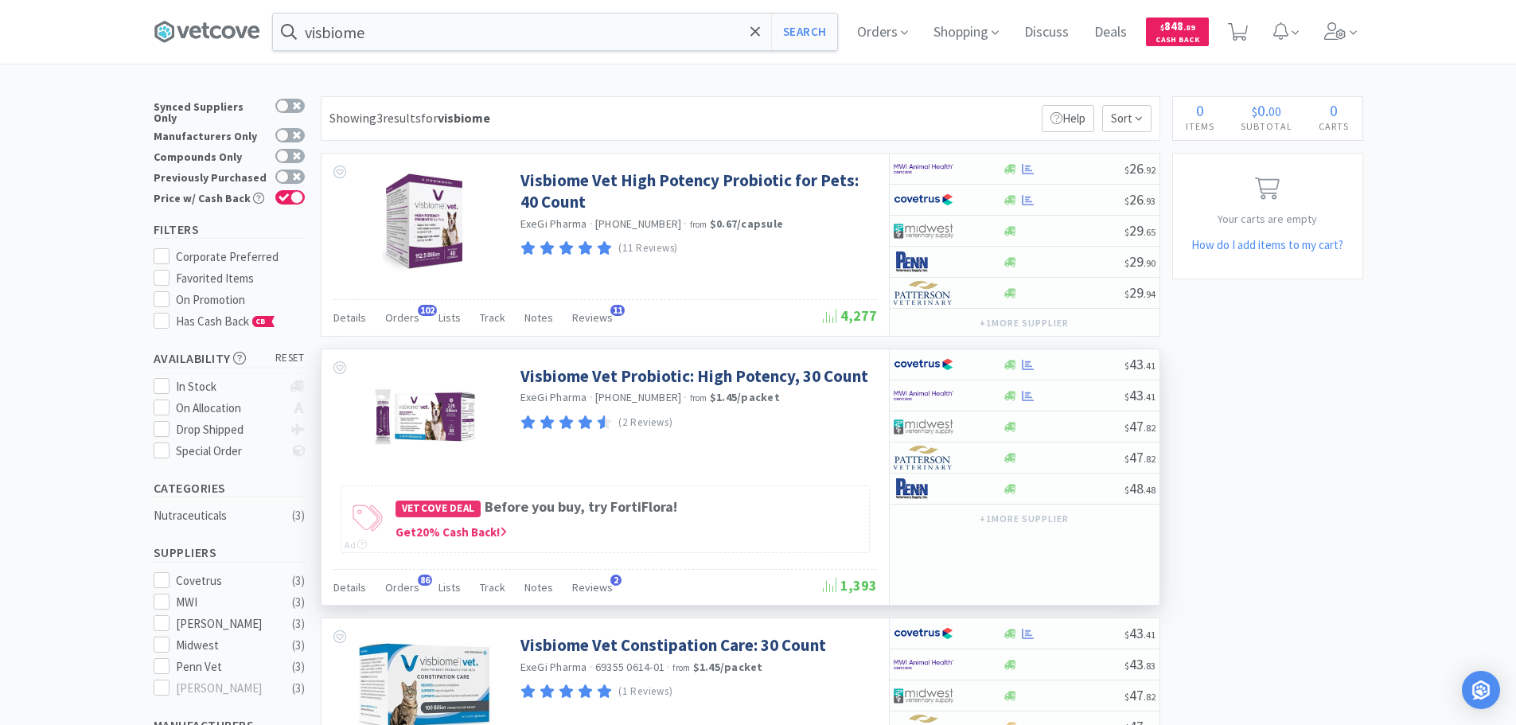
click at [613, 84] on div "visbiome Search Orders Shopping Discuss Discuss Deals Deals $ 848 . 89 Cash Bac…" at bounding box center [758, 486] width 1516 height 972
click at [758, 33] on icon at bounding box center [755, 31] width 10 height 10
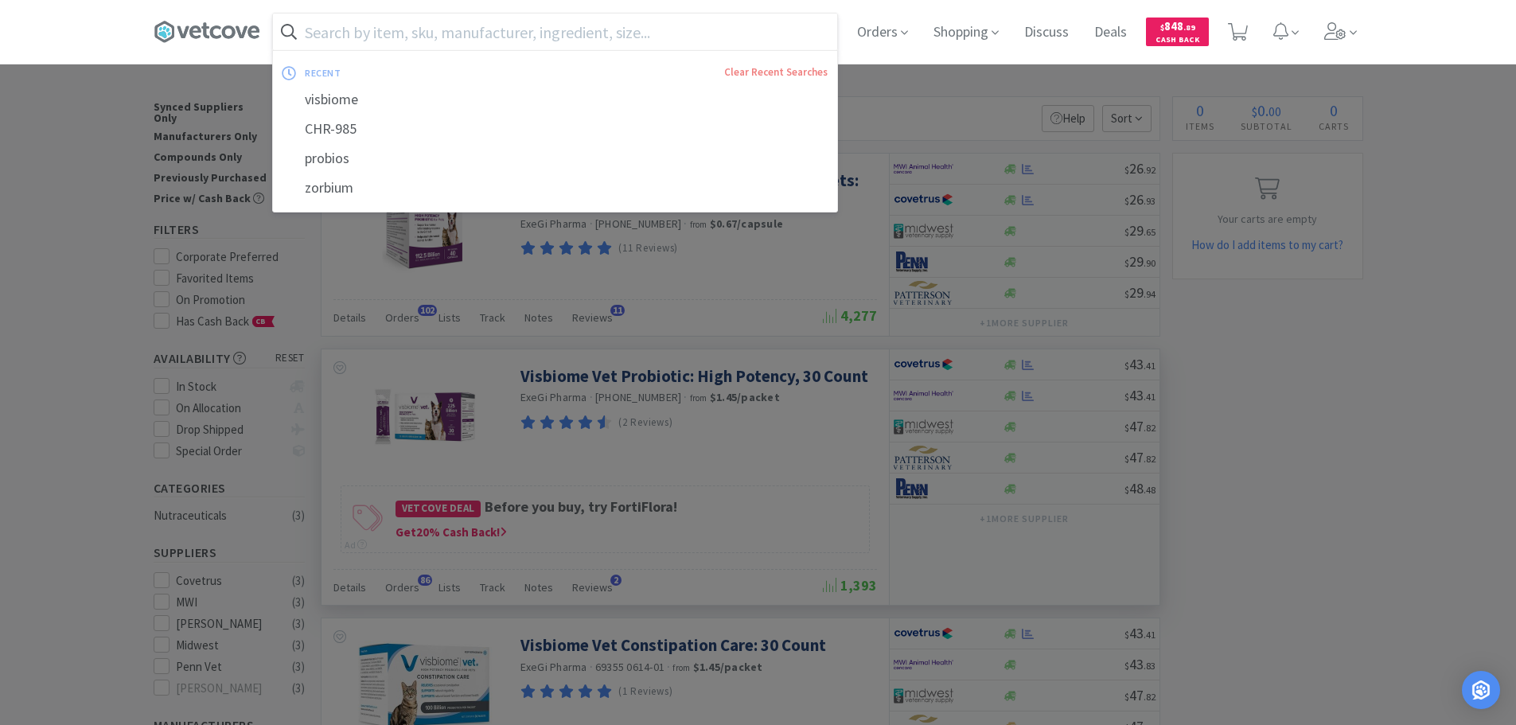
click at [935, 117] on div at bounding box center [758, 362] width 1516 height 725
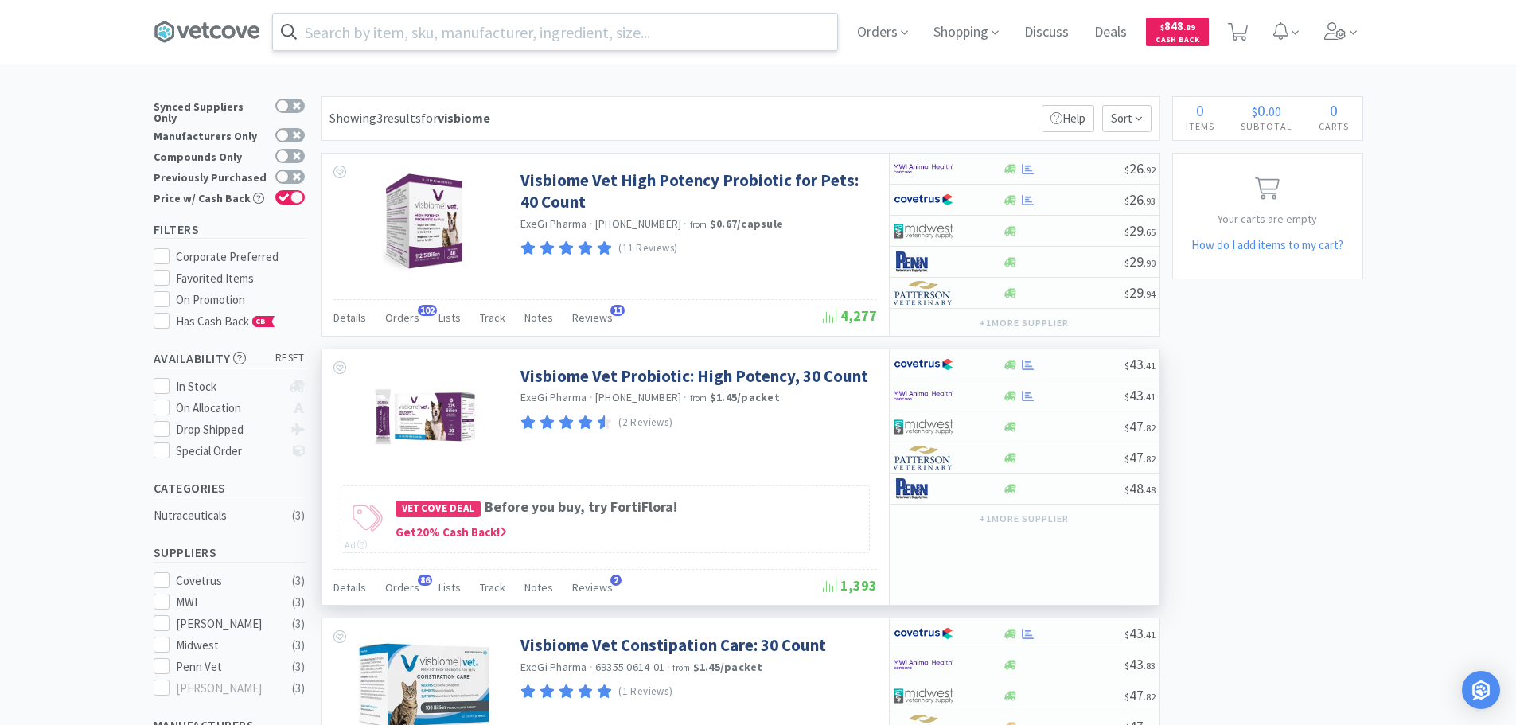
click at [624, 28] on input "text" at bounding box center [555, 32] width 564 height 37
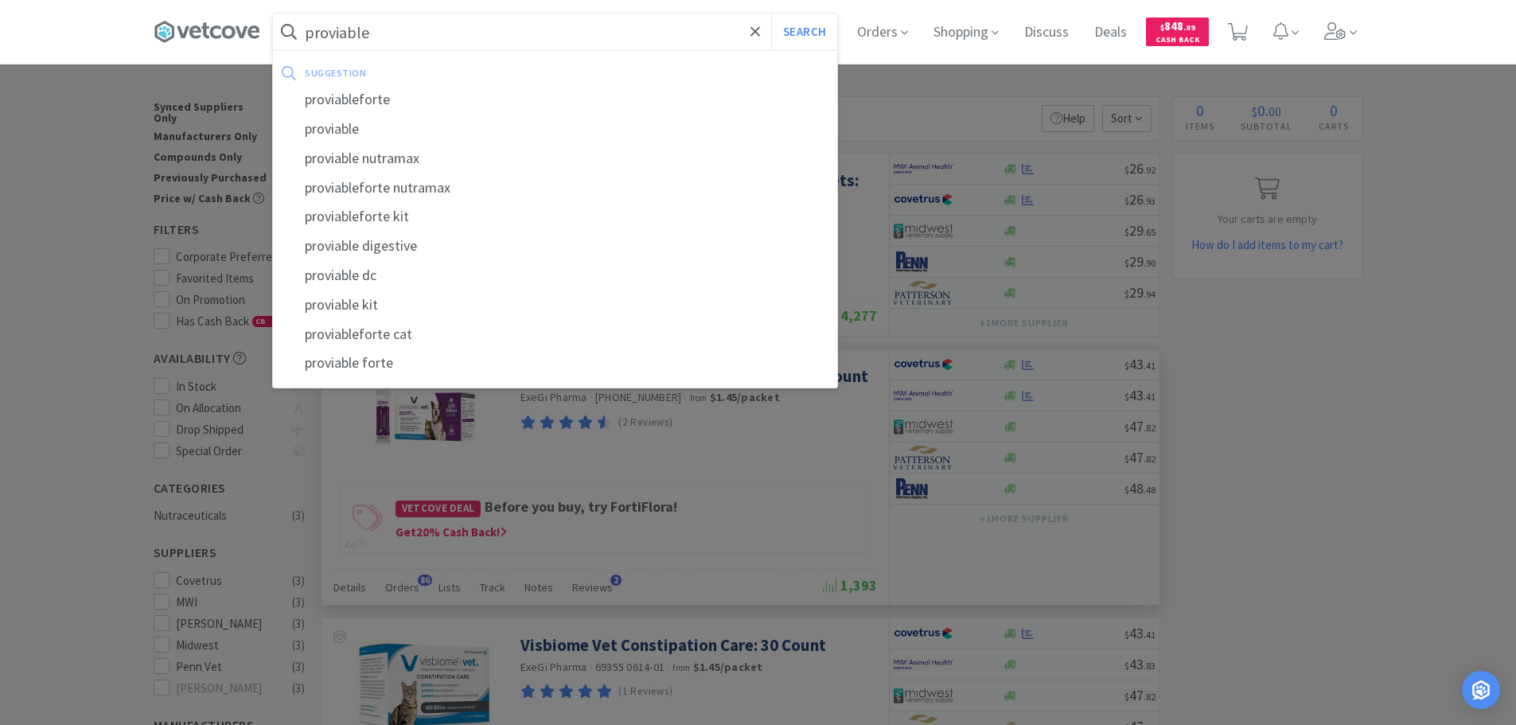
type input "proviable"
click at [771, 14] on button "Search" at bounding box center [804, 32] width 66 height 37
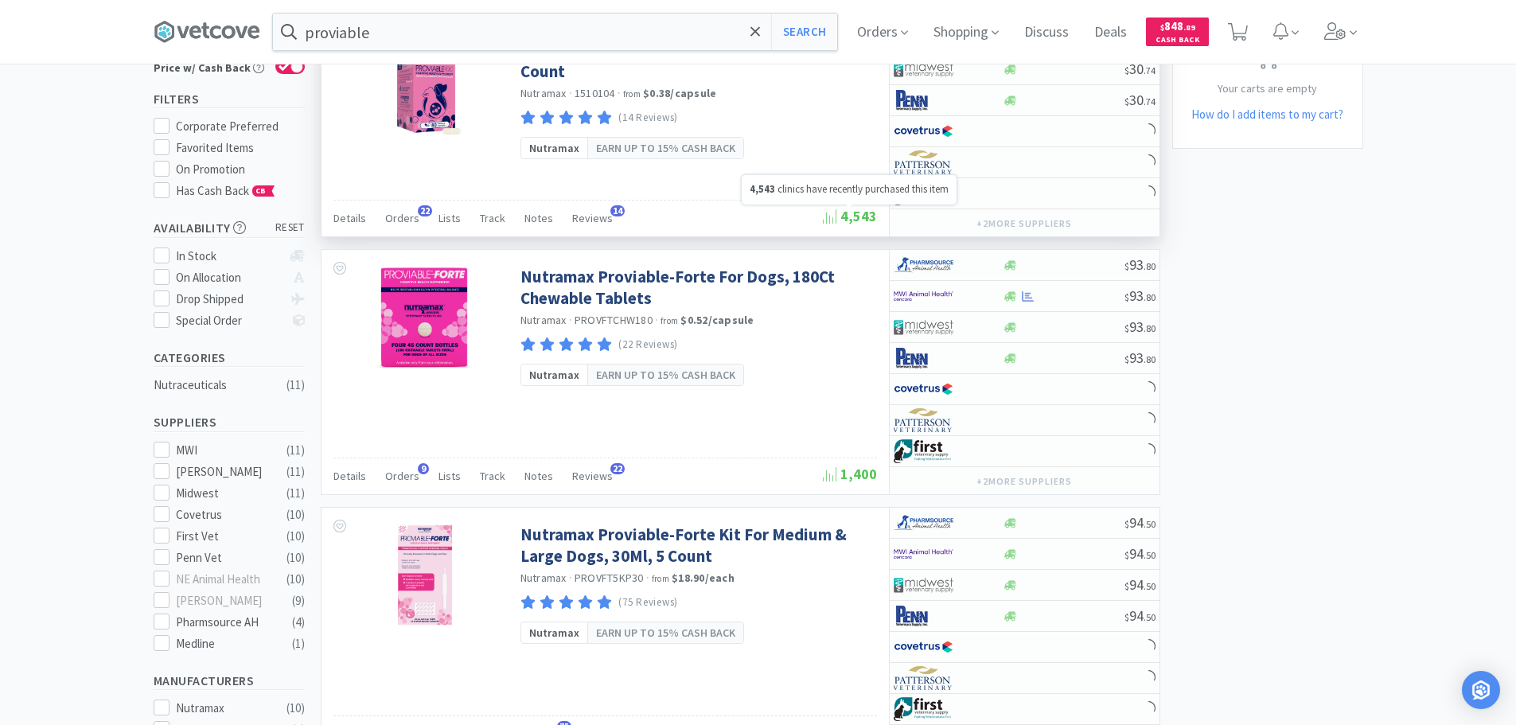
scroll to position [239, 0]
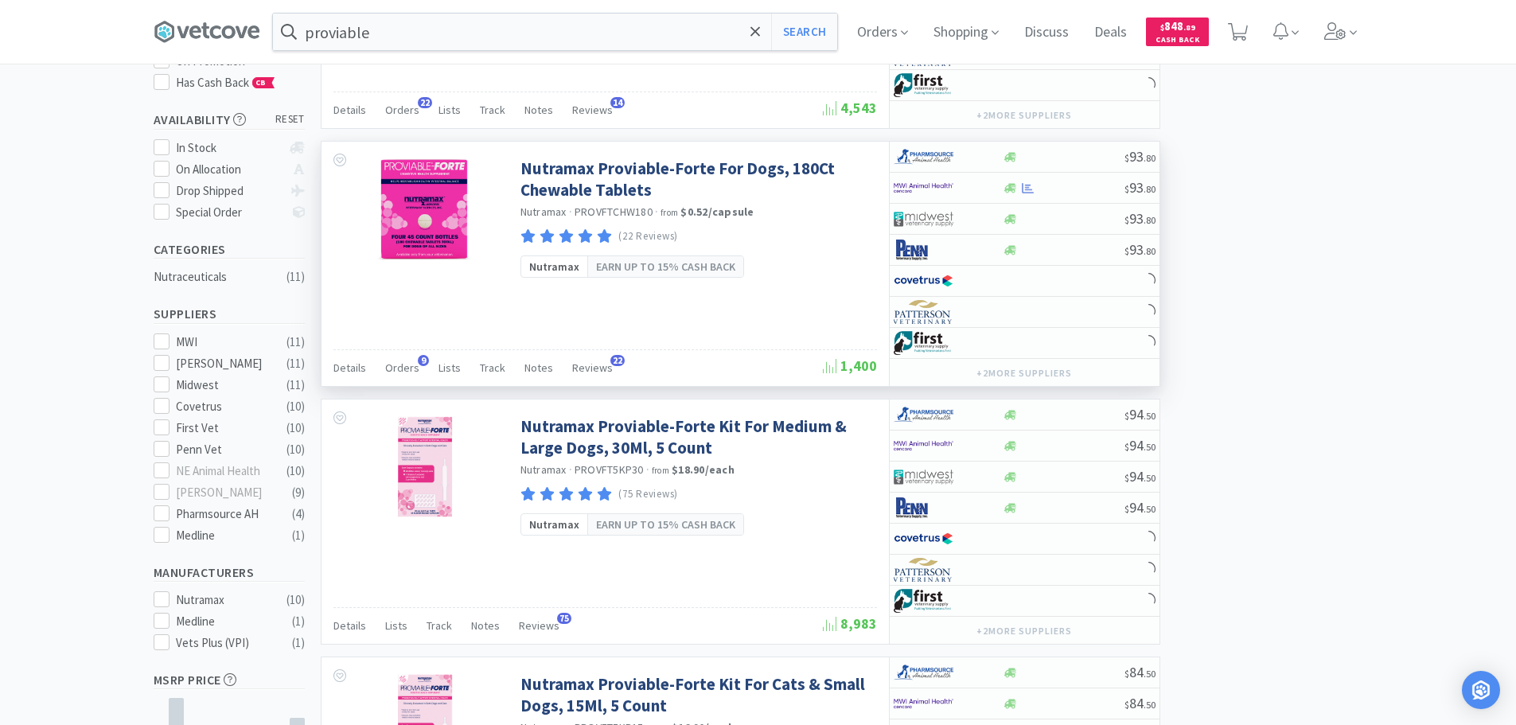
click at [805, 224] on div "Nutramax Proviable-Forte For Dogs, 180Ct Chewable Tablets Nutramax · PROVFTCHW1…" at bounding box center [696, 199] width 353 height 98
click at [1071, 189] on div at bounding box center [1064, 188] width 122 height 12
select select "1"
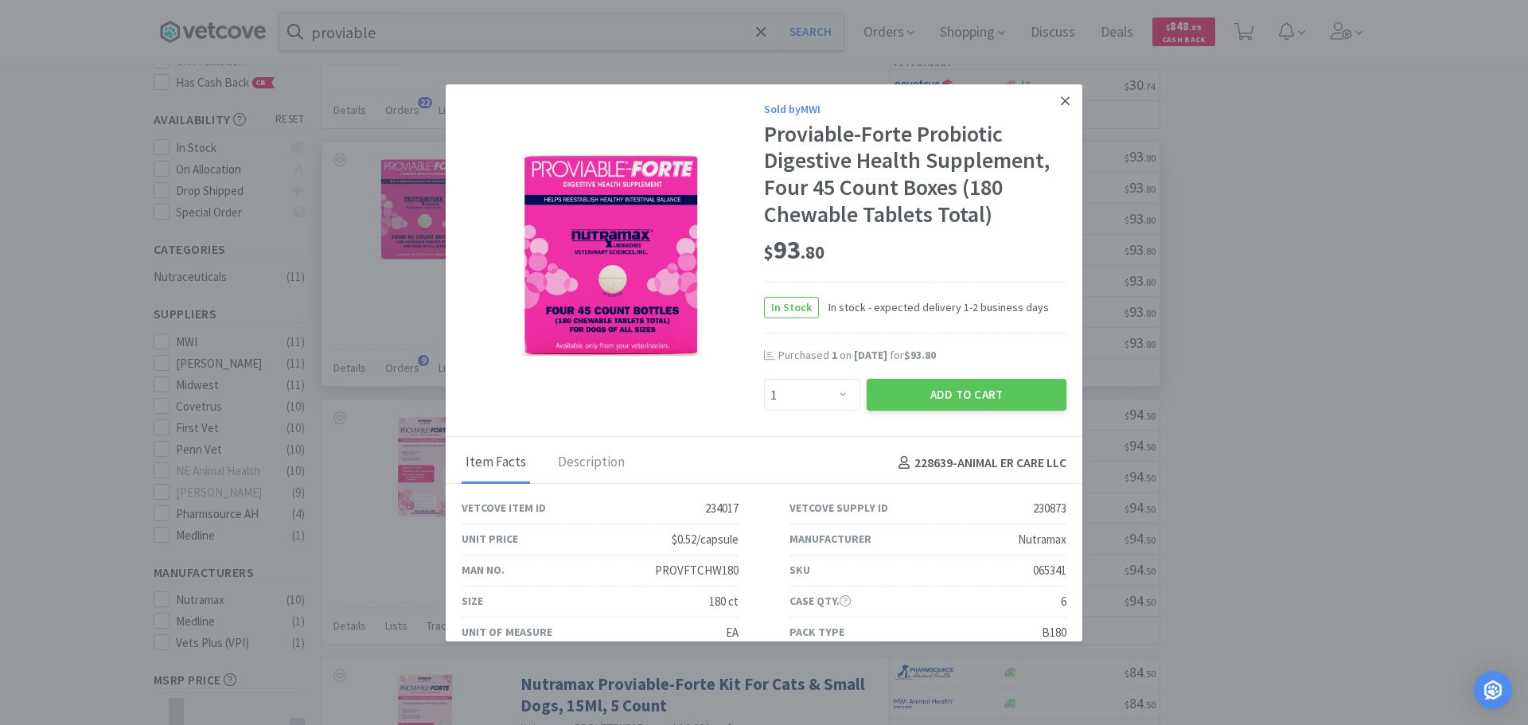
click at [1061, 103] on icon at bounding box center [1065, 101] width 9 height 14
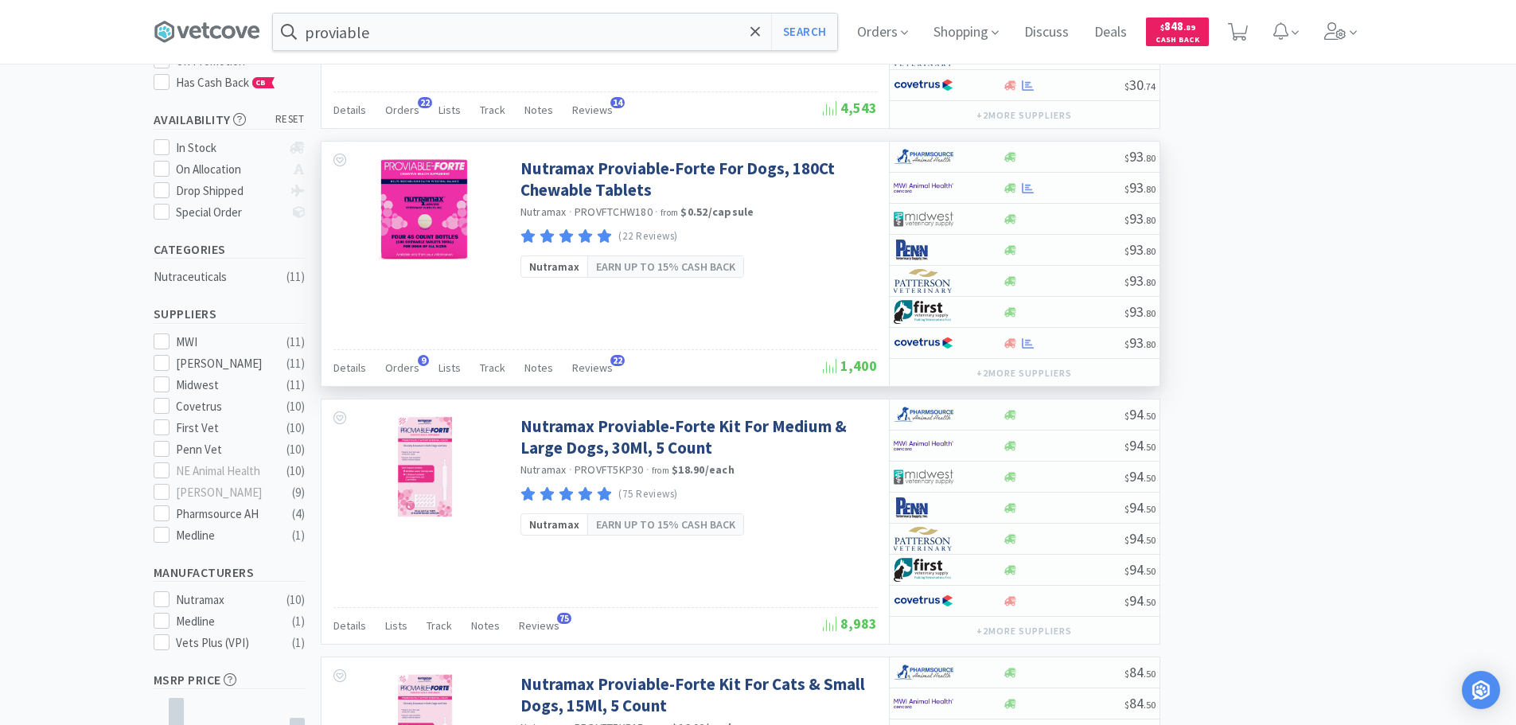
click at [805, 254] on div "Nutramax Proviable-Forte For Dogs, 180Ct Chewable Tablets Nutramax · PROVFTCHW1…" at bounding box center [704, 214] width 368 height 144
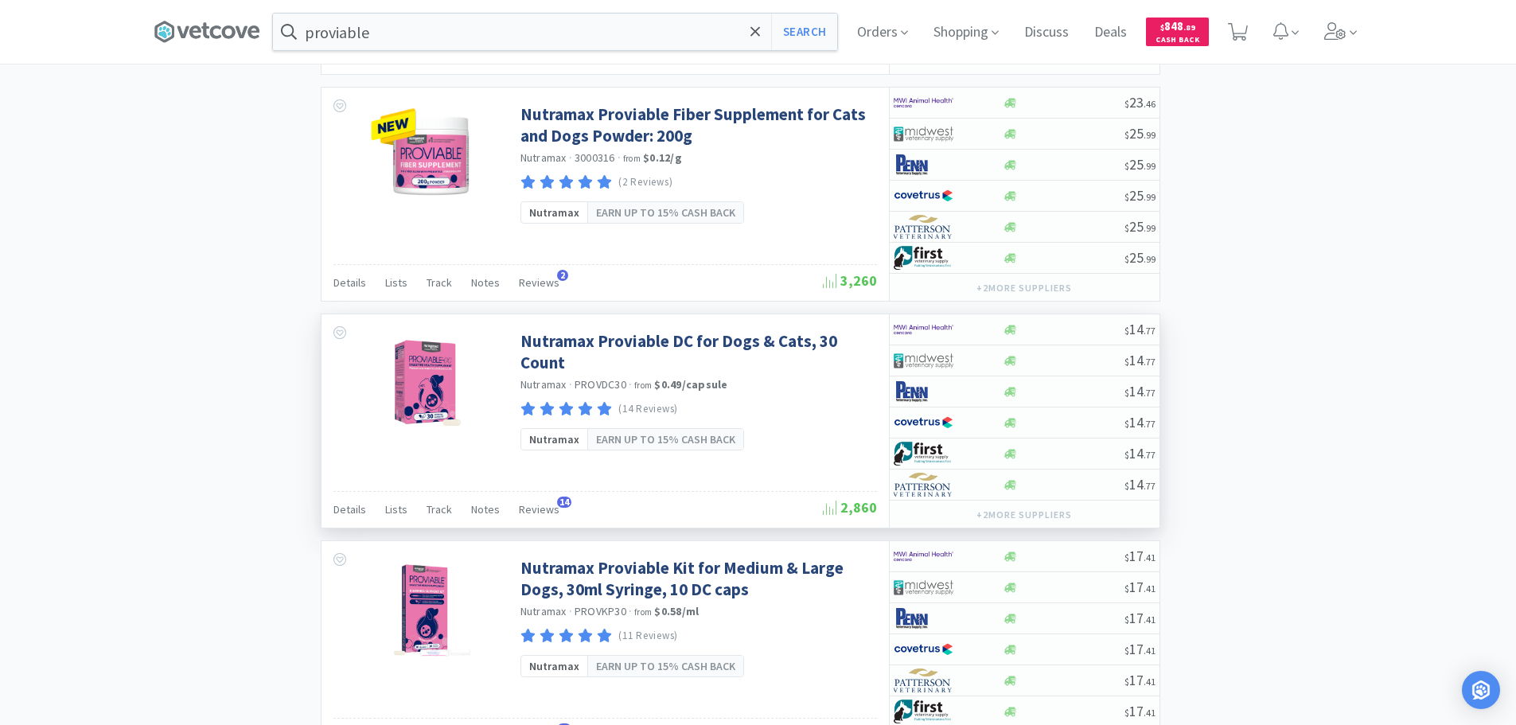
scroll to position [1353, 0]
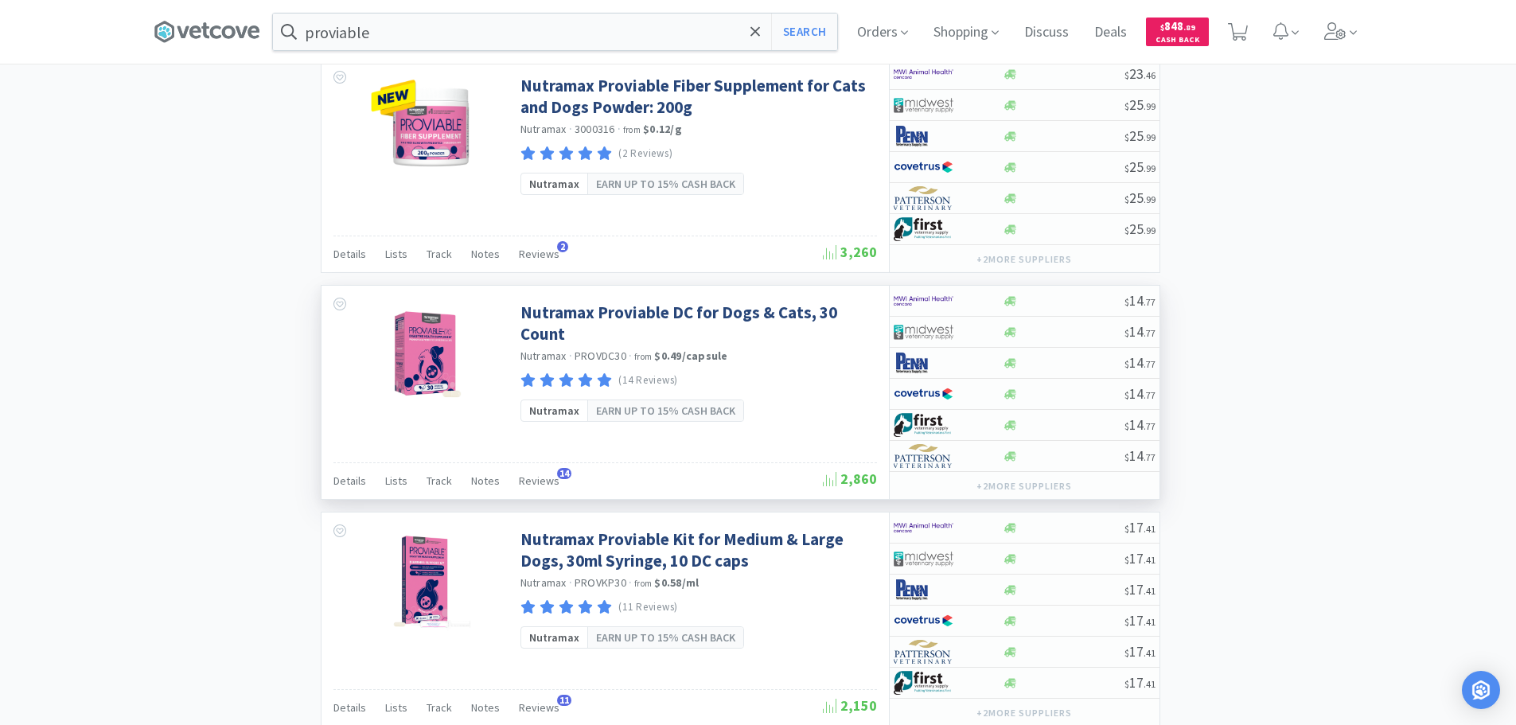
drag, startPoint x: 772, startPoint y: 444, endPoint x: 745, endPoint y: 447, distance: 27.2
click at [745, 447] on div "Nutramax Proviable DC for Dogs & Cats, 30 Count Nutramax · PROVDC30 · from $0.4…" at bounding box center [604, 392] width 567 height 213
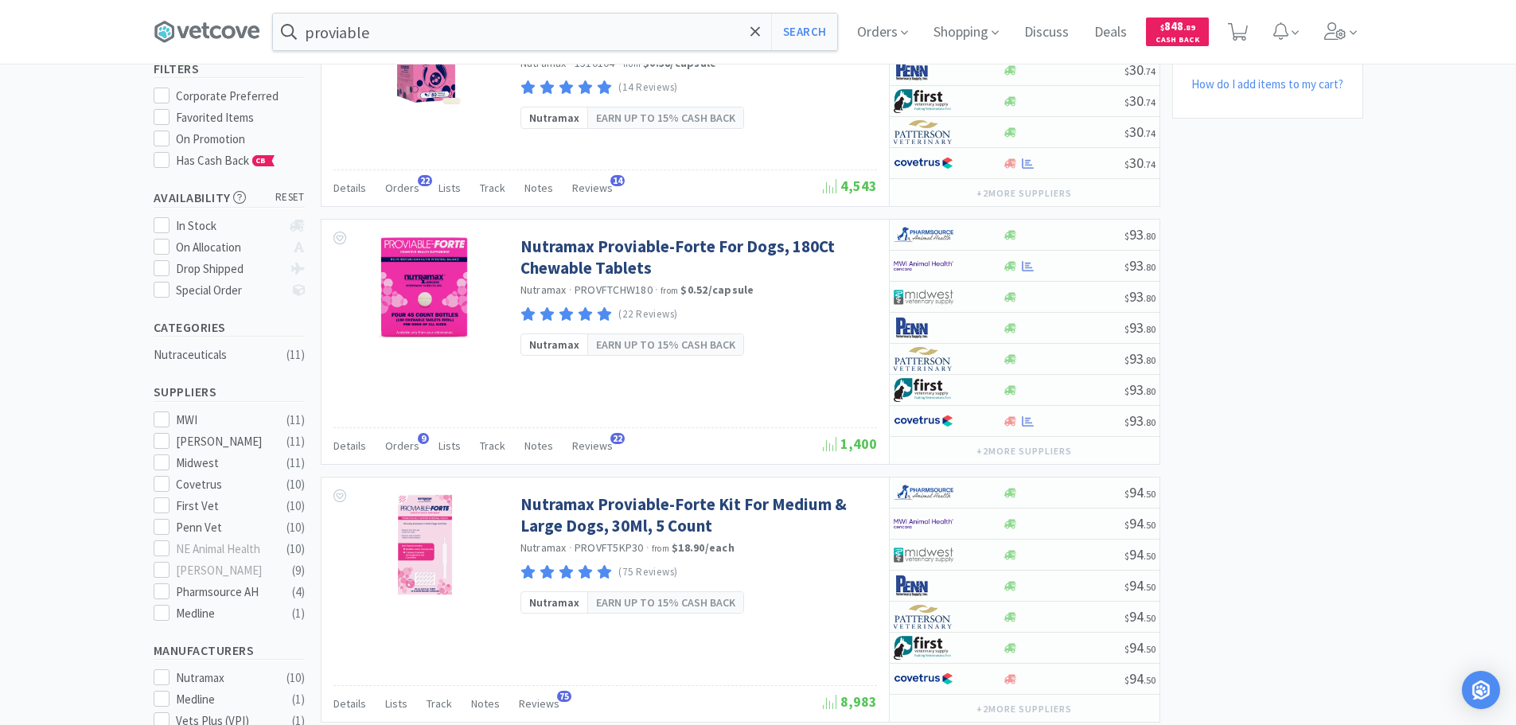
scroll to position [0, 0]
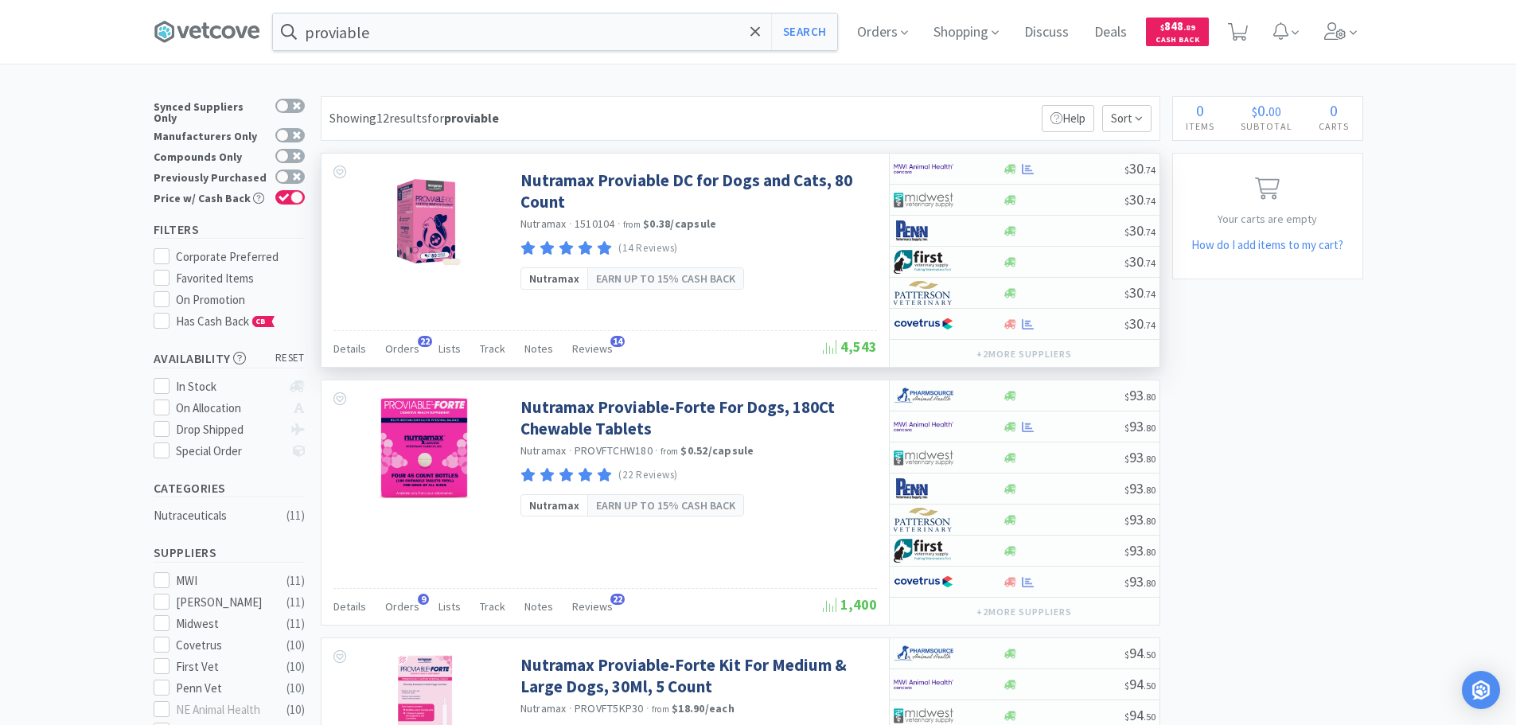
click at [795, 224] on div "Nutramax · 1510104 · from $0.38 / capsule" at bounding box center [696, 225] width 353 height 18
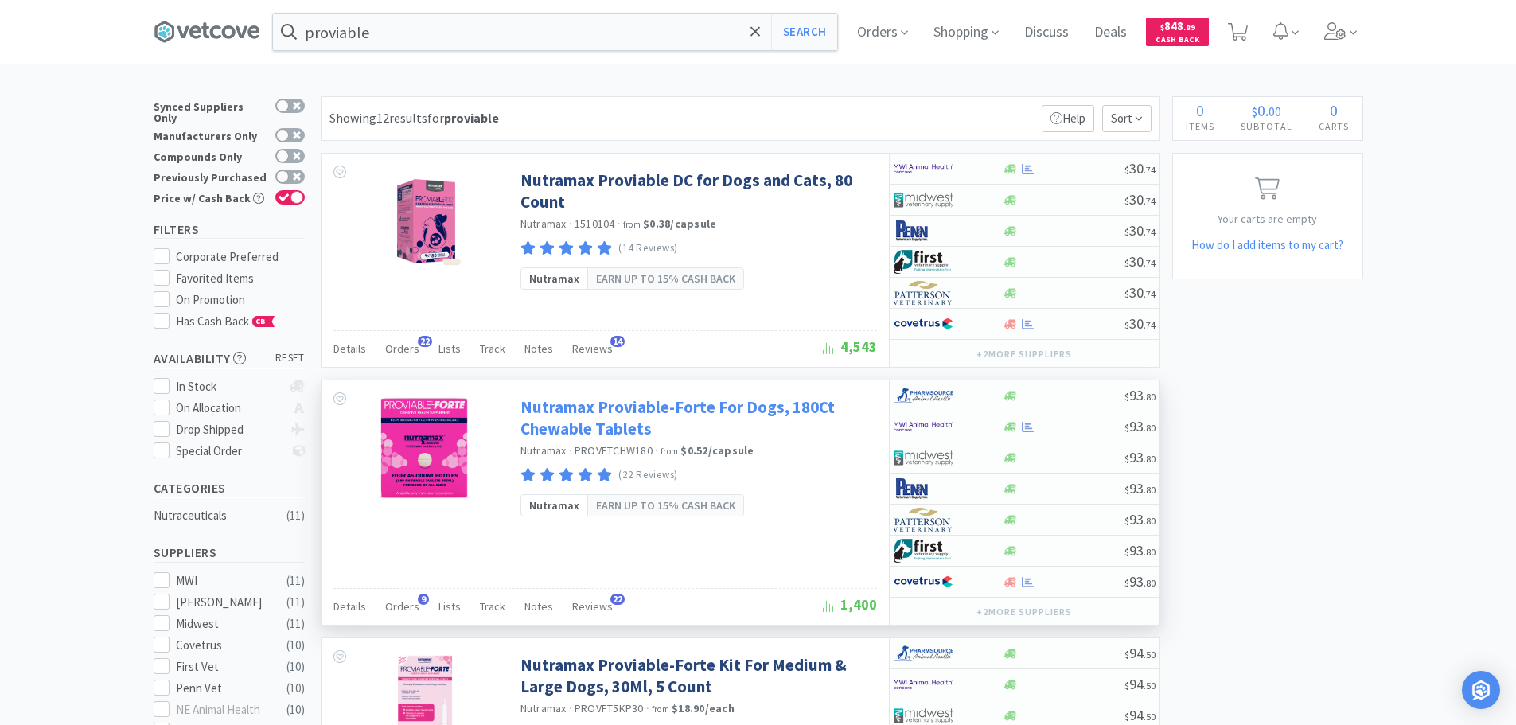
click at [734, 413] on link "Nutramax Proviable-Forte For Dogs, 180Ct Chewable Tablets" at bounding box center [696, 418] width 353 height 44
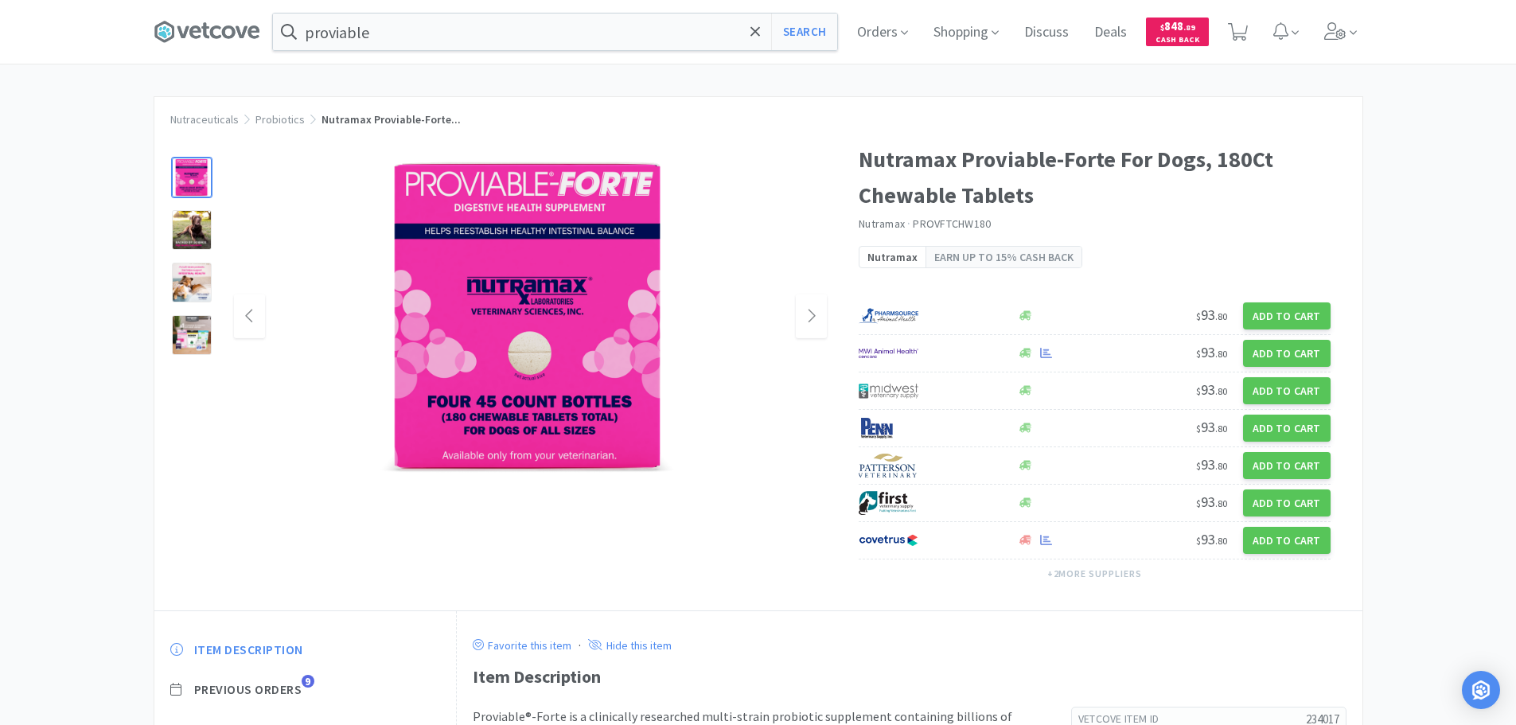
scroll to position [364, 0]
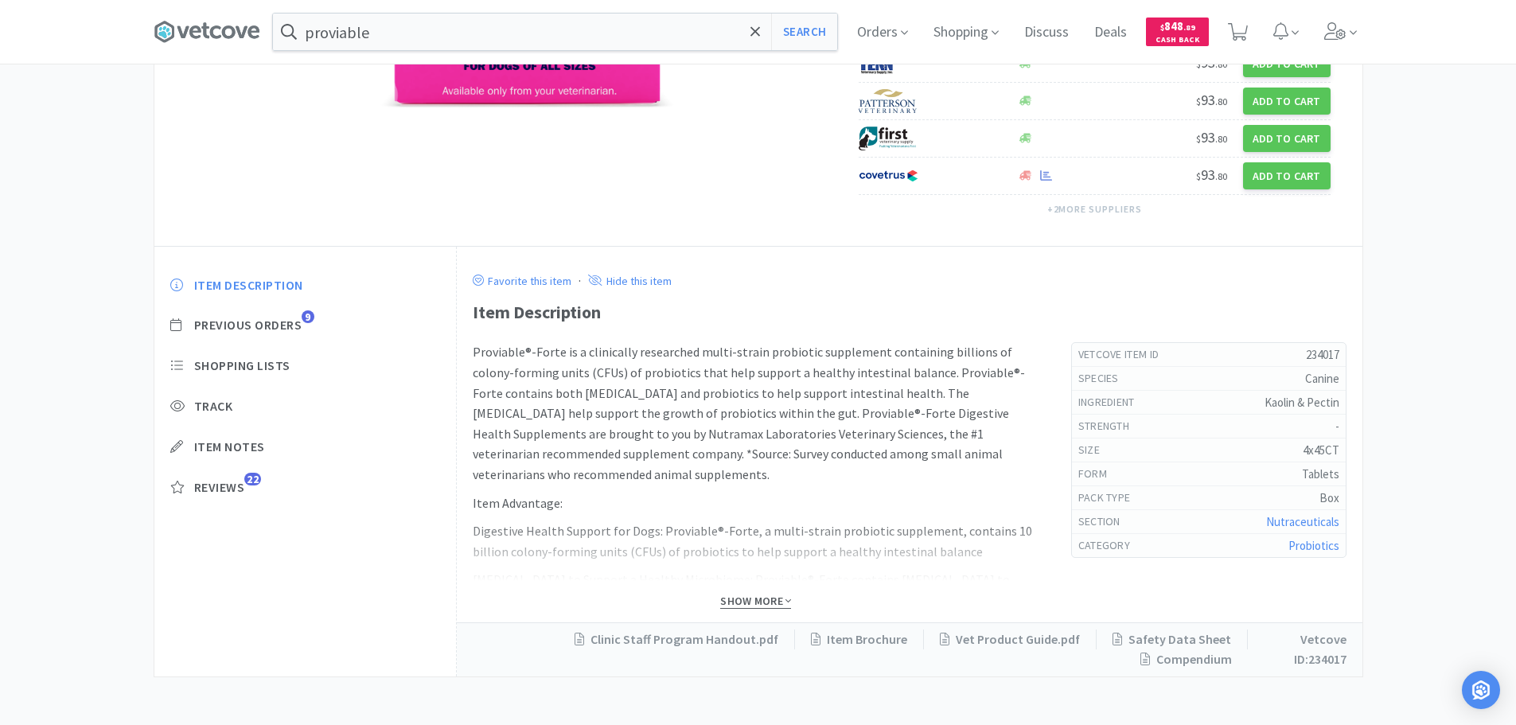
click at [757, 594] on span "Show More" at bounding box center [755, 601] width 71 height 15
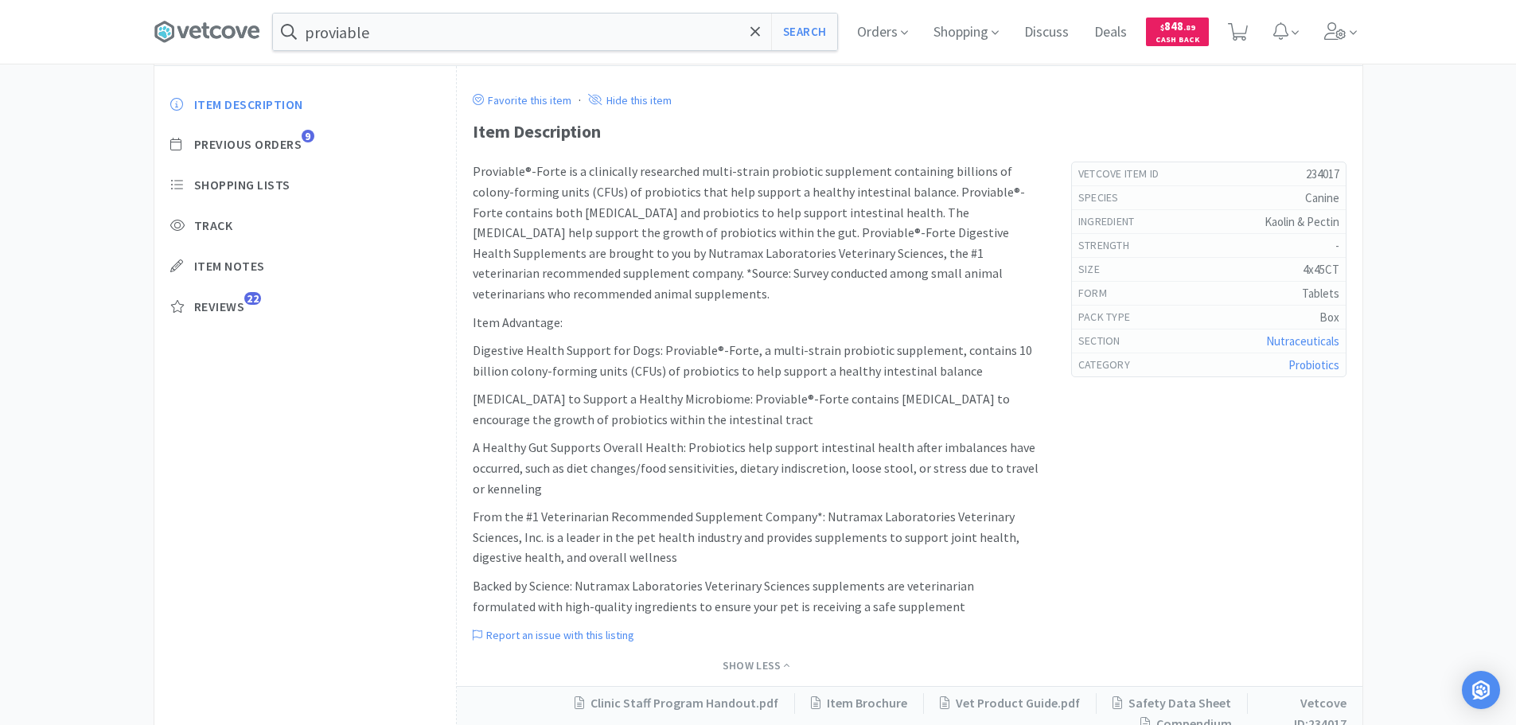
scroll to position [589, 0]
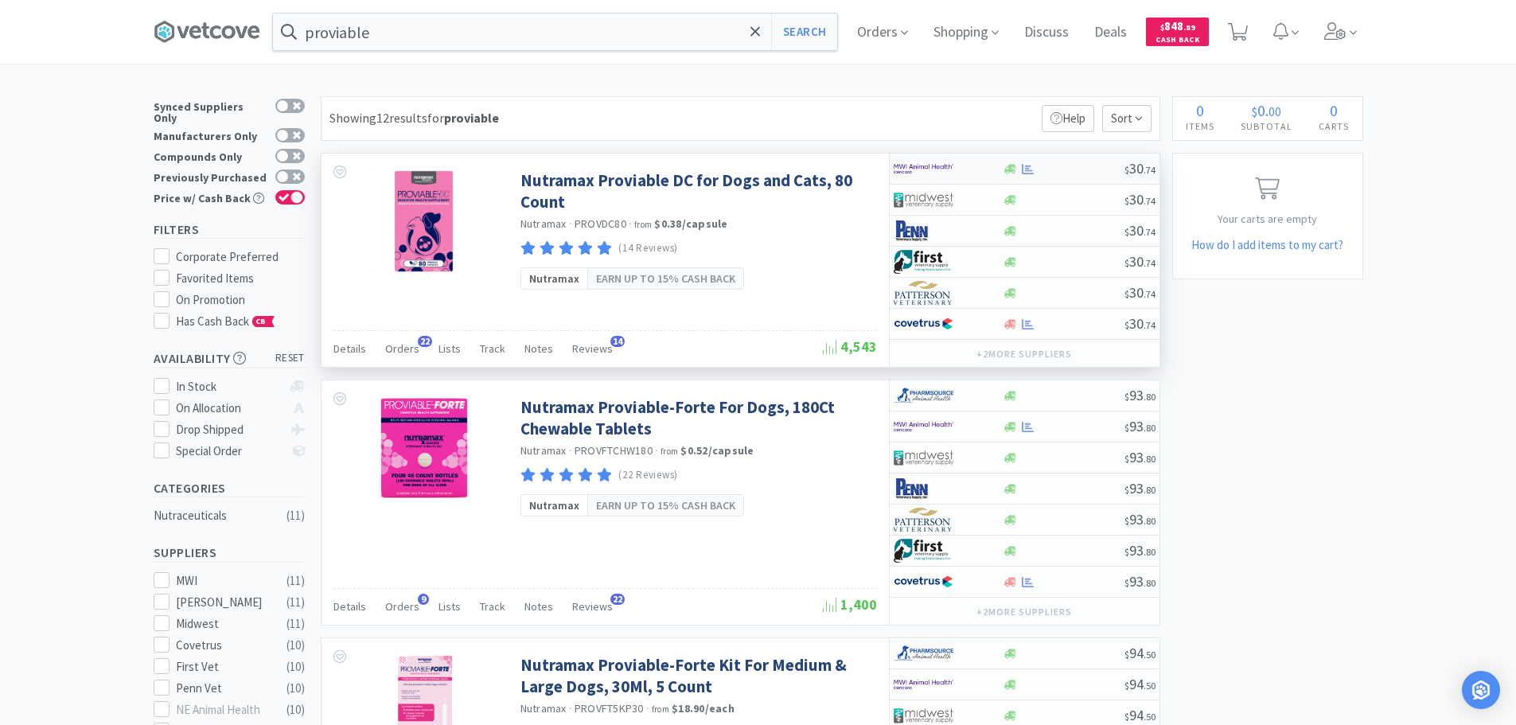
click at [1048, 164] on div at bounding box center [1064, 169] width 122 height 12
select select "1"
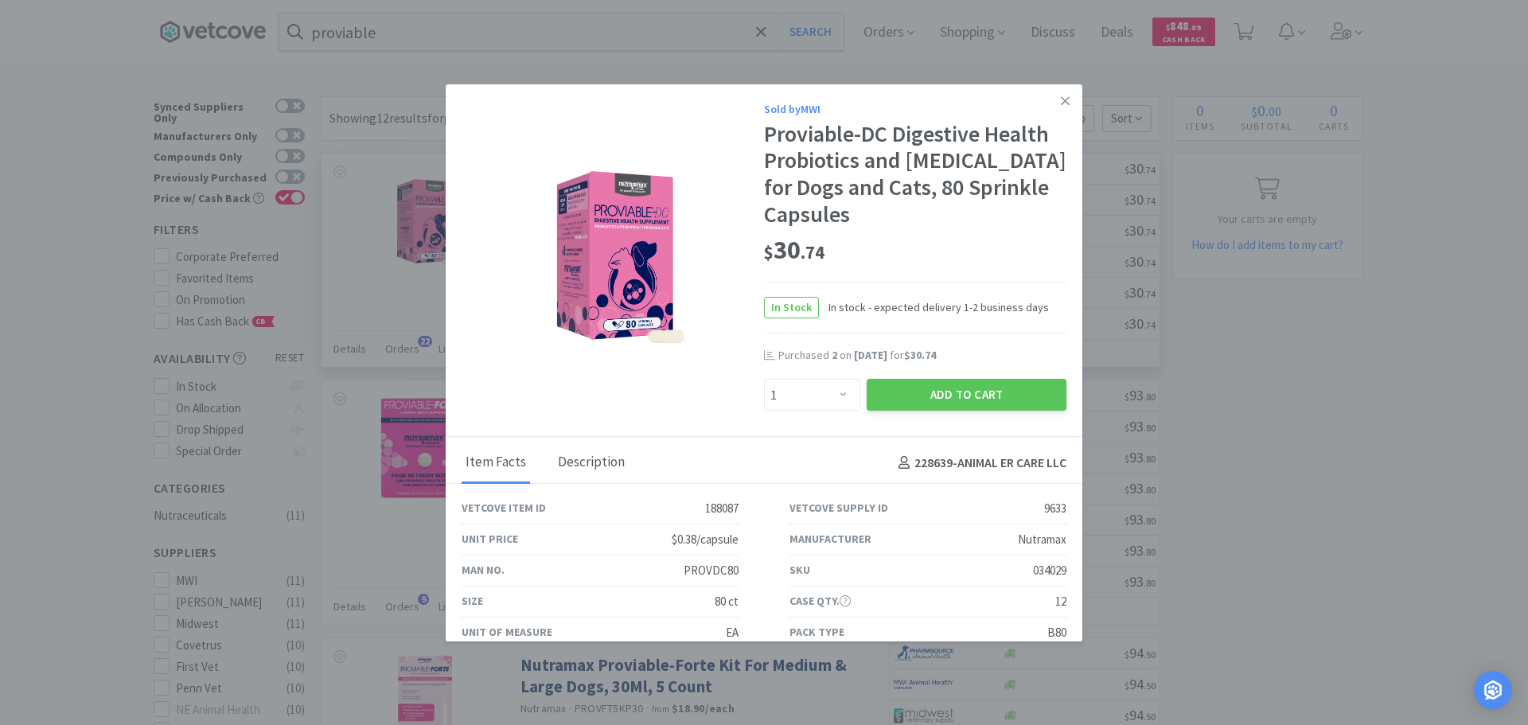
click at [593, 457] on div "Description" at bounding box center [591, 463] width 75 height 40
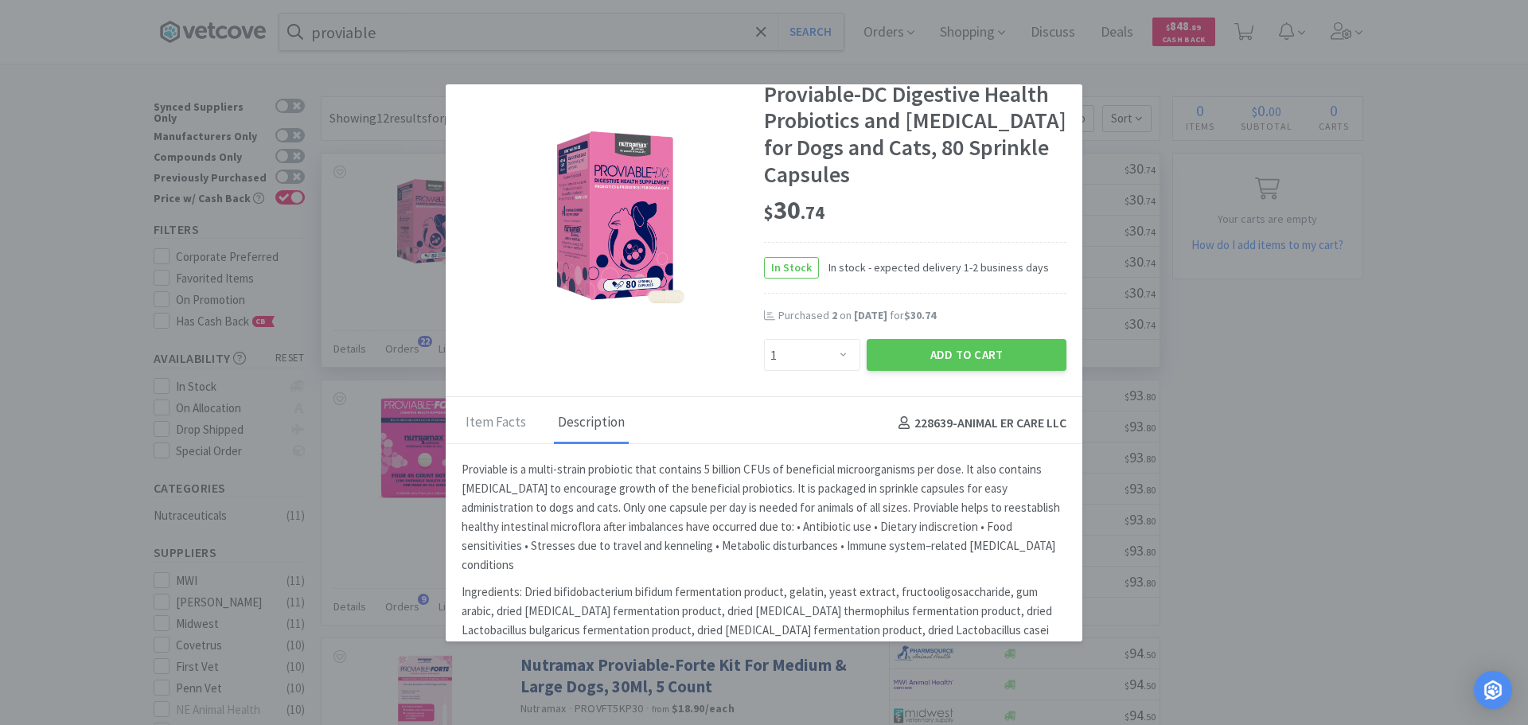
scroll to position [61, 0]
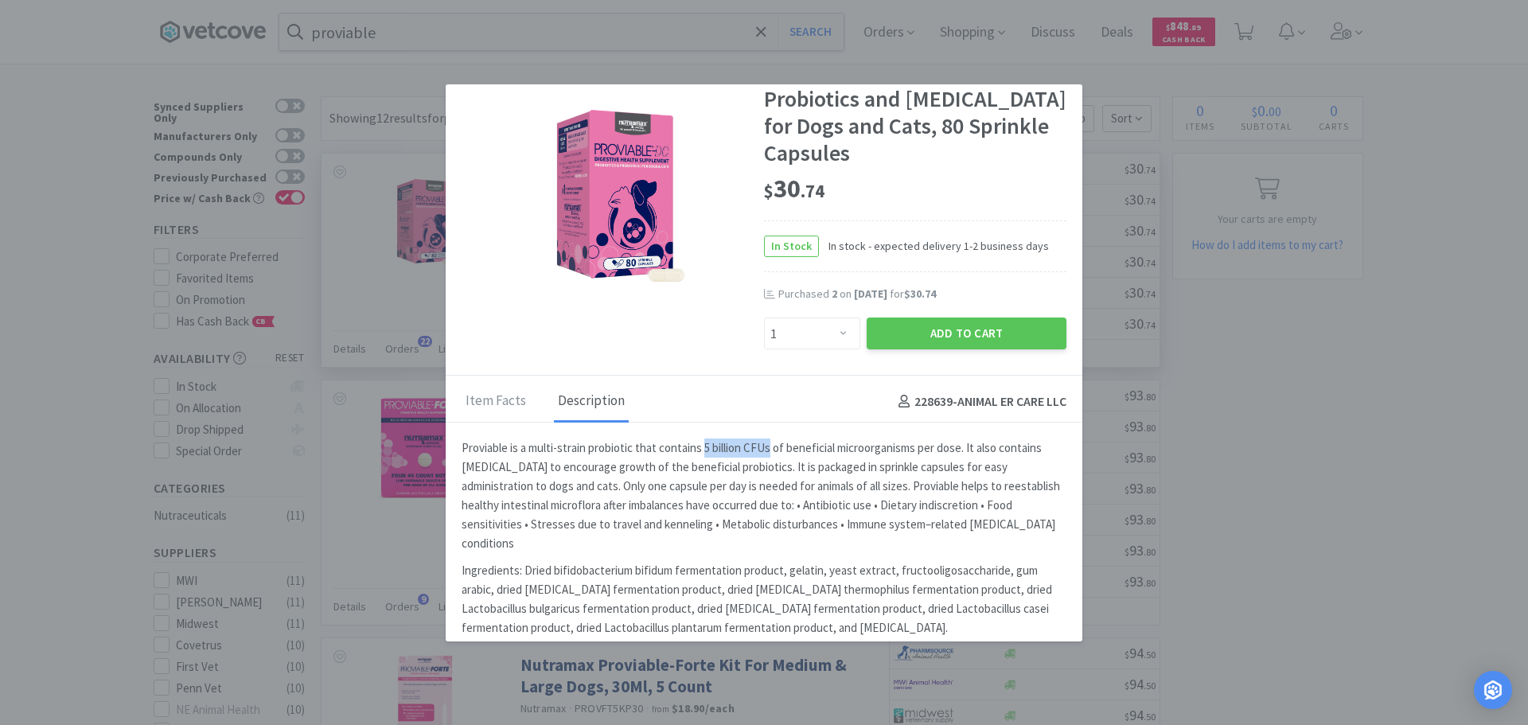
drag, startPoint x: 705, startPoint y: 449, endPoint x: 773, endPoint y: 450, distance: 67.6
click at [773, 450] on p "Proviable is a multi-strain probiotic that contains 5 billion CFUs of beneficia…" at bounding box center [764, 495] width 605 height 115
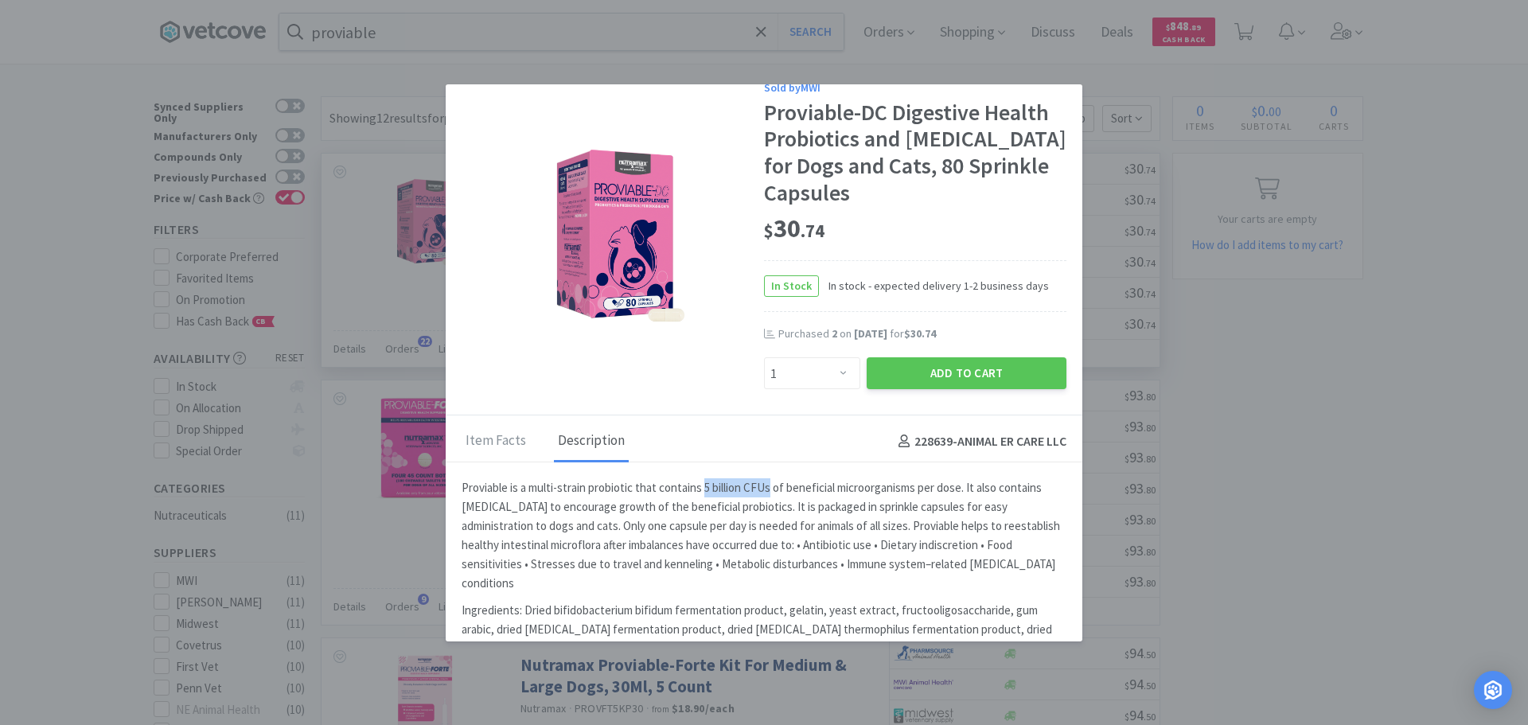
scroll to position [0, 0]
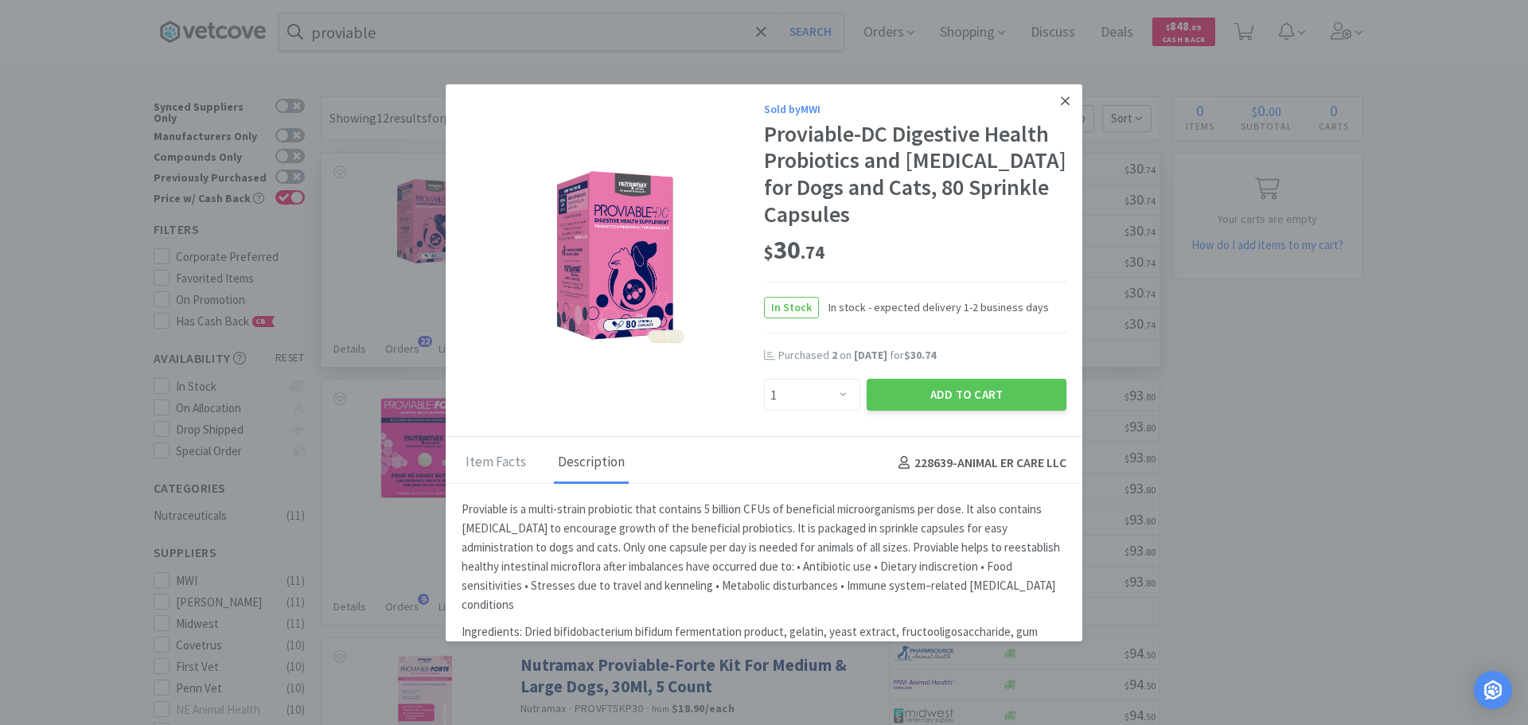
click at [1061, 98] on icon at bounding box center [1065, 101] width 9 height 14
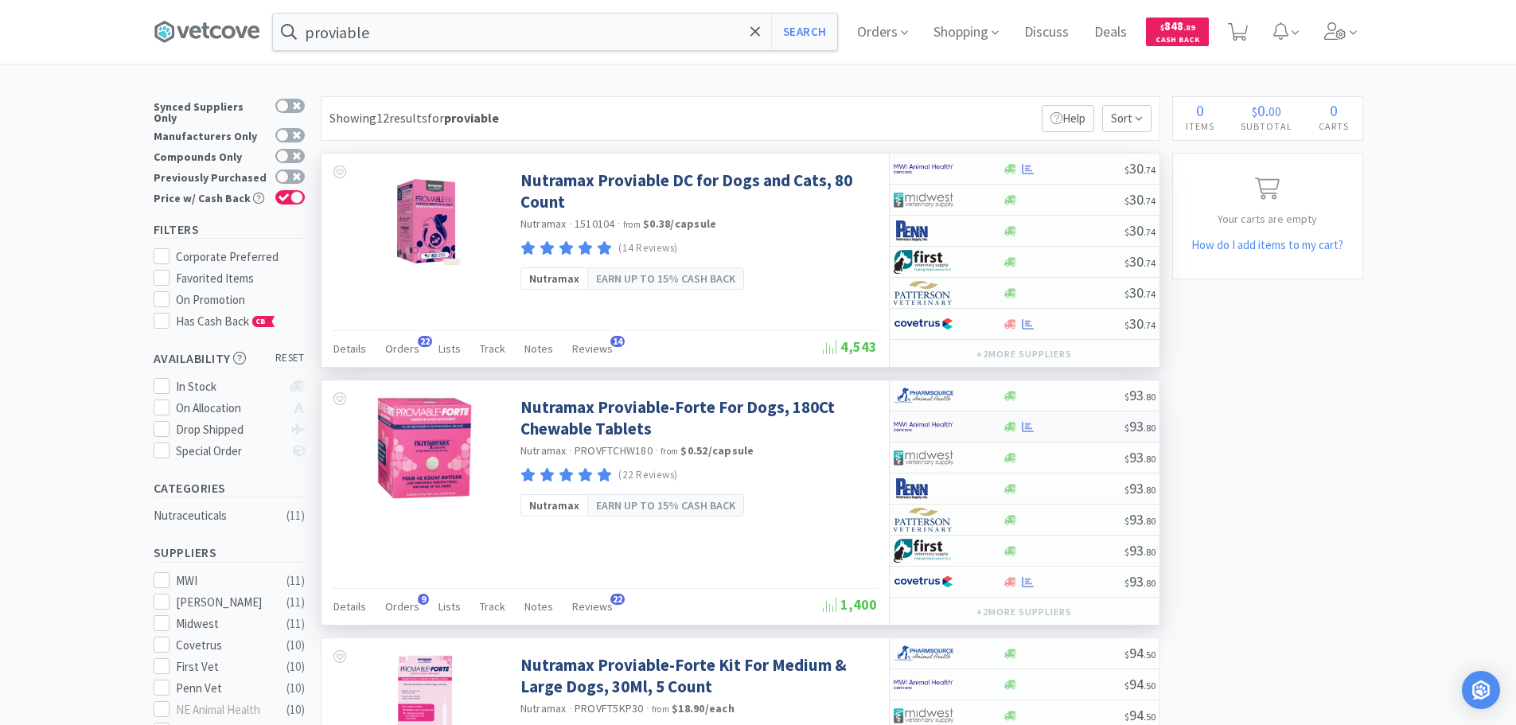
click at [1073, 427] on div at bounding box center [1064, 427] width 122 height 12
select select "1"
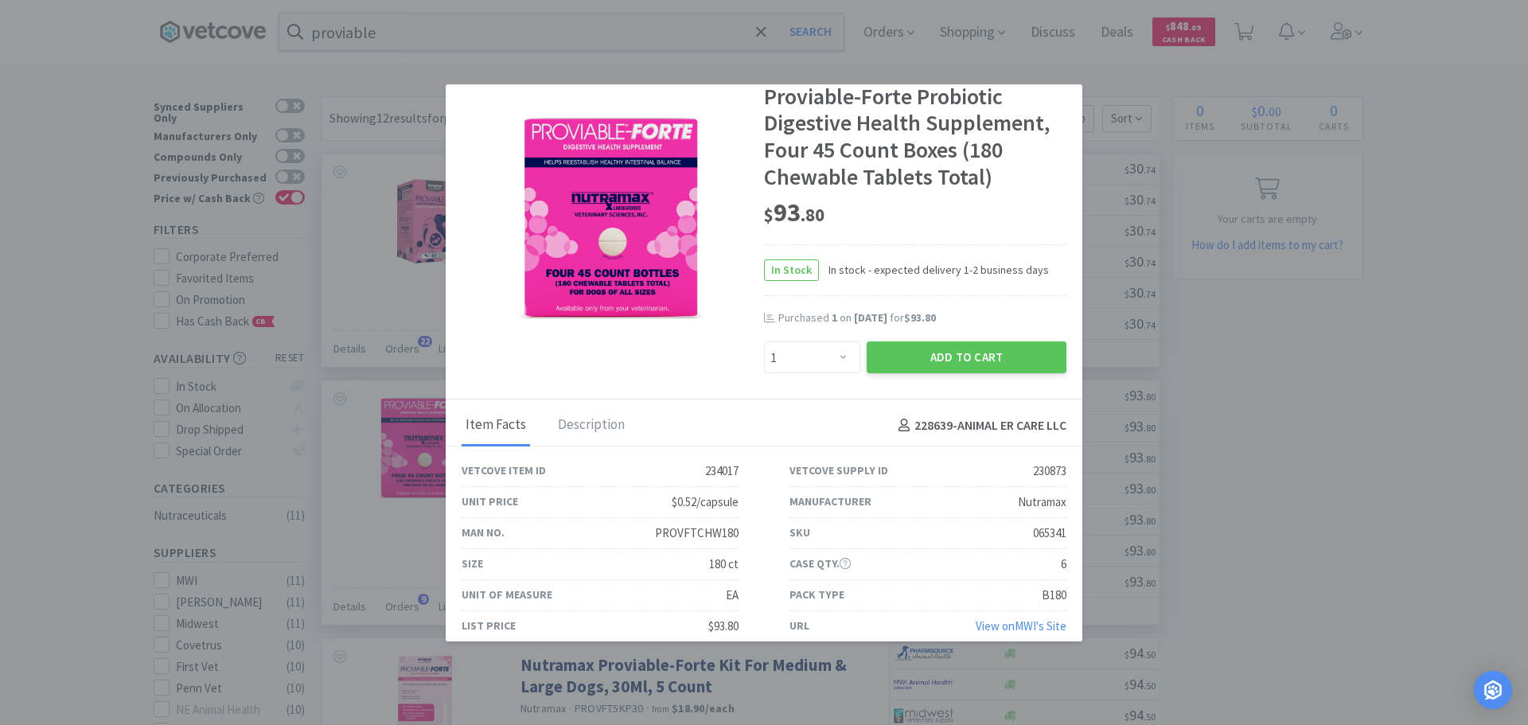
scroll to position [54, 0]
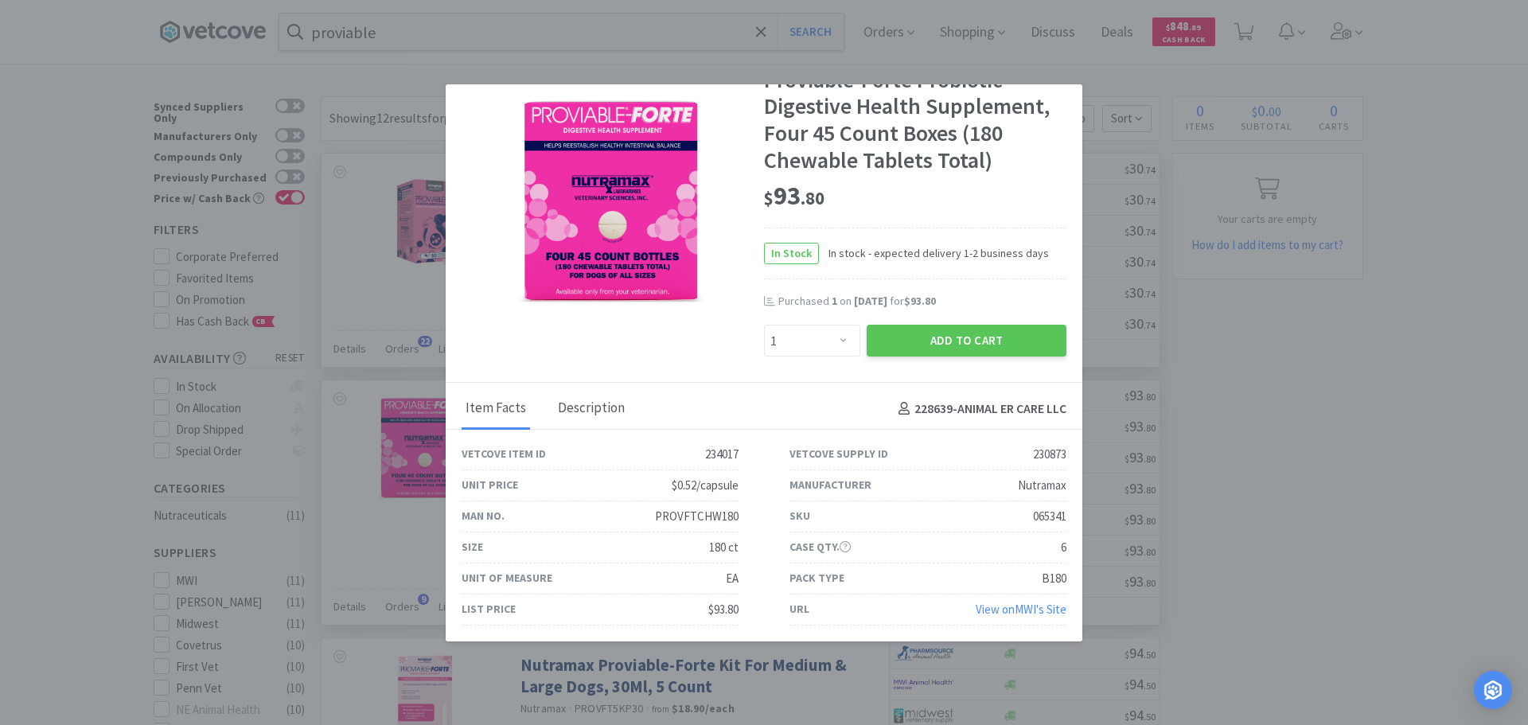
click at [591, 411] on div "Description" at bounding box center [591, 409] width 75 height 40
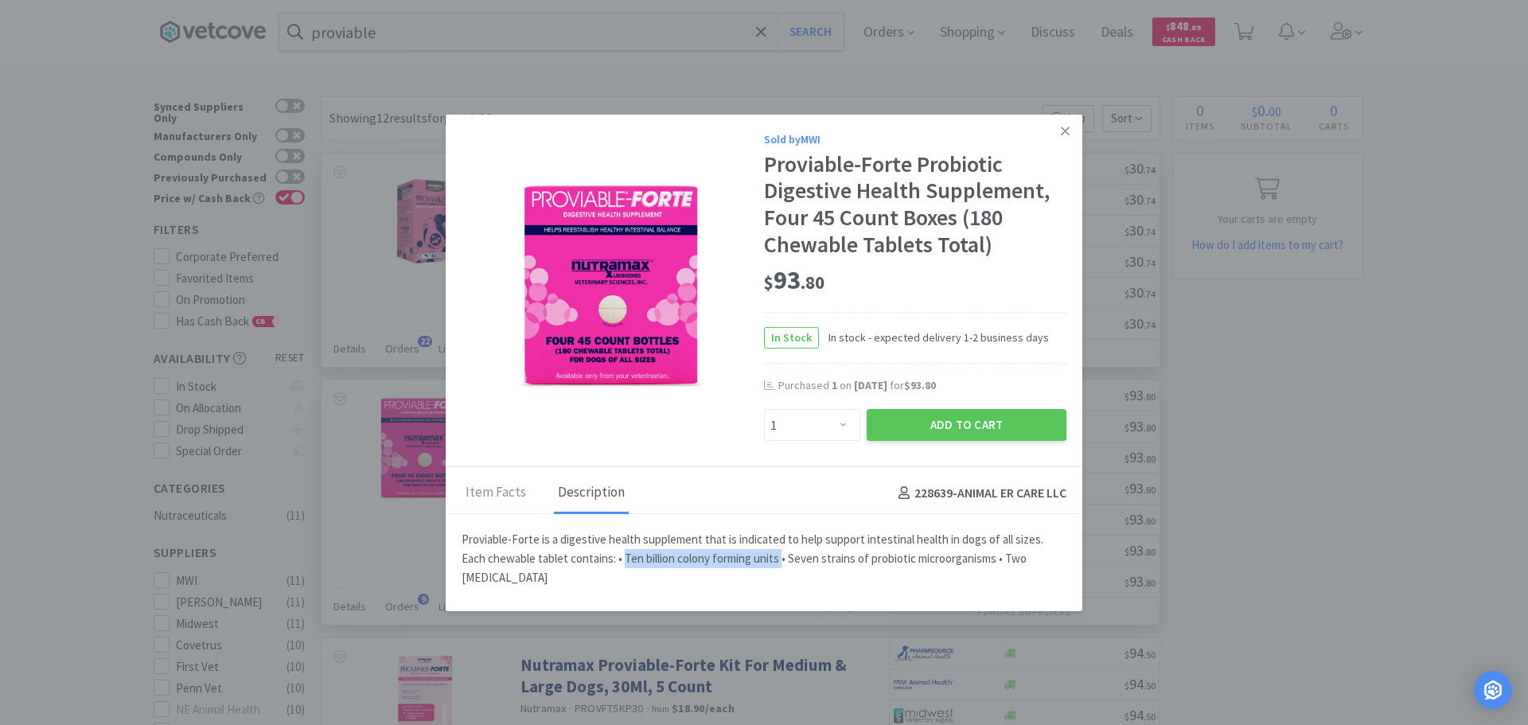
drag, startPoint x: 623, startPoint y: 557, endPoint x: 783, endPoint y: 564, distance: 160.1
click at [783, 564] on p "Proviable-Forte is a digestive health supplement that is indicated to help supp…" at bounding box center [764, 558] width 605 height 57
drag, startPoint x: 793, startPoint y: 559, endPoint x: 917, endPoint y: 564, distance: 125.0
click at [890, 560] on p "Proviable-Forte is a digestive health supplement that is indicated to help supp…" at bounding box center [764, 558] width 605 height 57
click at [1071, 129] on link at bounding box center [1065, 131] width 28 height 34
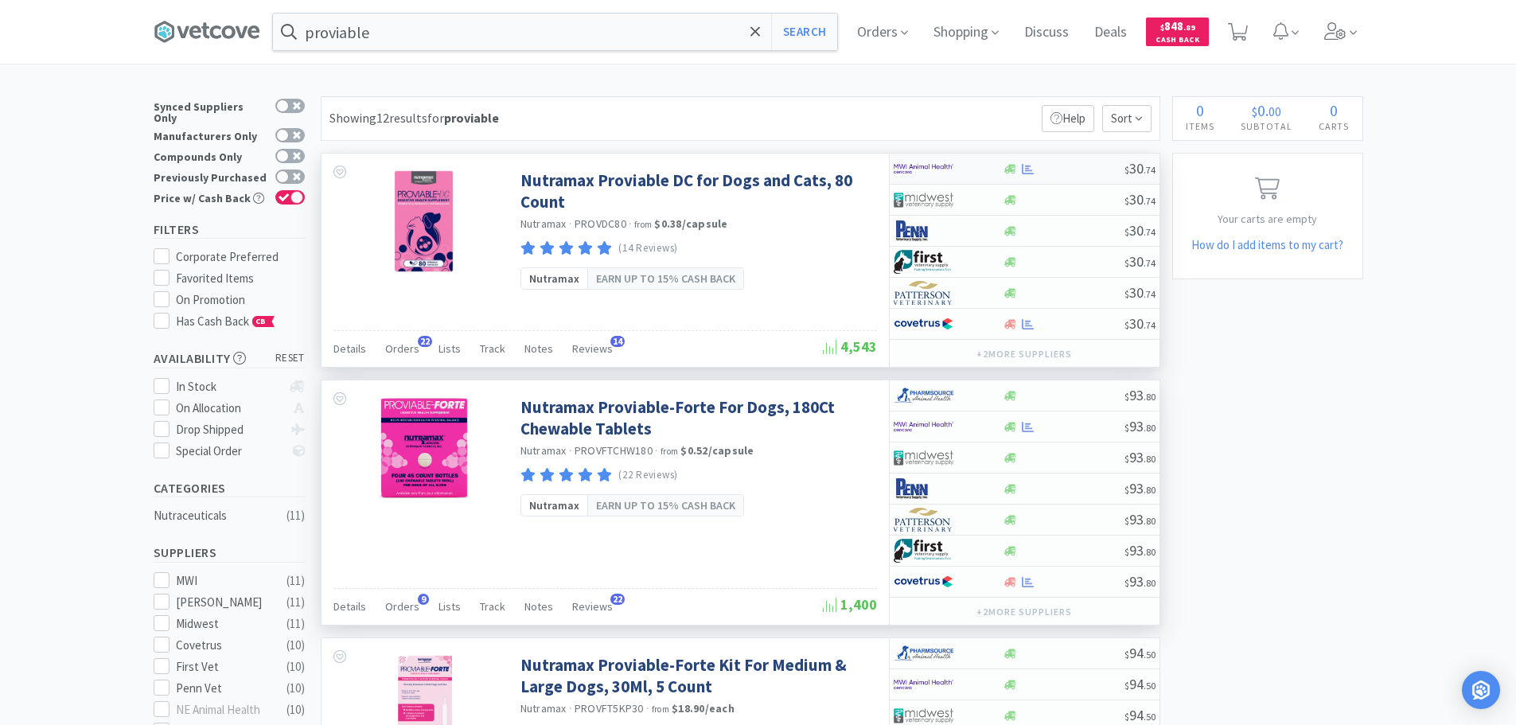
click at [1075, 173] on div at bounding box center [1064, 169] width 122 height 12
select select "1"
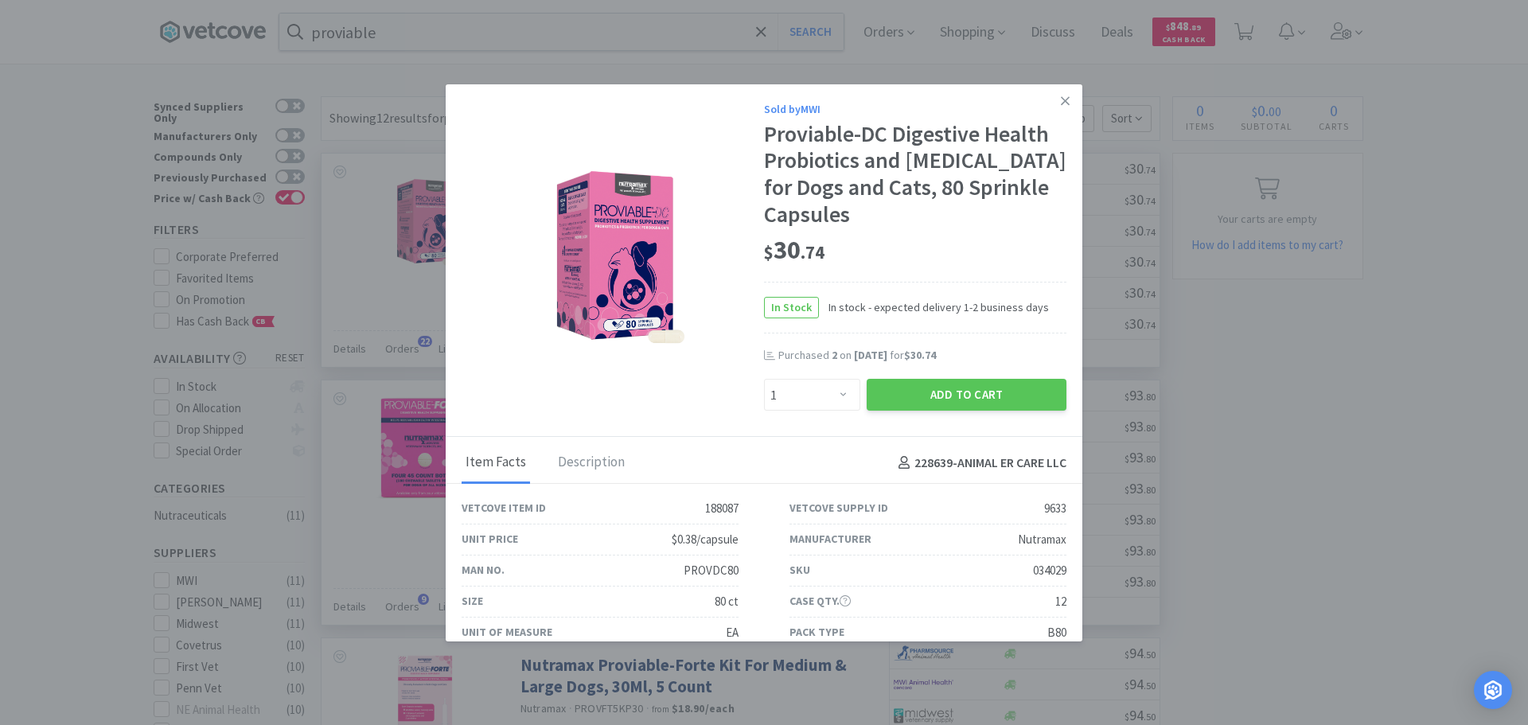
scroll to position [54, 0]
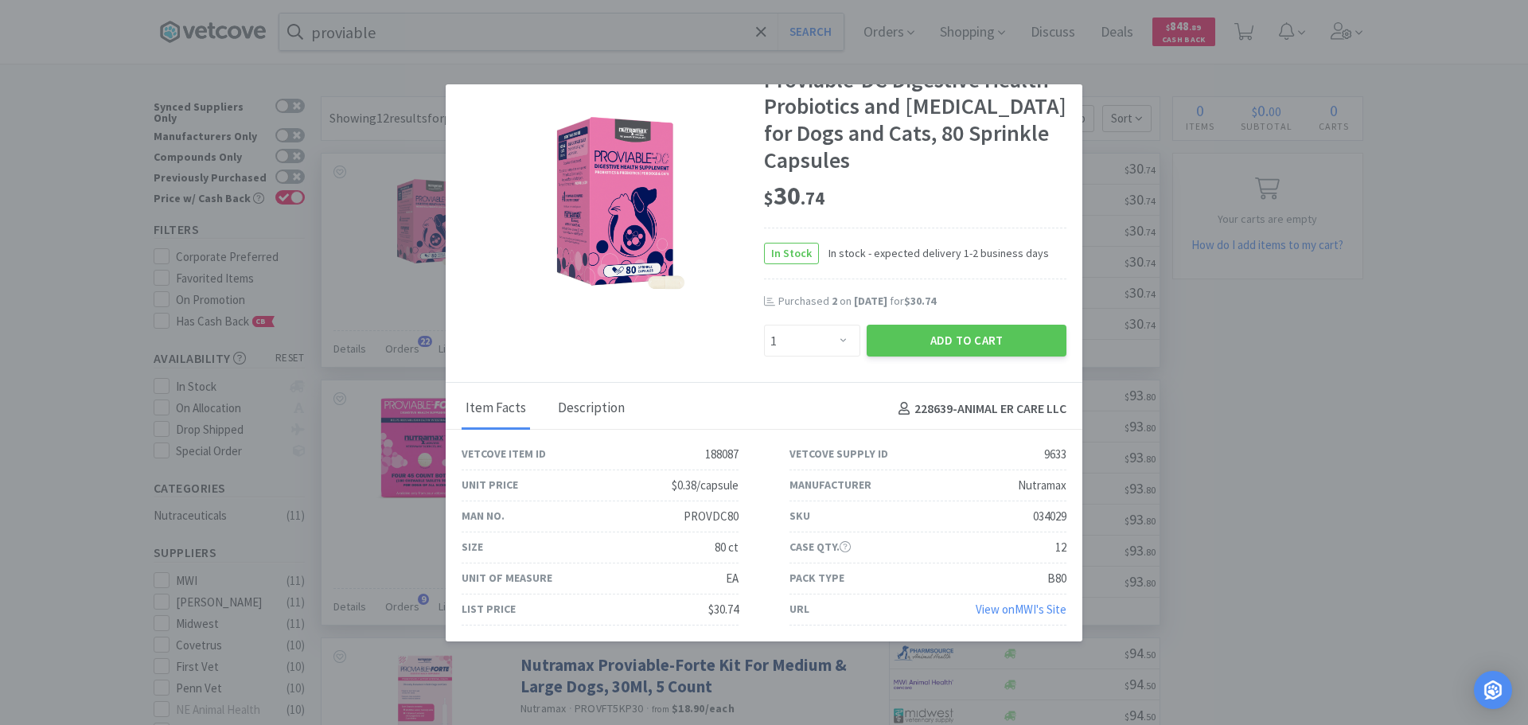
drag, startPoint x: 543, startPoint y: 405, endPoint x: 575, endPoint y: 414, distance: 32.2
click at [546, 405] on div "Item Facts Description" at bounding box center [545, 408] width 167 height 39
click at [584, 417] on div "Description" at bounding box center [591, 409] width 75 height 40
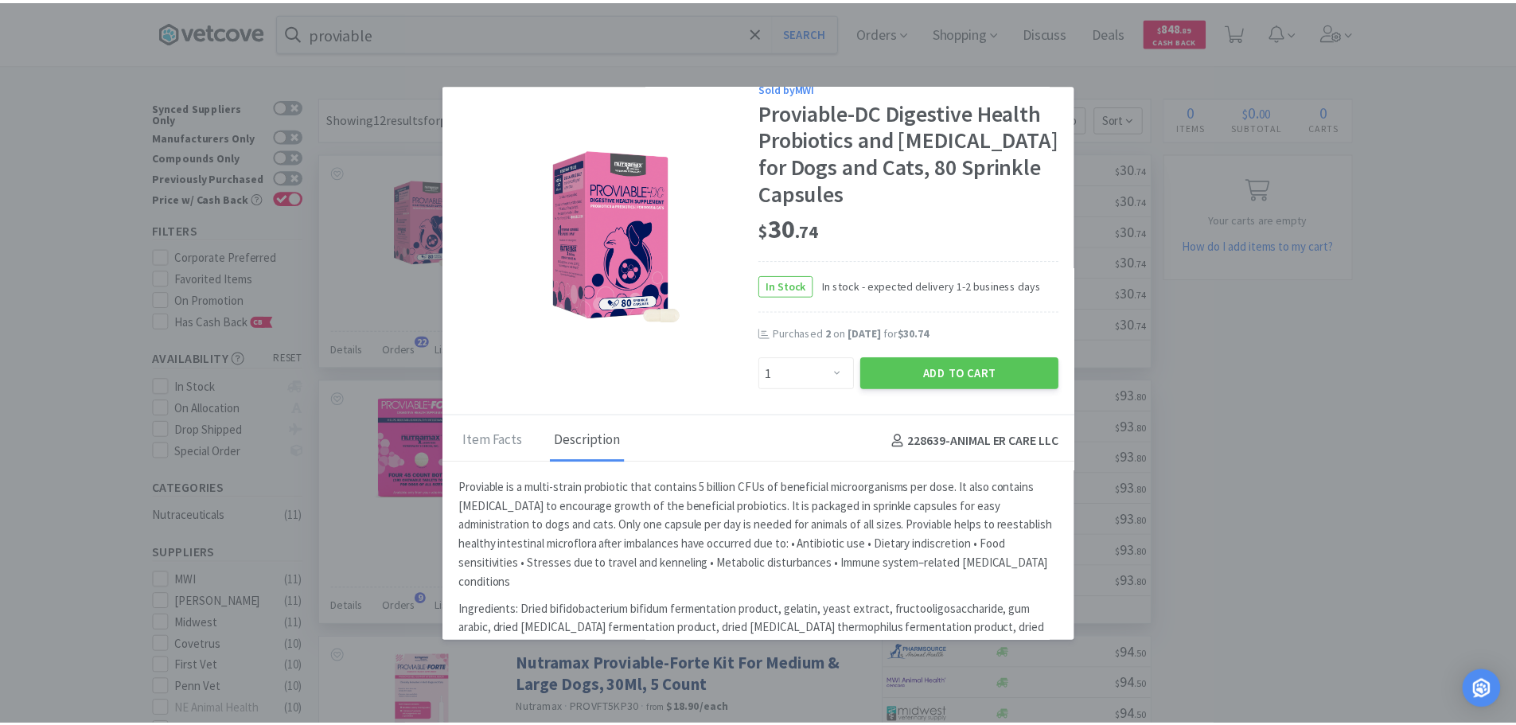
scroll to position [0, 0]
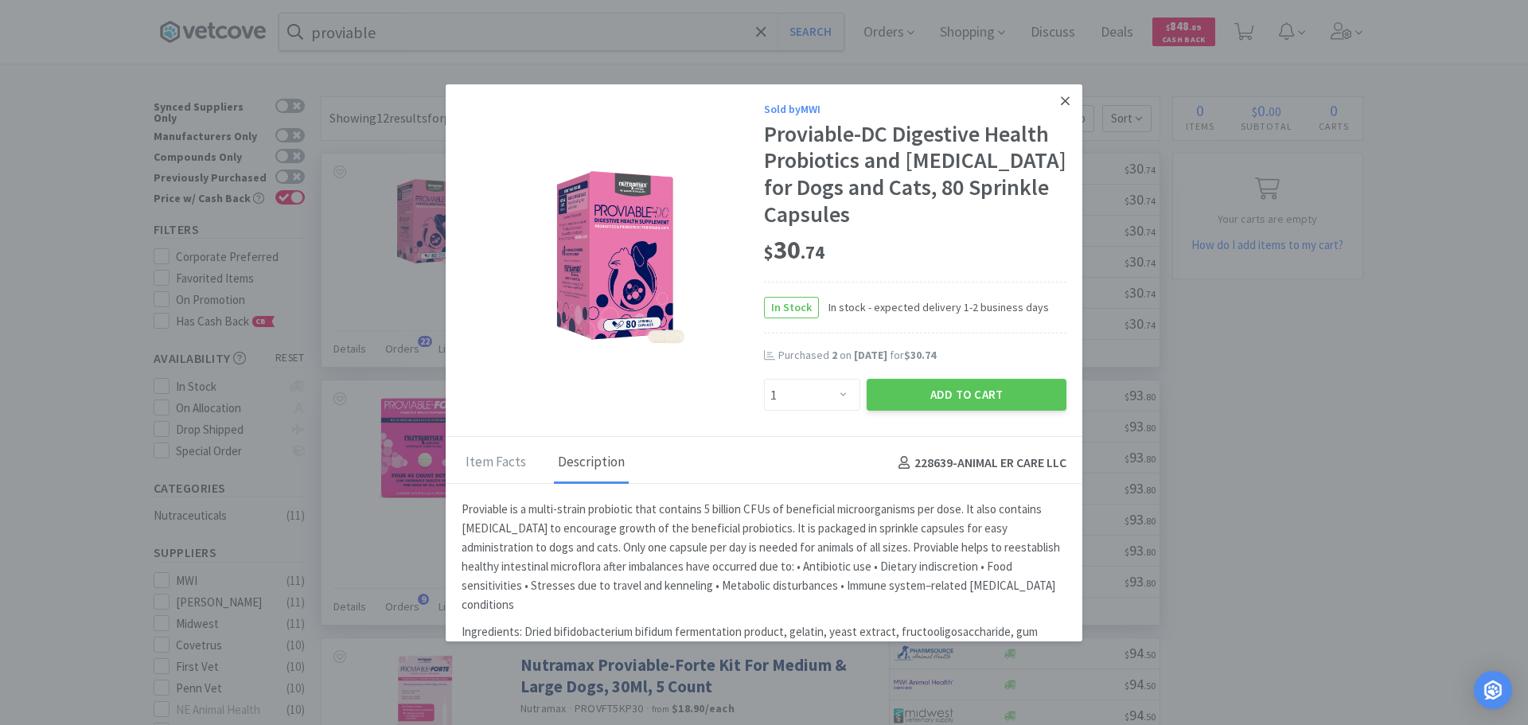
click at [1061, 101] on icon at bounding box center [1065, 100] width 9 height 9
